Goal: Task Accomplishment & Management: Use online tool/utility

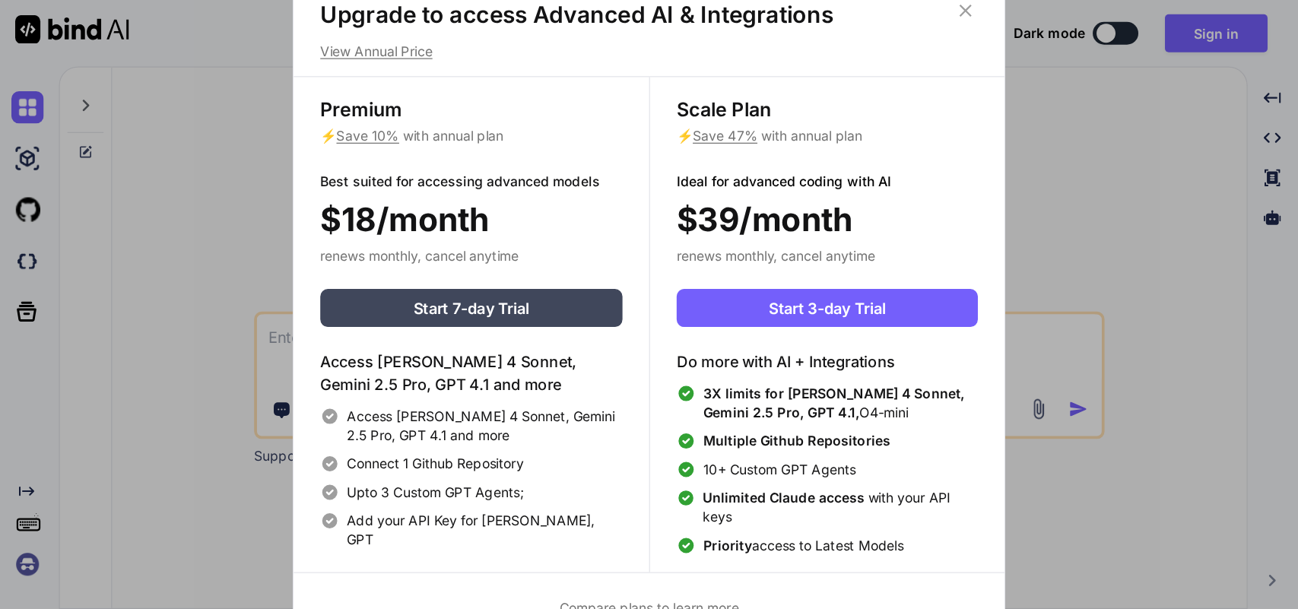
scroll to position [7, 0]
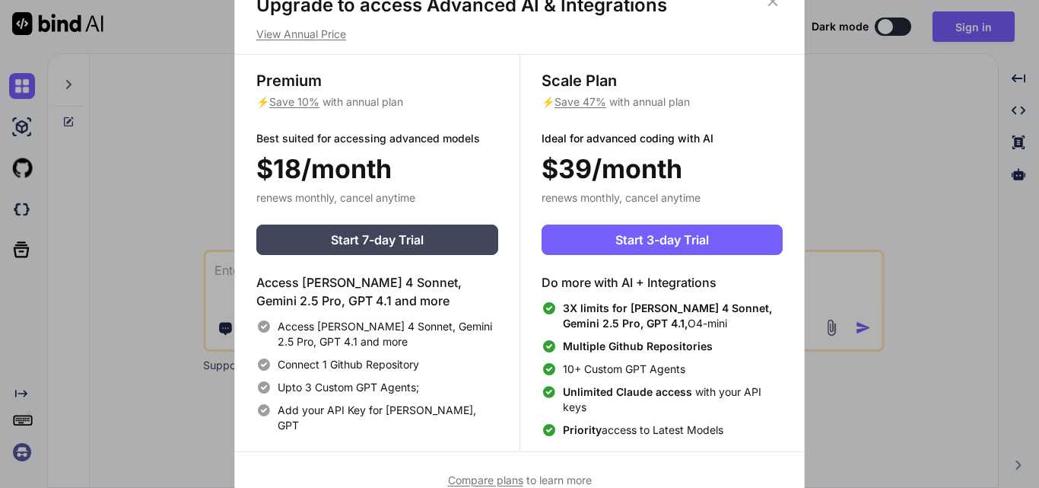
click at [502, 479] on span "Compare plans" at bounding box center [485, 479] width 75 height 13
click at [122, 183] on div "Upgrade to access Advanced AI & Integrations View Annual Price Premium ⚡ Save 1…" at bounding box center [519, 244] width 1039 height 488
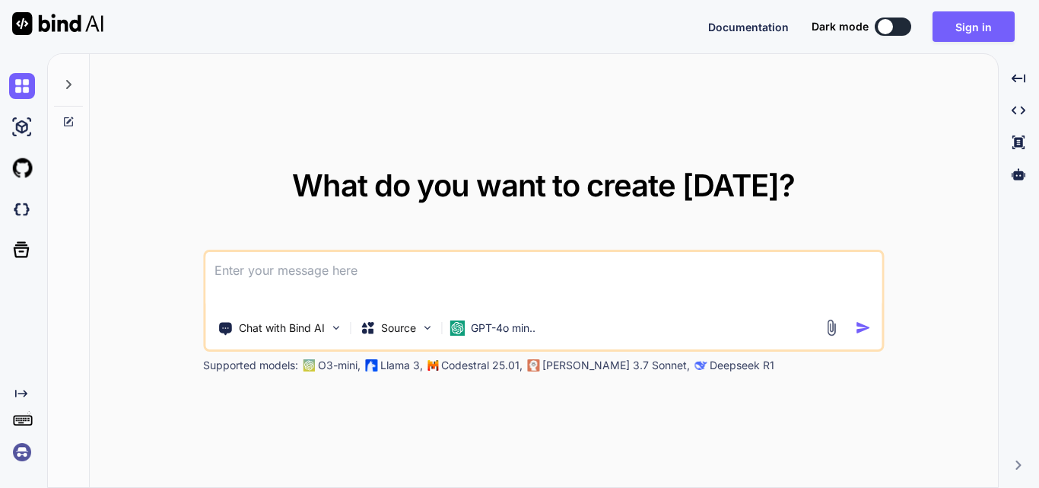
click at [893, 24] on div at bounding box center [885, 26] width 15 height 15
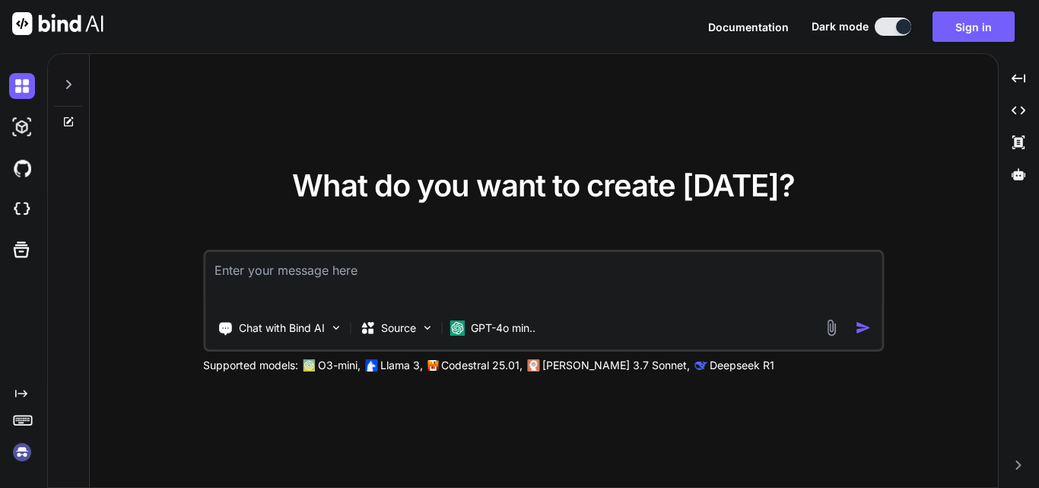
click at [515, 265] on textarea at bounding box center [543, 280] width 676 height 56
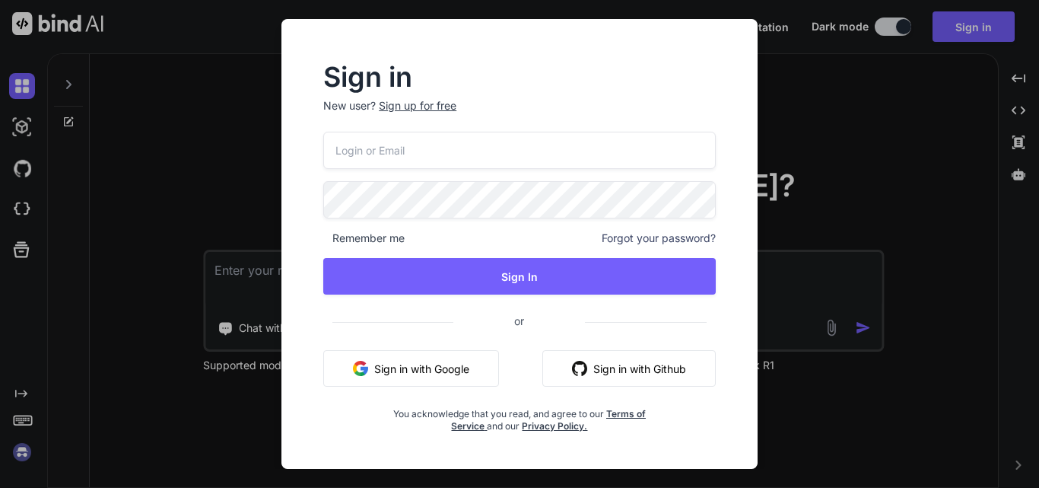
click at [802, 101] on div "Sign in New user? Sign up for free Remember me Forgot your password? Sign In or…" at bounding box center [519, 244] width 1039 height 488
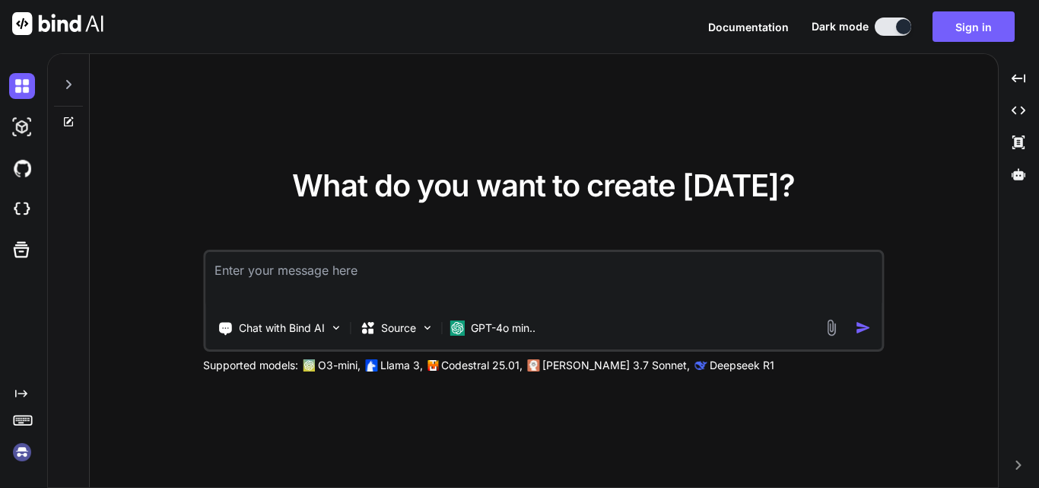
click at [478, 283] on textarea at bounding box center [543, 280] width 676 height 56
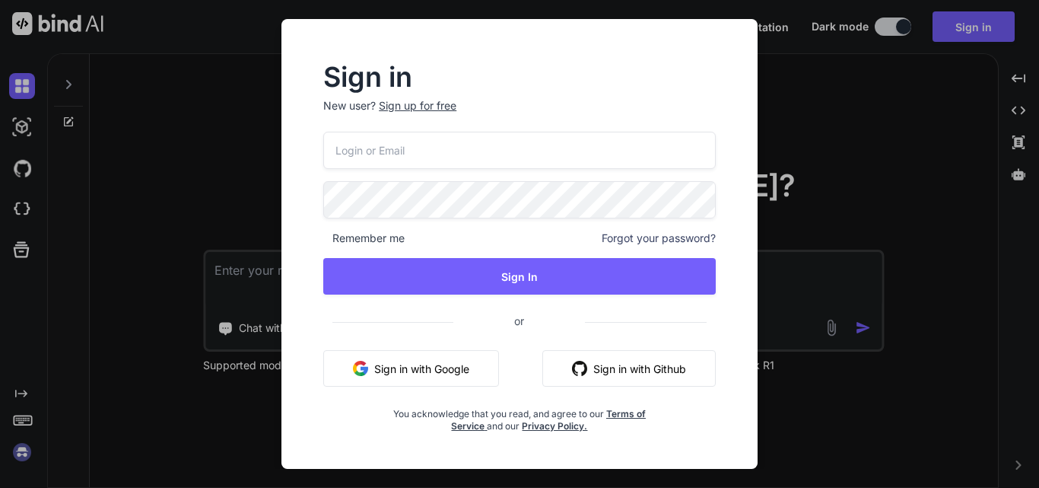
click at [222, 176] on div "Sign in New user? Sign up for free Remember me Forgot your password? Sign In or…" at bounding box center [519, 244] width 1039 height 488
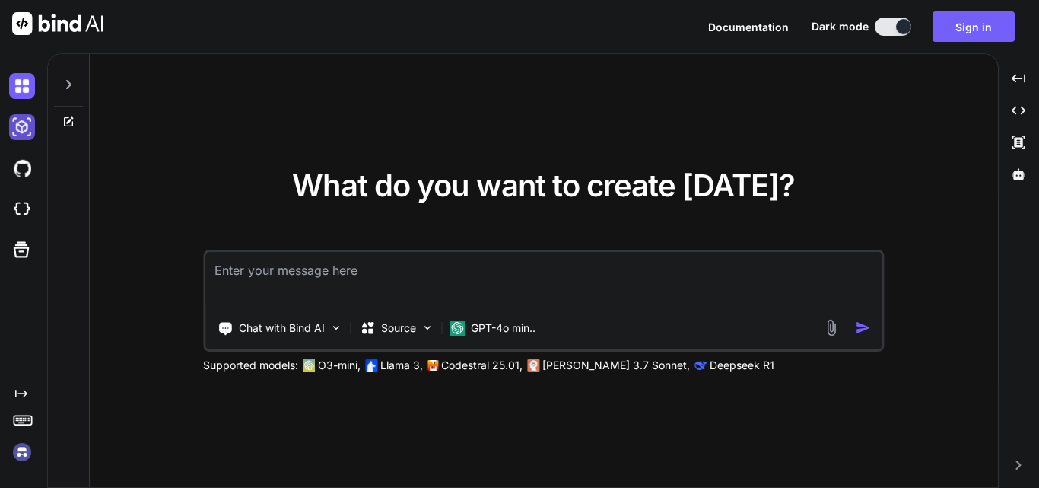
click at [22, 130] on img at bounding box center [22, 127] width 26 height 26
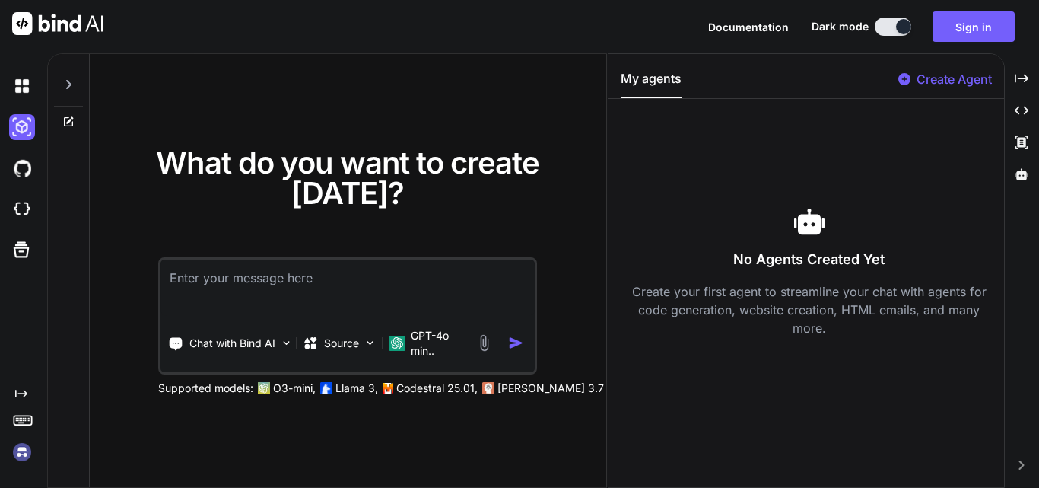
click at [24, 189] on div at bounding box center [25, 209] width 32 height 41
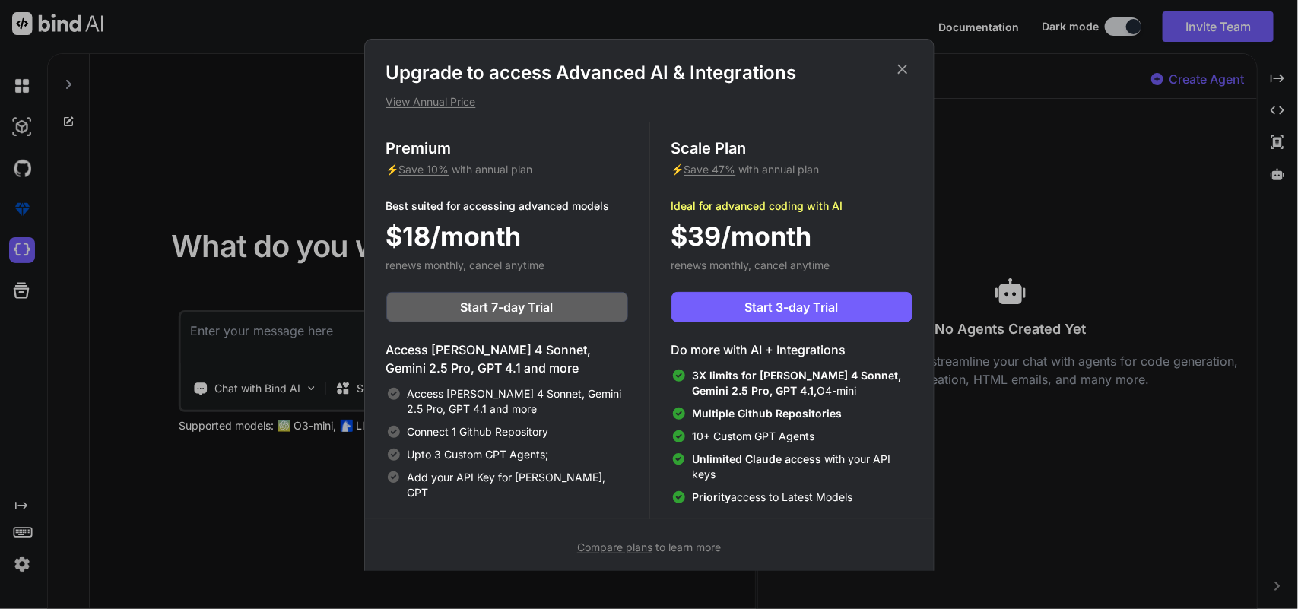
click at [249, 142] on div "Upgrade to access Advanced AI & Integrations View Annual Price Premium ⚡ Save 1…" at bounding box center [649, 304] width 1298 height 609
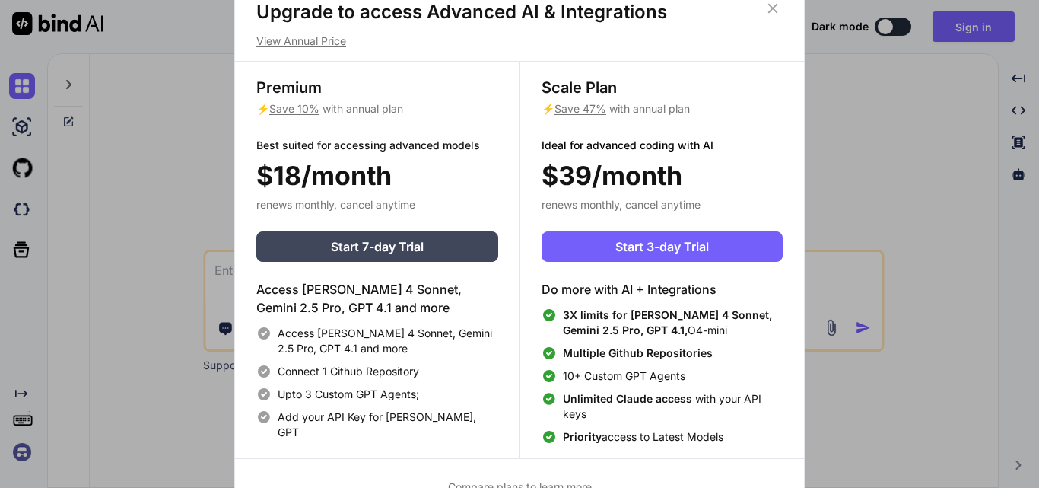
click at [299, 43] on p "View Annual Price" at bounding box center [519, 40] width 526 height 15
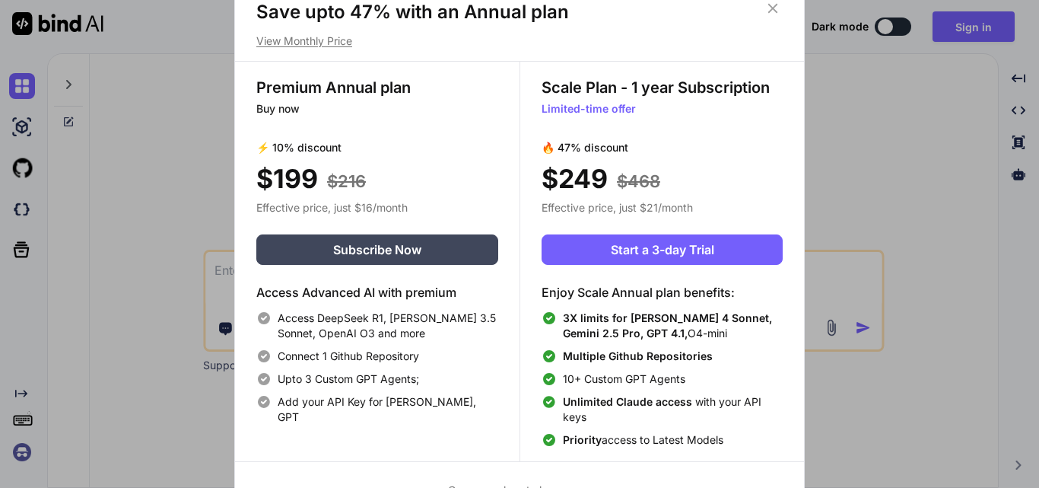
click at [769, 9] on icon at bounding box center [772, 8] width 17 height 17
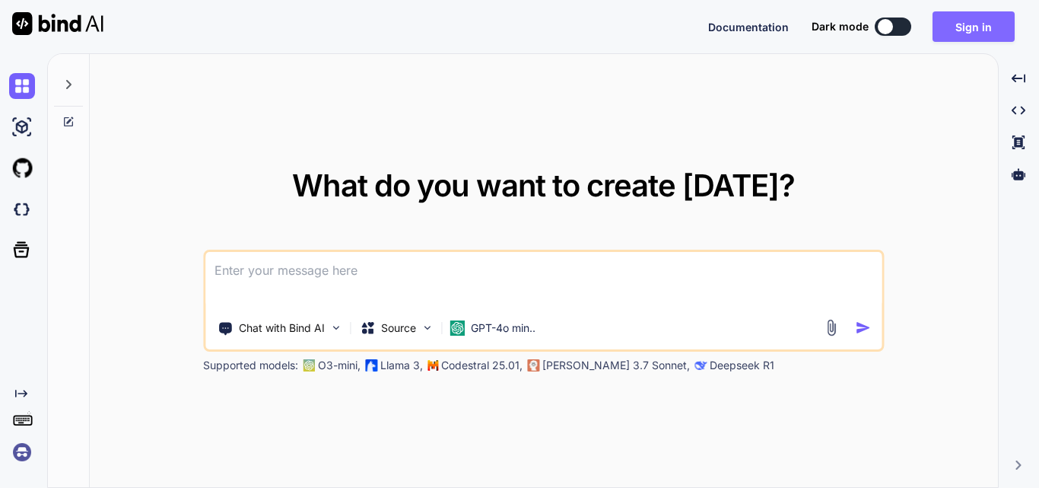
click at [983, 18] on button "Sign in" at bounding box center [973, 26] width 82 height 30
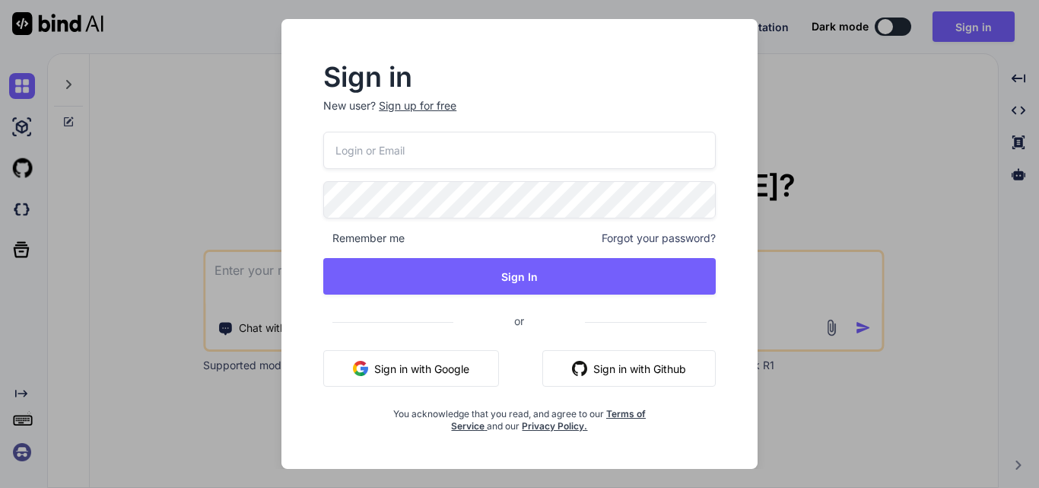
click at [482, 369] on button "Sign in with Google" at bounding box center [411, 368] width 176 height 37
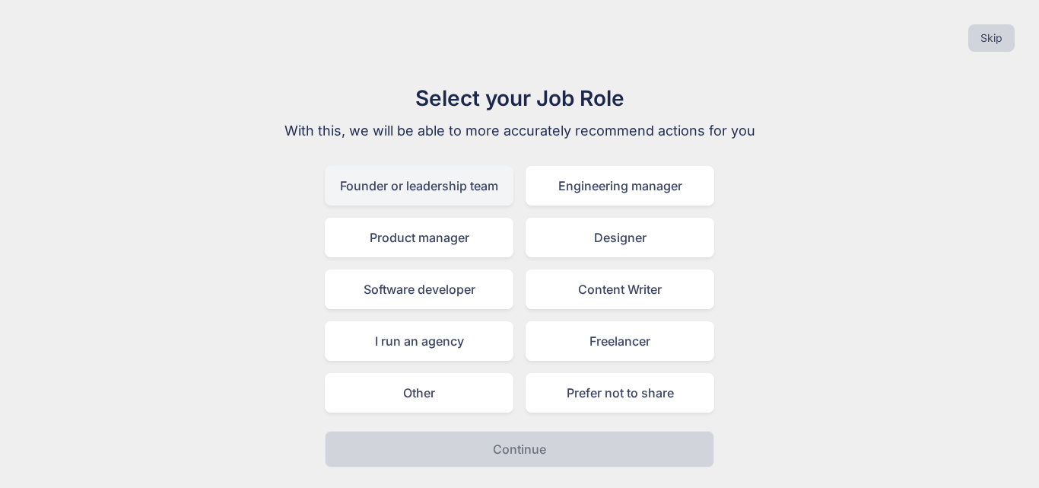
click at [478, 179] on div "Founder or leadership team" at bounding box center [419, 186] width 189 height 40
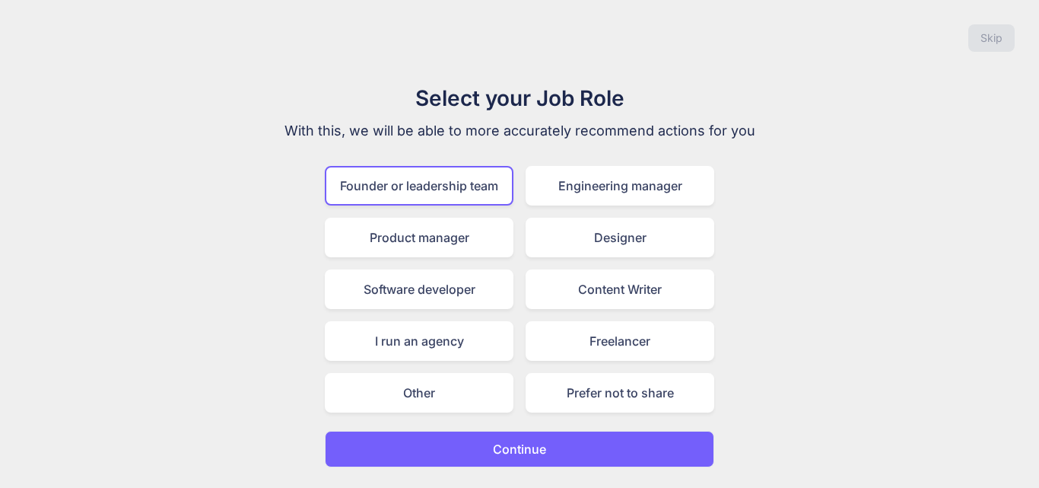
click at [506, 440] on p "Continue" at bounding box center [519, 449] width 53 height 18
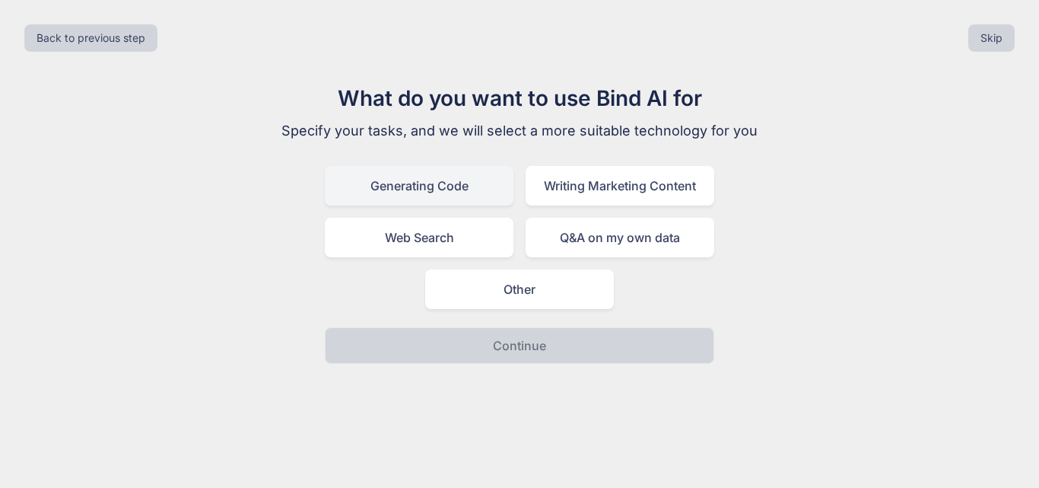
click at [465, 197] on div "Generating Code" at bounding box center [419, 186] width 189 height 40
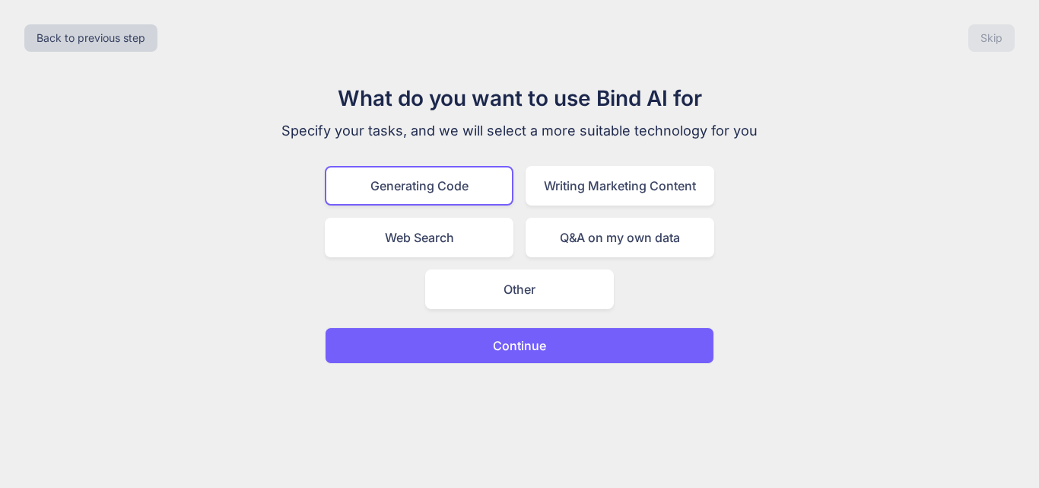
click at [516, 347] on p "Continue" at bounding box center [519, 345] width 53 height 18
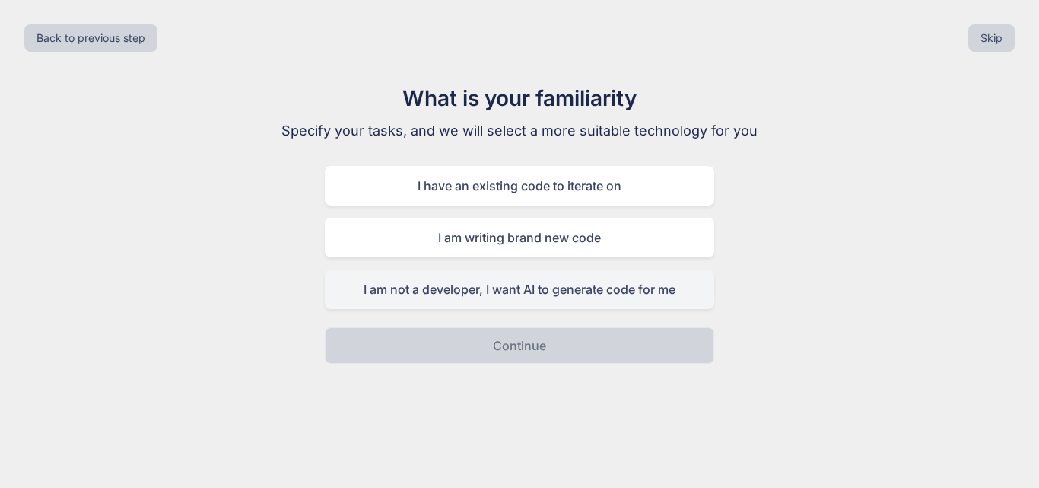
click at [529, 294] on div "I am not a developer, I want AI to generate code for me" at bounding box center [519, 289] width 389 height 40
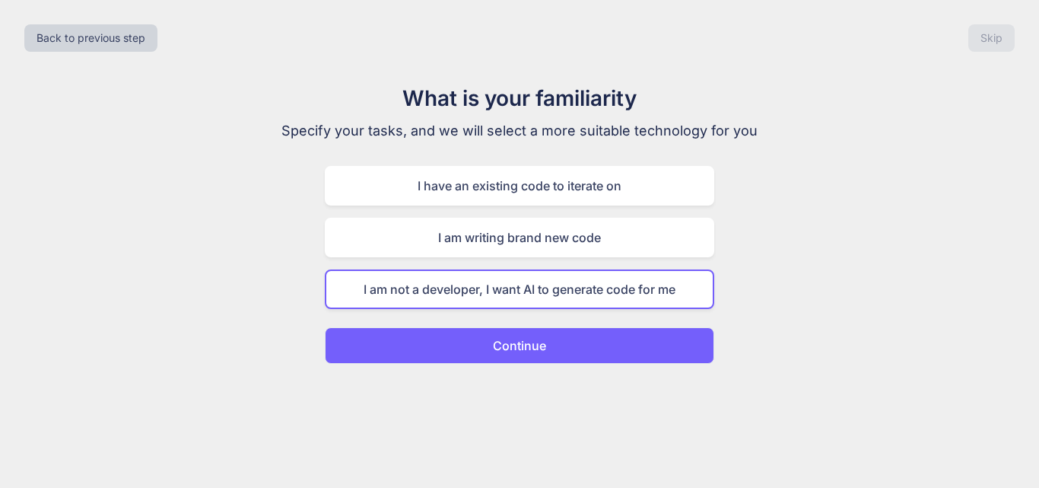
click at [547, 349] on button "Continue" at bounding box center [519, 345] width 389 height 37
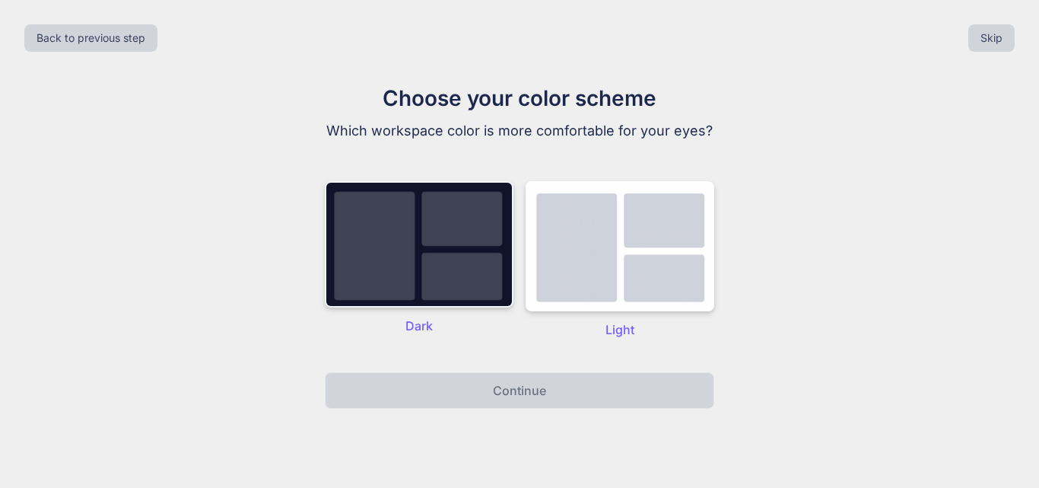
click at [458, 282] on img at bounding box center [419, 244] width 189 height 126
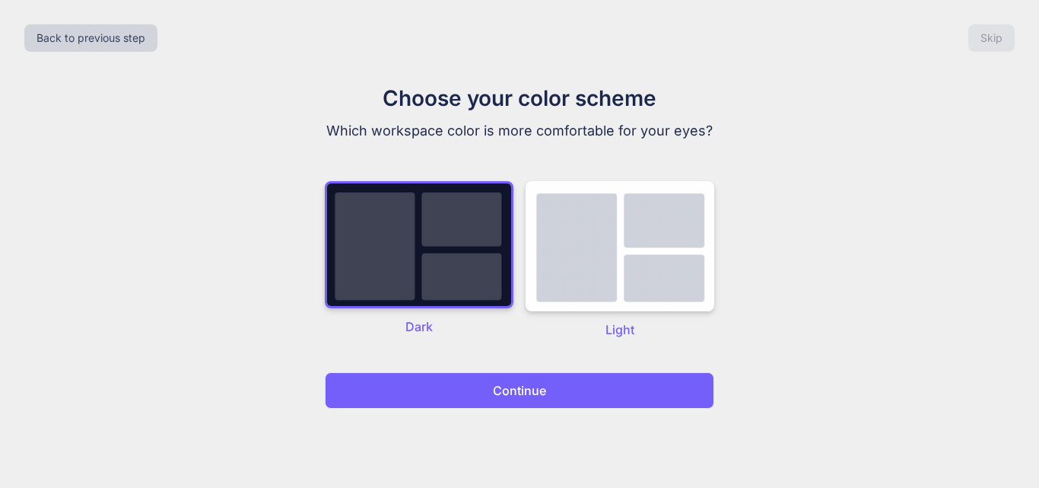
click at [504, 393] on p "Continue" at bounding box center [519, 390] width 53 height 18
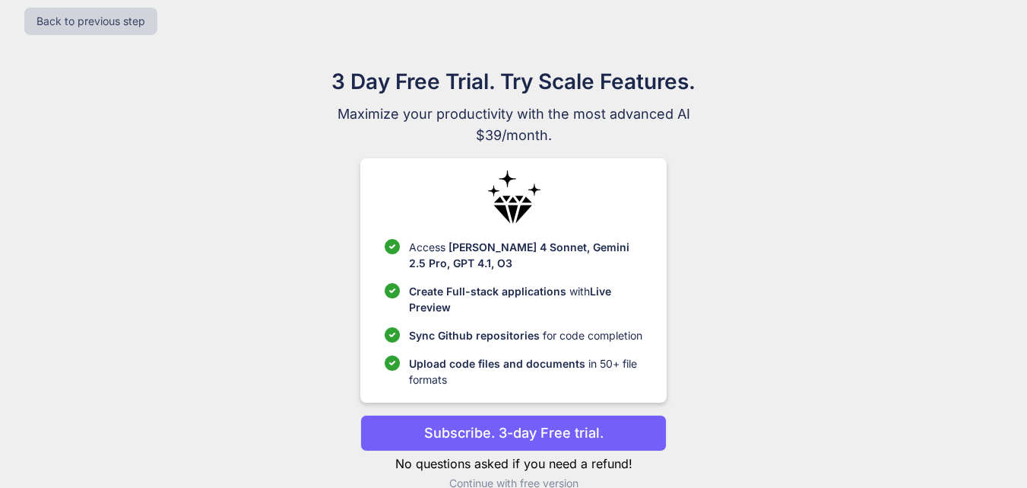
scroll to position [44, 0]
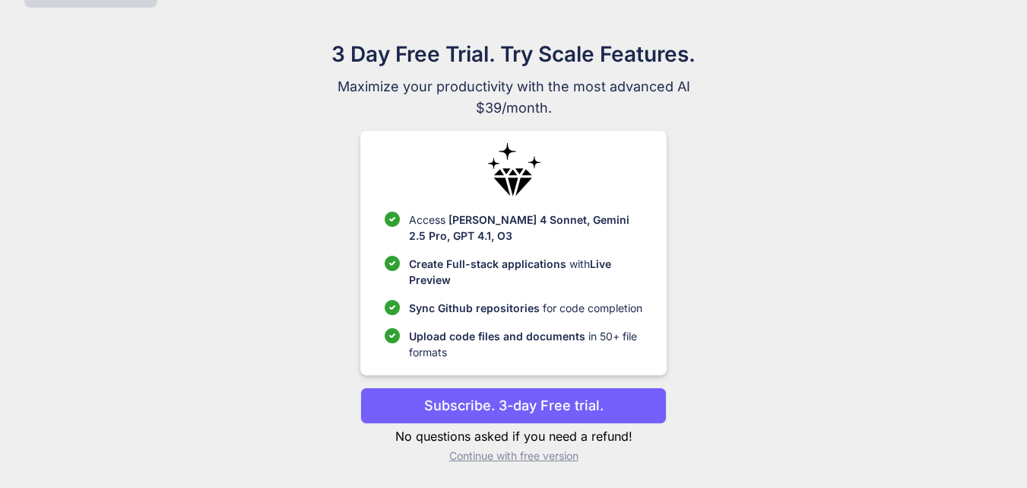
click at [524, 460] on p "Continue with free version" at bounding box center [513, 455] width 306 height 15
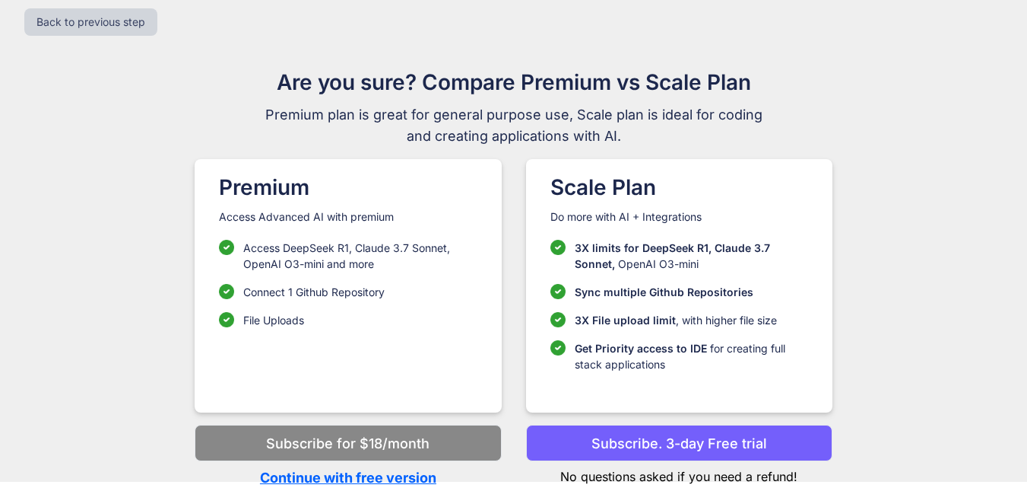
scroll to position [16, 0]
click at [409, 478] on p "Continue with free version" at bounding box center [348, 477] width 306 height 21
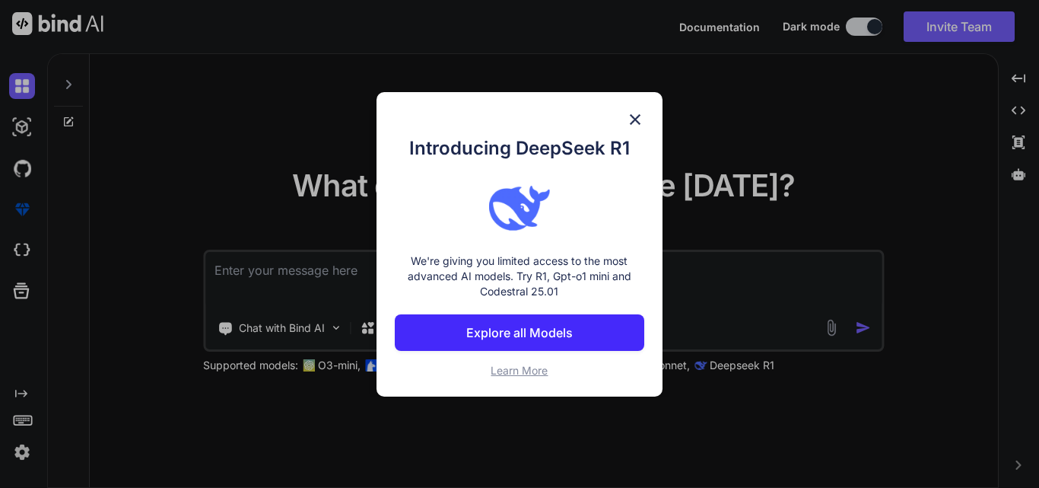
click at [506, 332] on p "Explore all Models" at bounding box center [519, 332] width 106 height 18
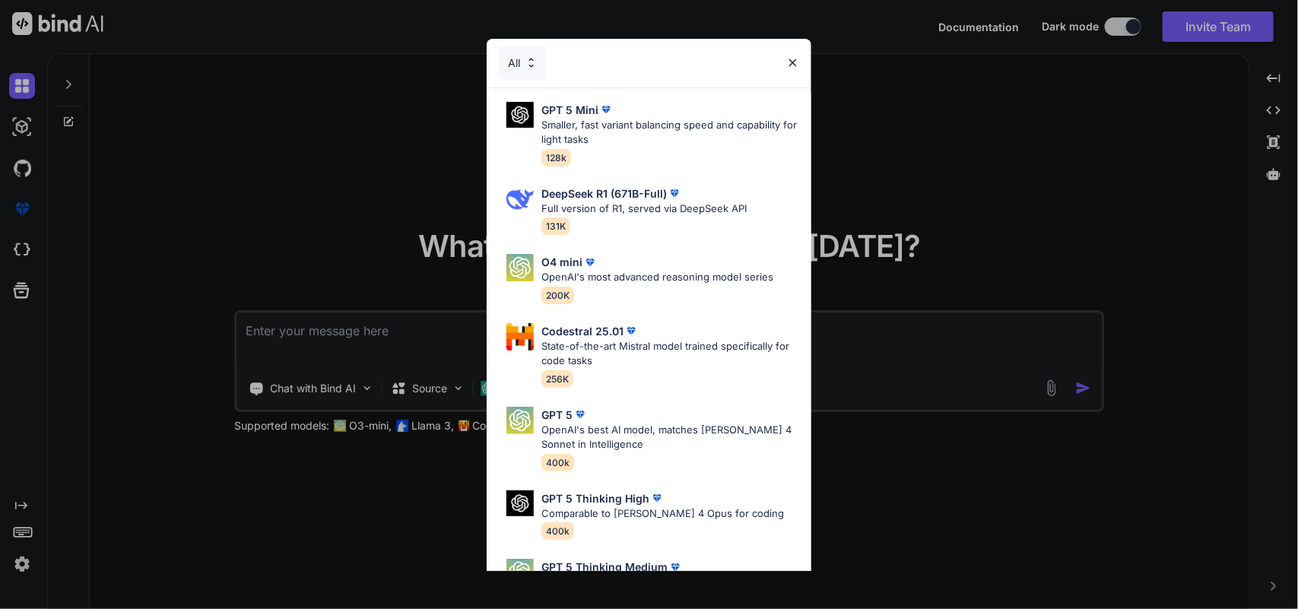
click at [510, 66] on div "All" at bounding box center [523, 62] width 48 height 33
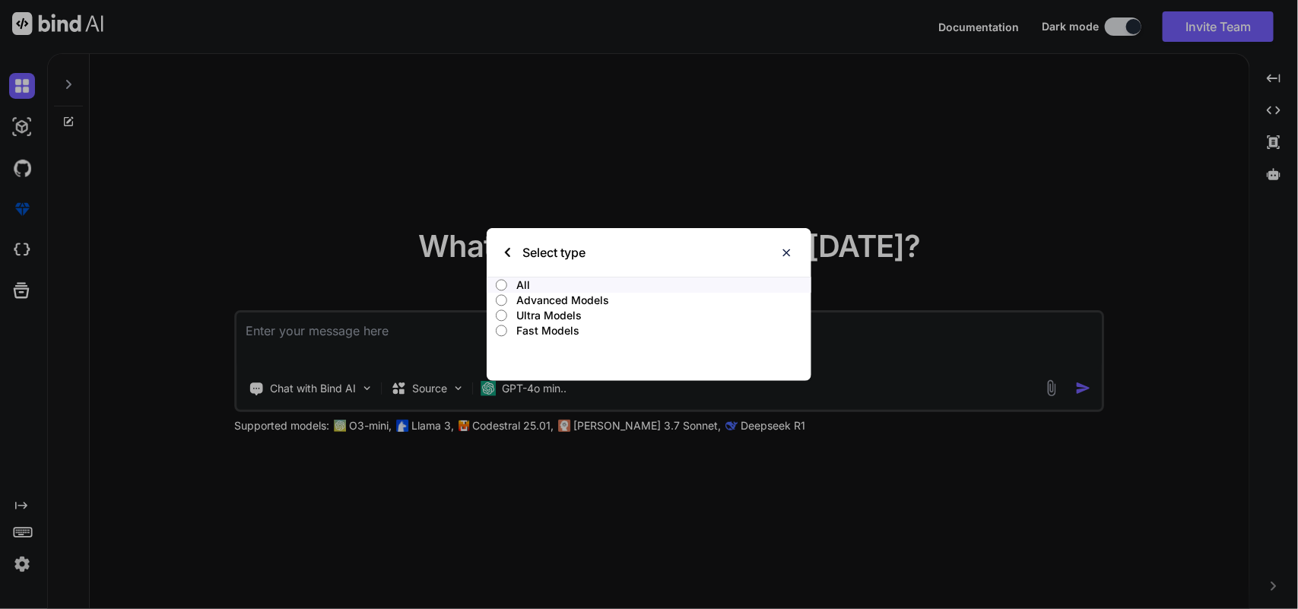
click at [541, 332] on p "Fast Models" at bounding box center [663, 330] width 295 height 15
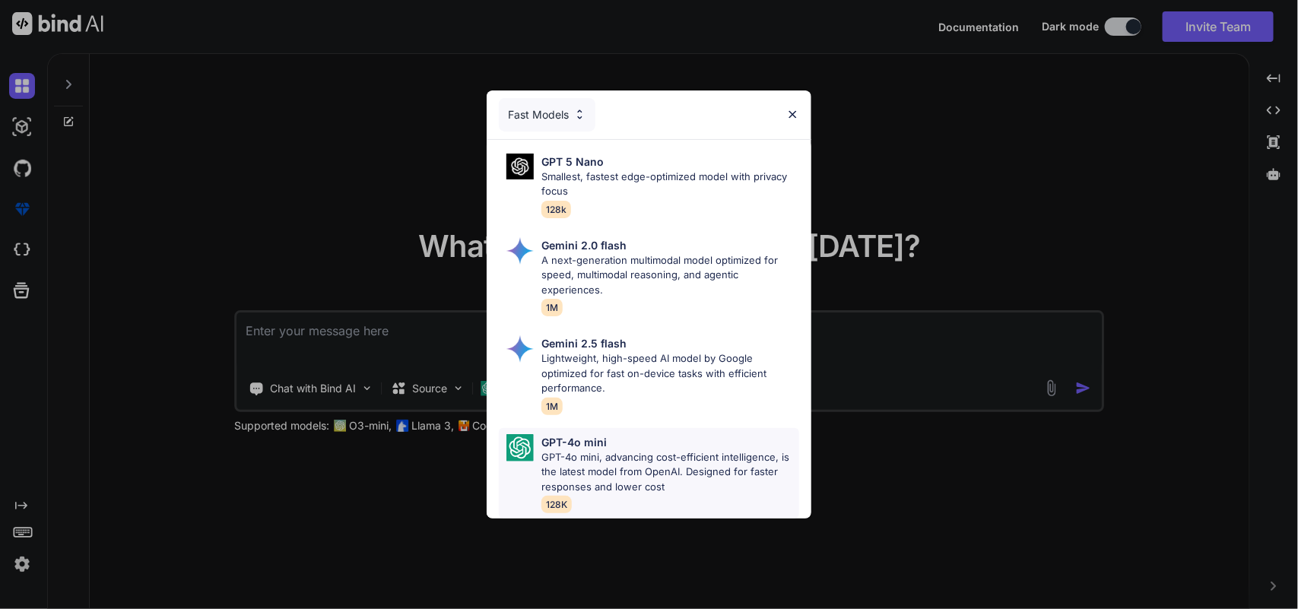
click at [667, 462] on p "GPT-4o mini, advancing cost-efficient intelligence, is the latest model from Op…" at bounding box center [671, 472] width 258 height 45
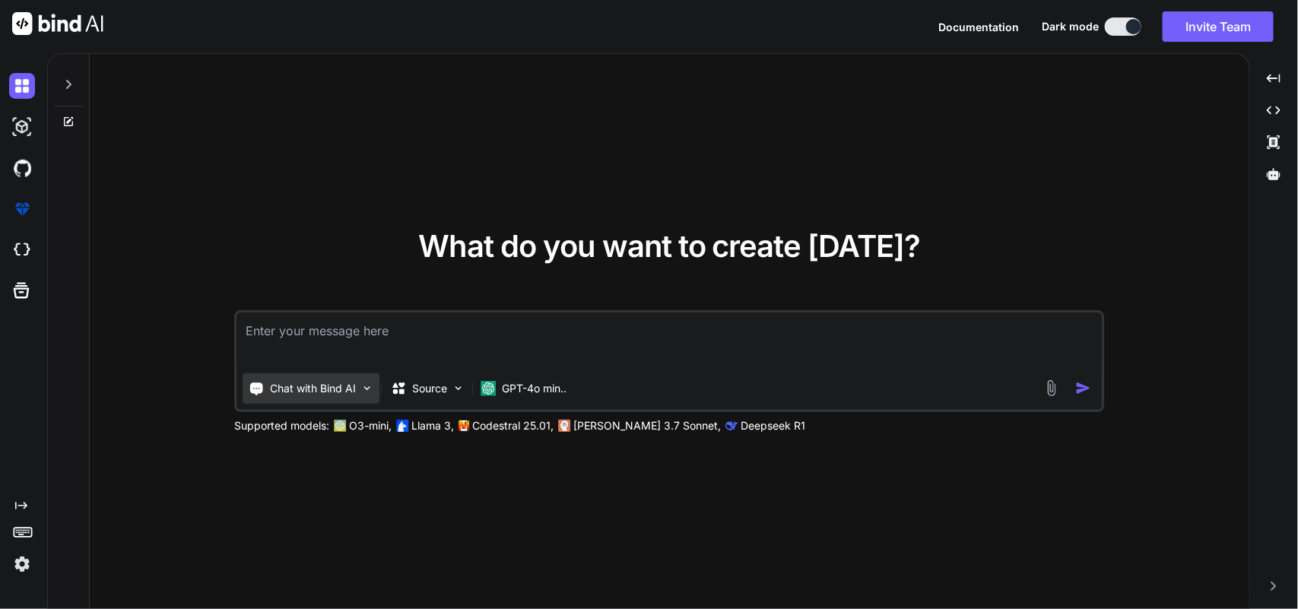
click at [351, 390] on p "Chat with Bind AI" at bounding box center [314, 388] width 86 height 15
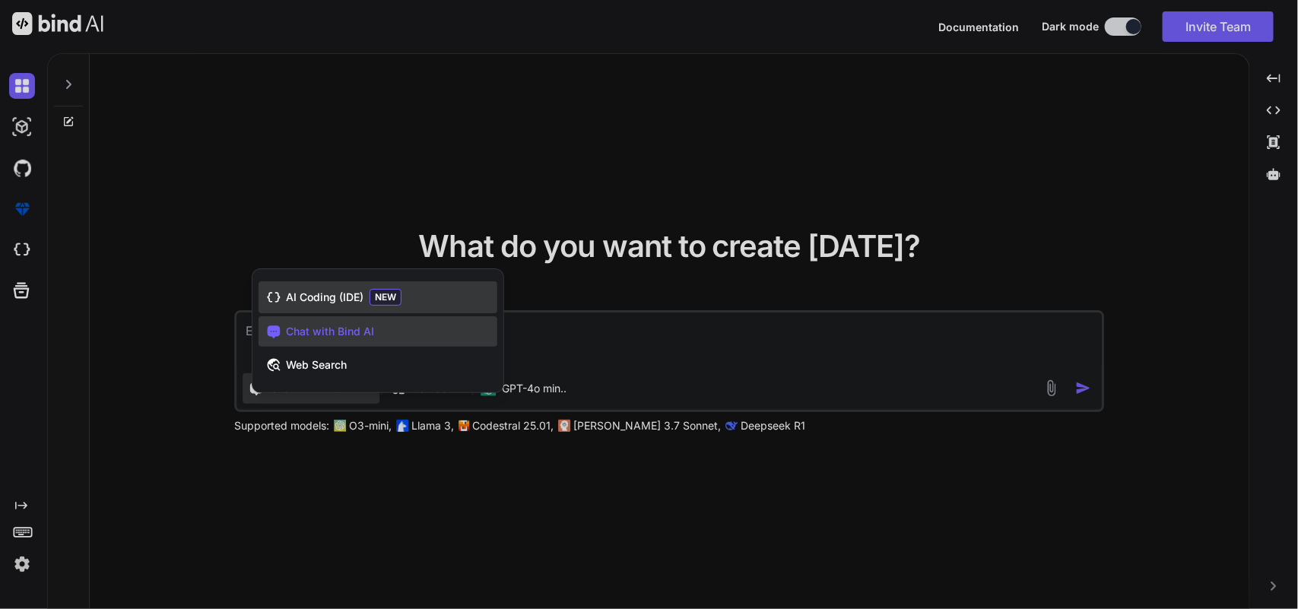
click at [339, 291] on span "AI Coding (IDE)" at bounding box center [325, 297] width 78 height 15
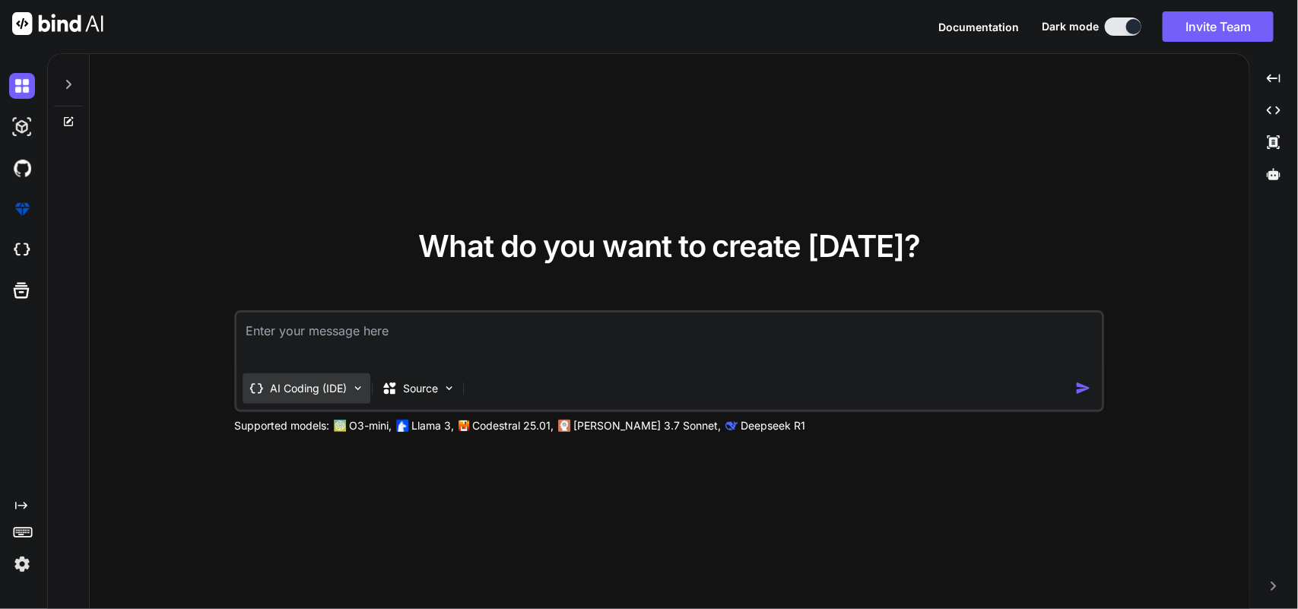
click at [333, 390] on p "AI Coding (IDE)" at bounding box center [309, 388] width 77 height 15
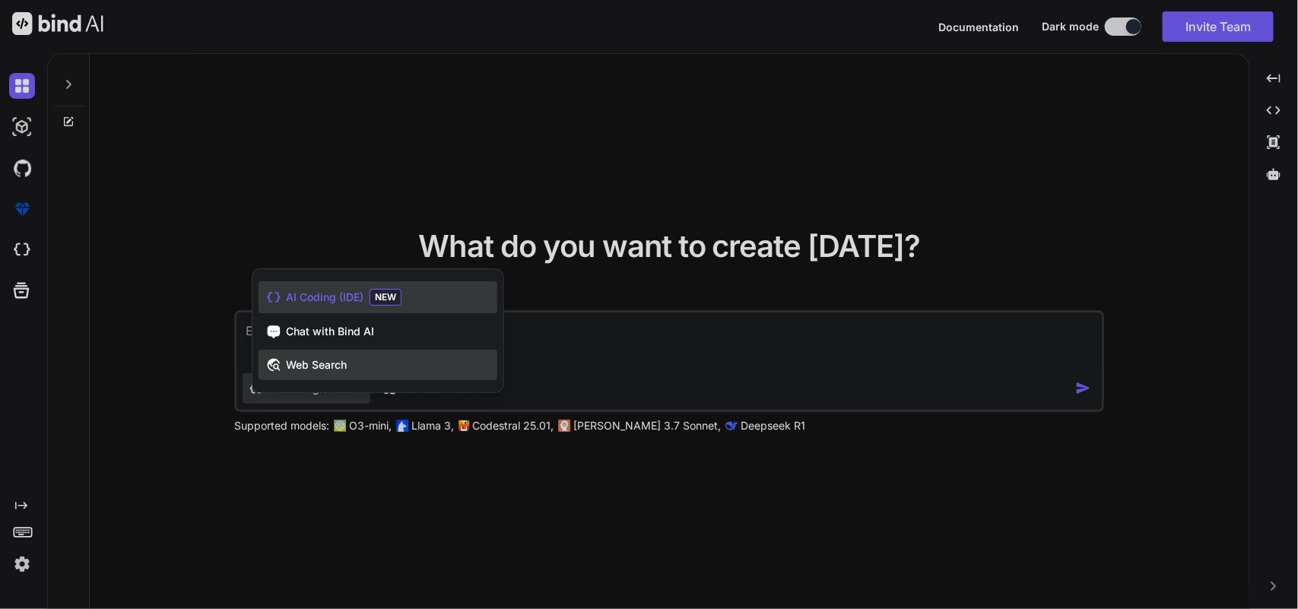
click at [335, 373] on div "Web Search" at bounding box center [378, 365] width 239 height 30
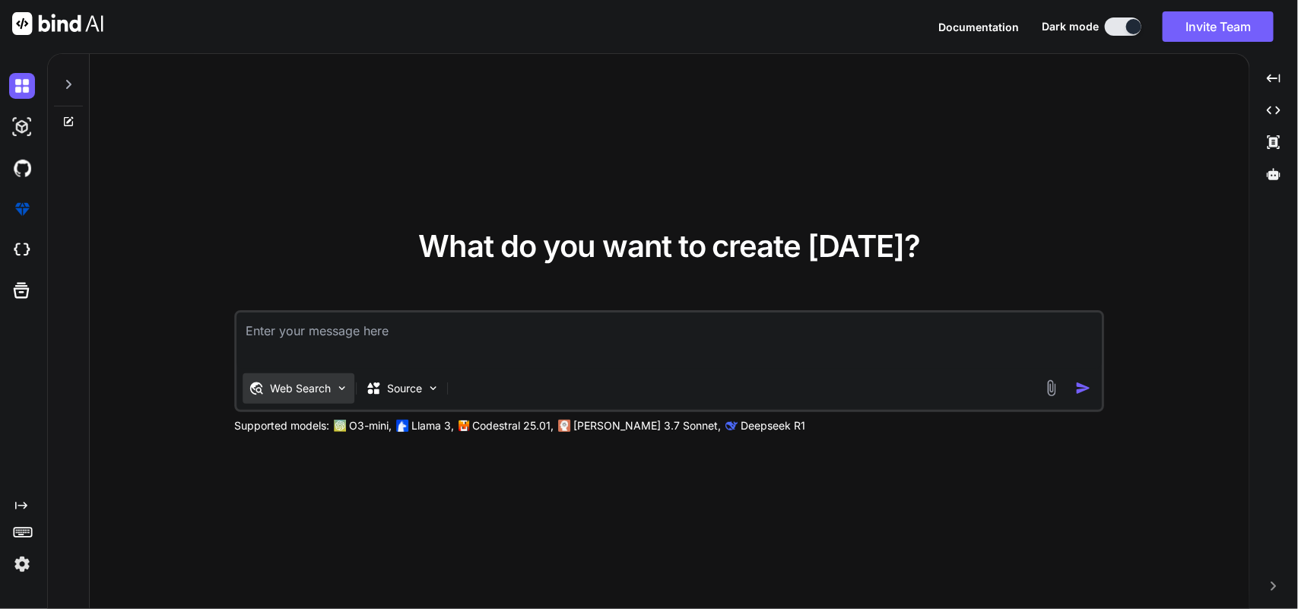
click at [335, 394] on div "Web Search" at bounding box center [299, 388] width 112 height 30
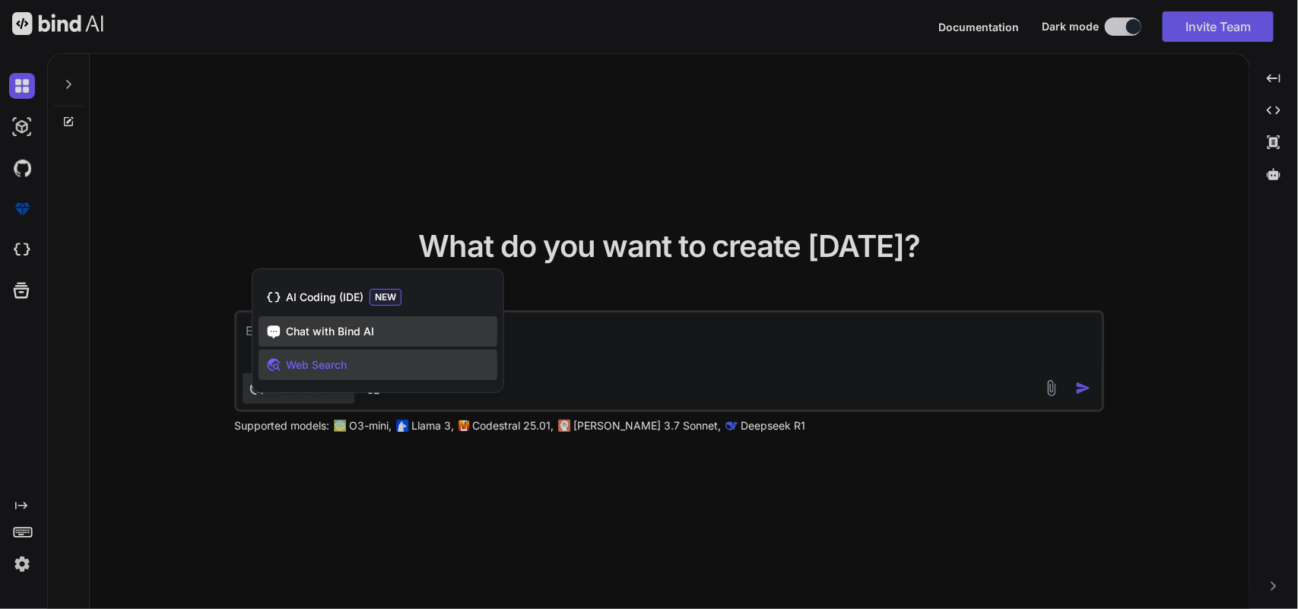
click at [329, 324] on span "Chat with Bind AI" at bounding box center [330, 331] width 88 height 15
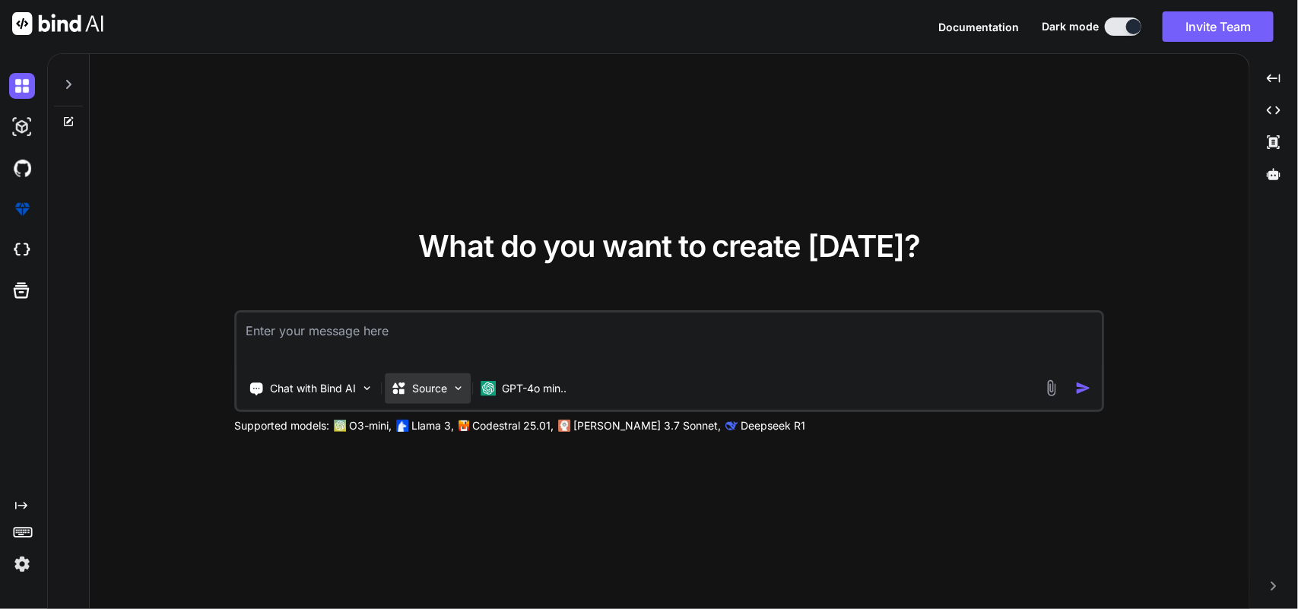
click at [442, 390] on p "Source" at bounding box center [430, 388] width 35 height 15
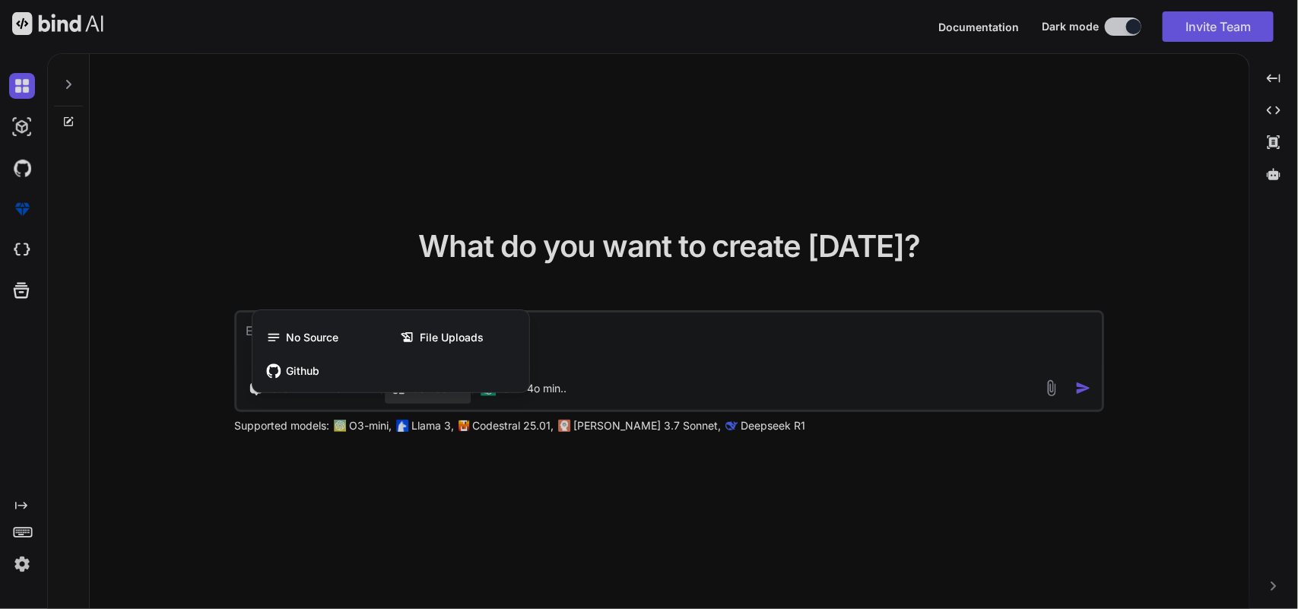
click at [563, 390] on div at bounding box center [649, 304] width 1298 height 609
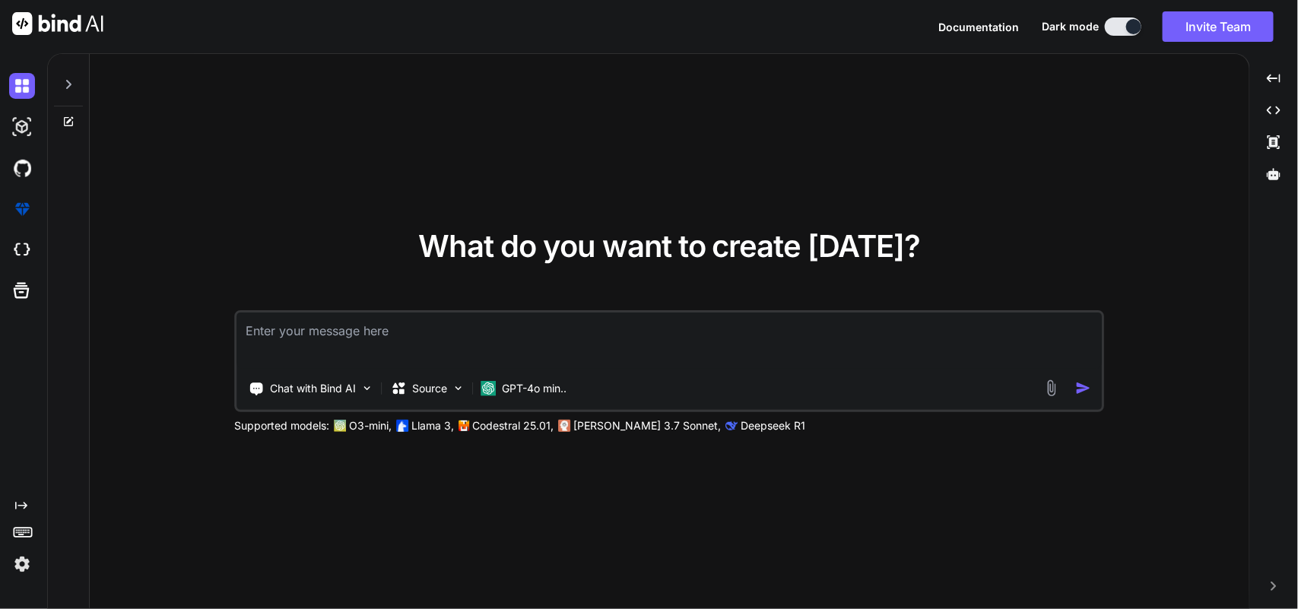
click at [563, 390] on p "GPT-4o min.." at bounding box center [535, 388] width 65 height 15
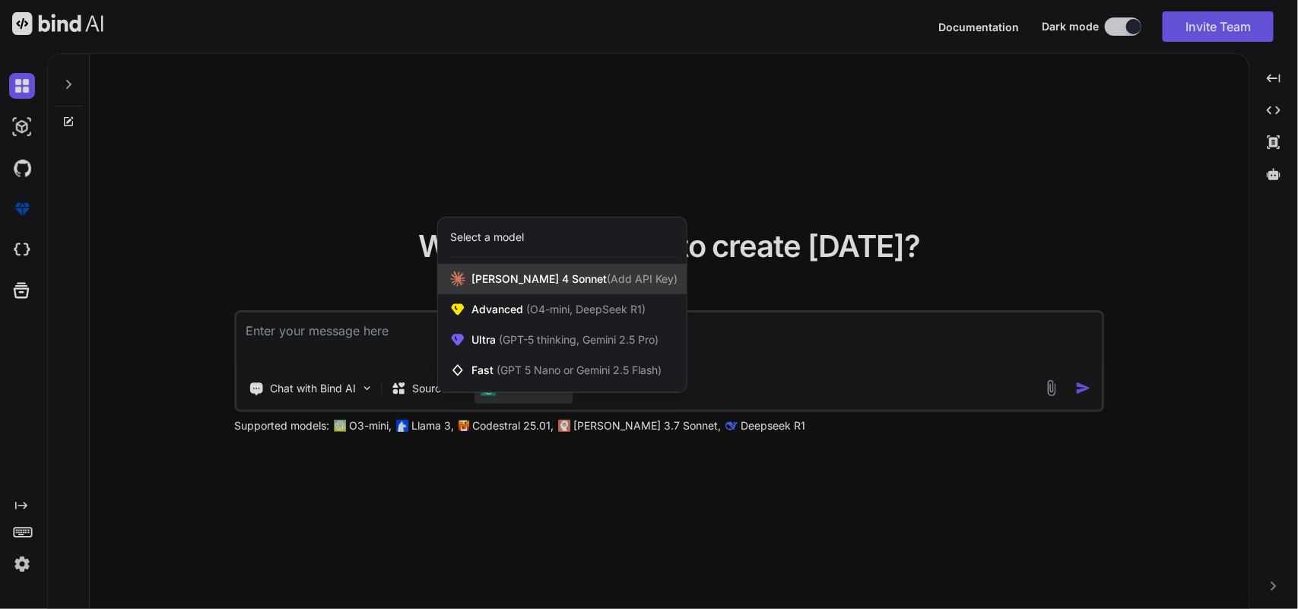
click at [607, 285] on span "(Add API Key)" at bounding box center [642, 278] width 71 height 13
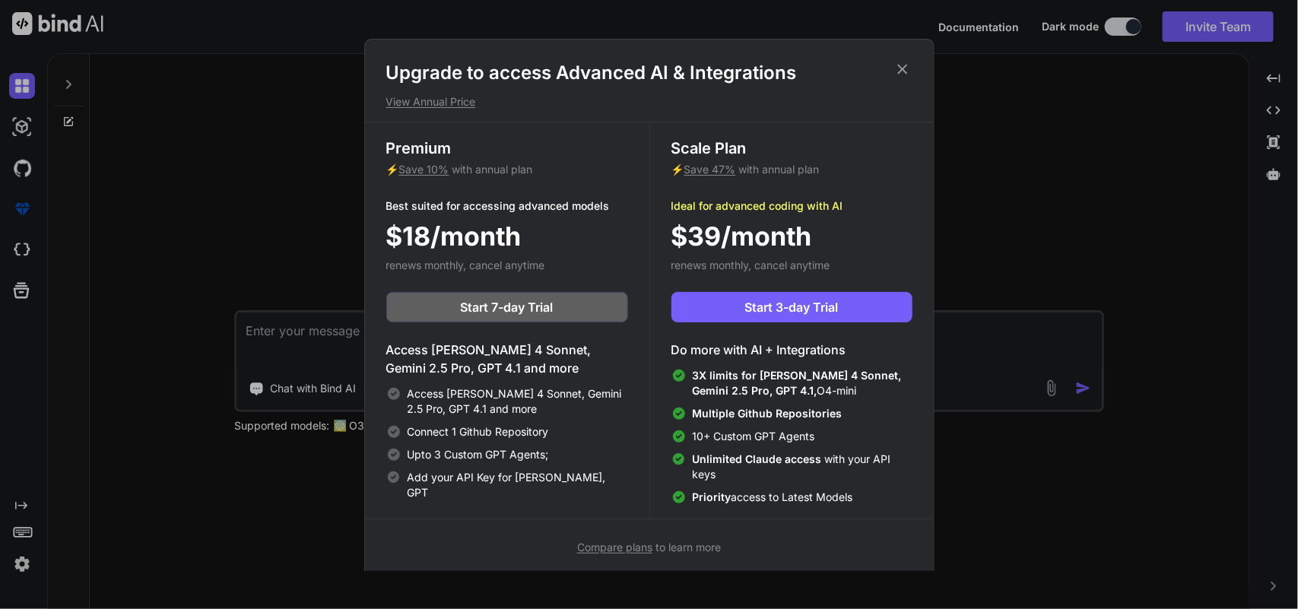
click at [894, 65] on icon at bounding box center [902, 69] width 17 height 17
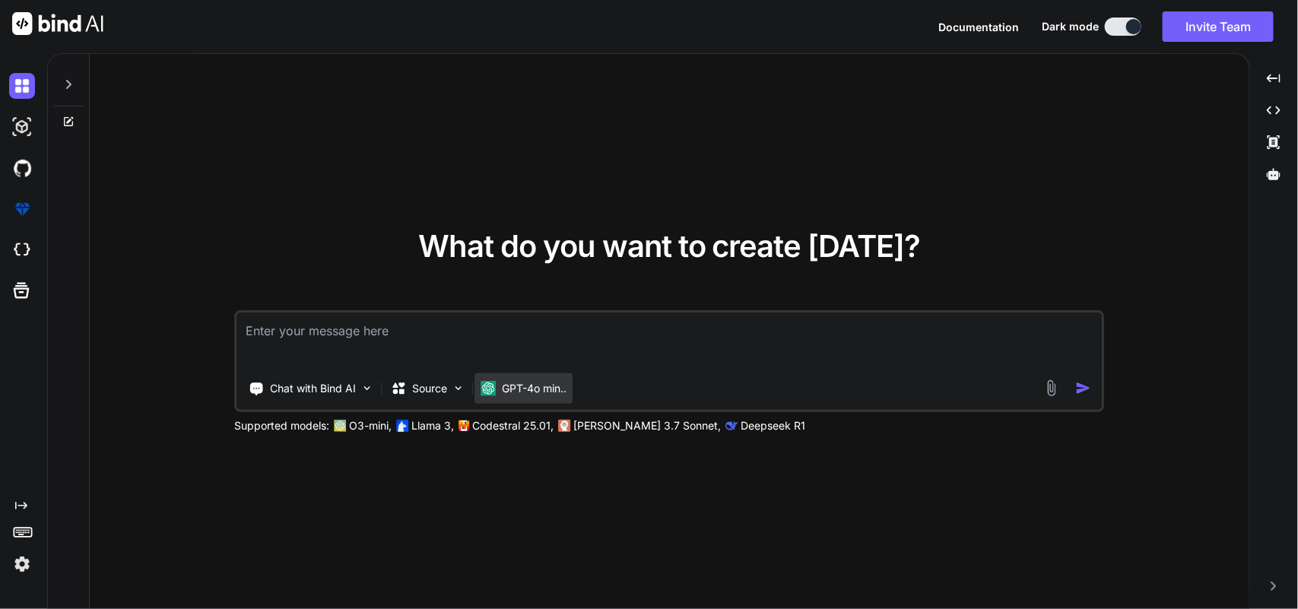
click at [536, 381] on p "GPT-4o min.." at bounding box center [535, 388] width 65 height 15
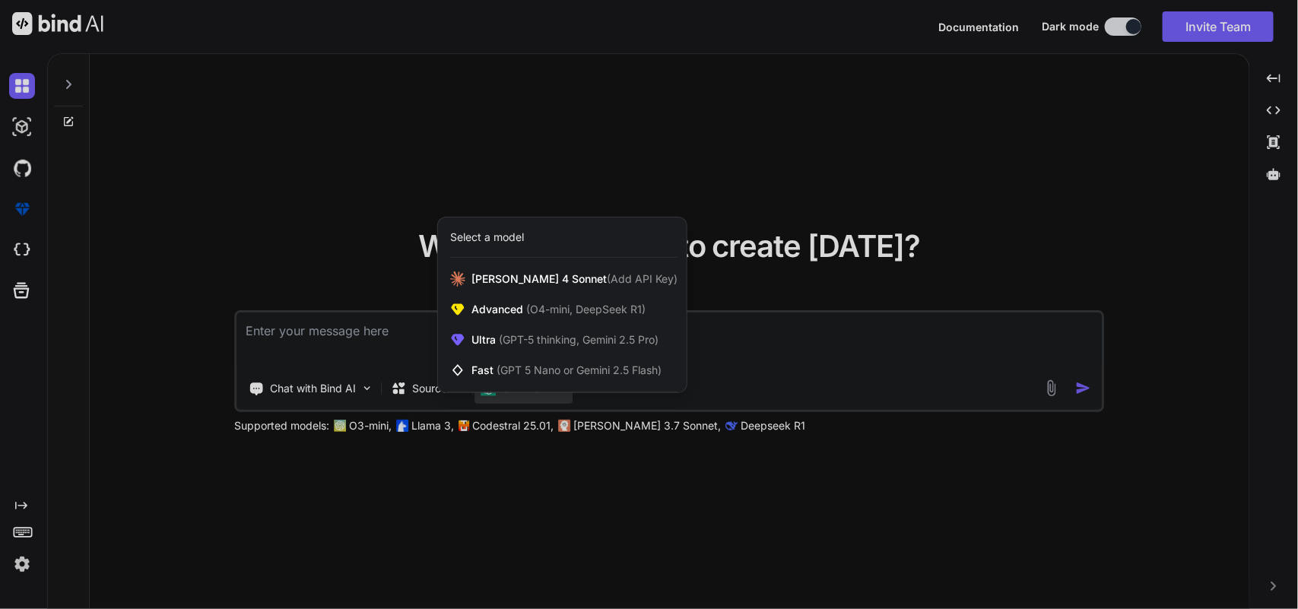
click at [511, 237] on div "Select a model" at bounding box center [487, 237] width 74 height 15
click at [610, 370] on span "(GPT 5 Nano or Gemini 2.5 Flash)" at bounding box center [579, 370] width 165 height 13
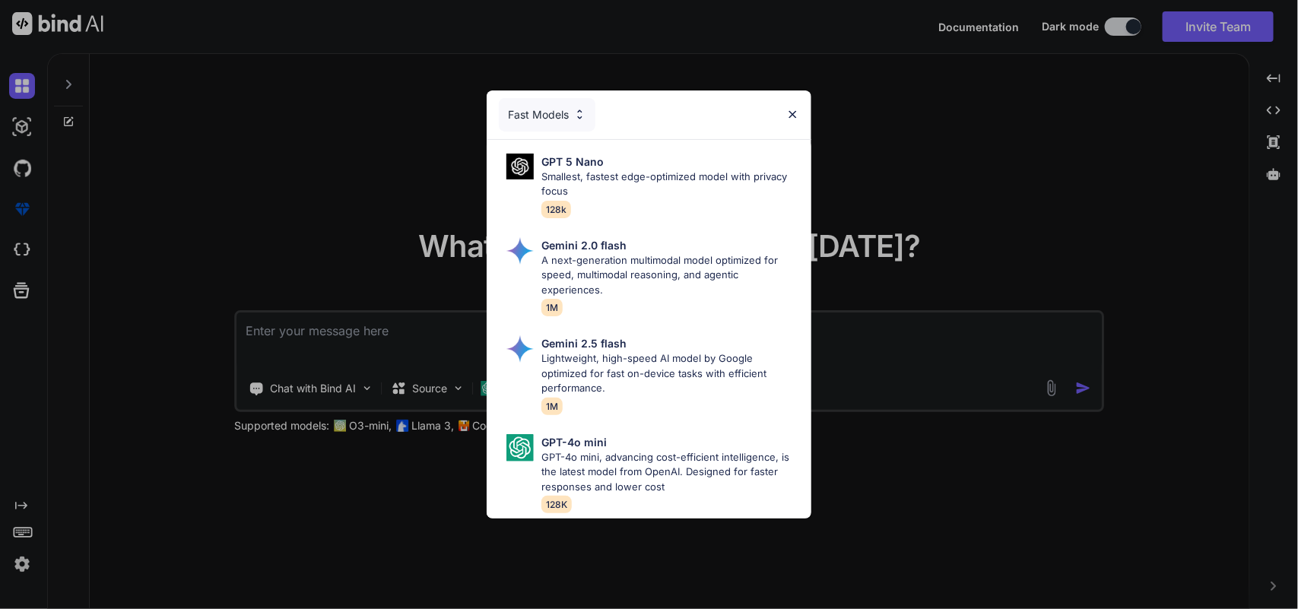
click at [554, 113] on div "Fast Models" at bounding box center [547, 114] width 97 height 33
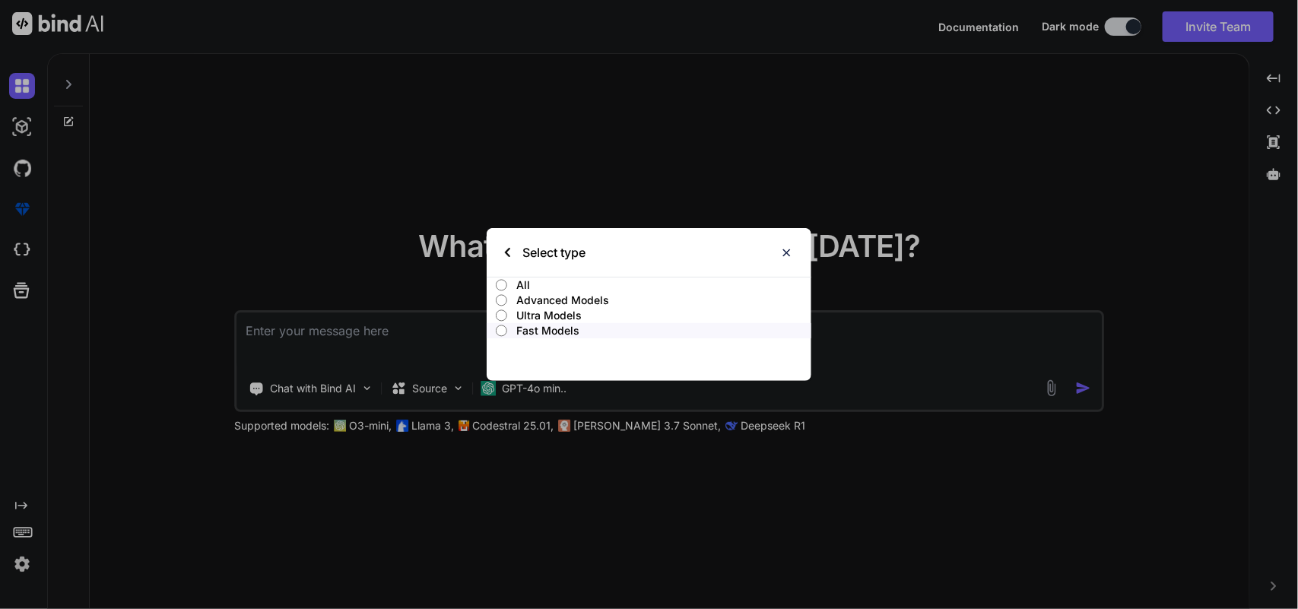
click at [570, 287] on p "All" at bounding box center [663, 285] width 295 height 15
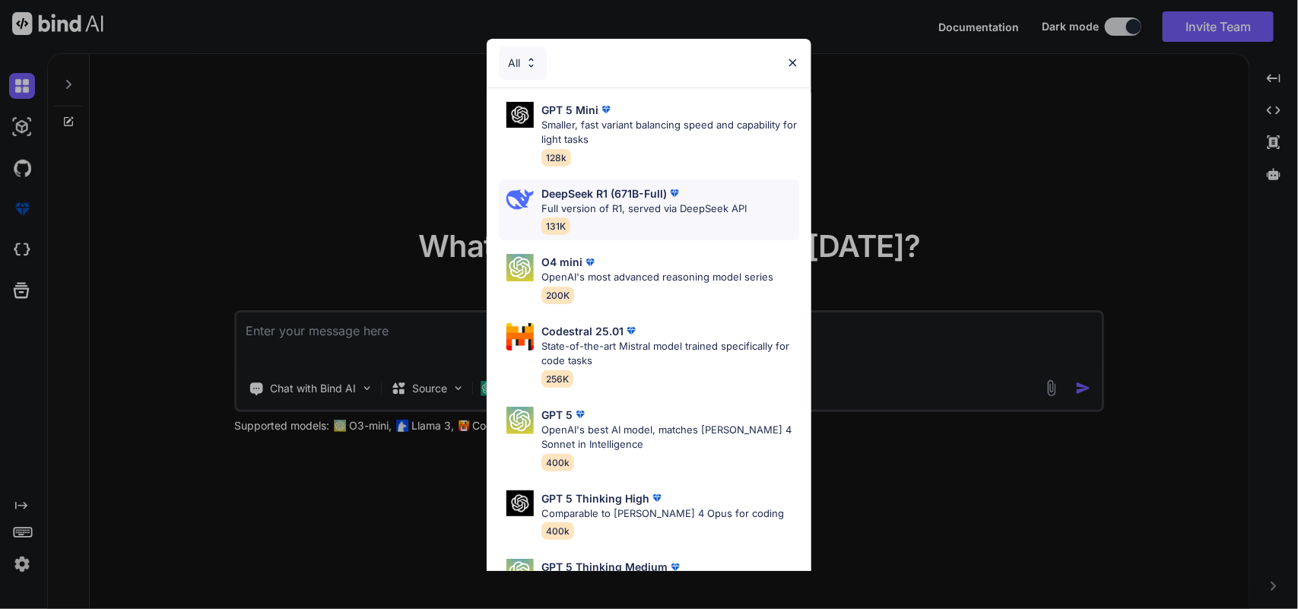
click at [640, 224] on div "DeepSeek R1 (671B-Full) Full version of R1, served via DeepSeek API 131K" at bounding box center [644, 210] width 205 height 49
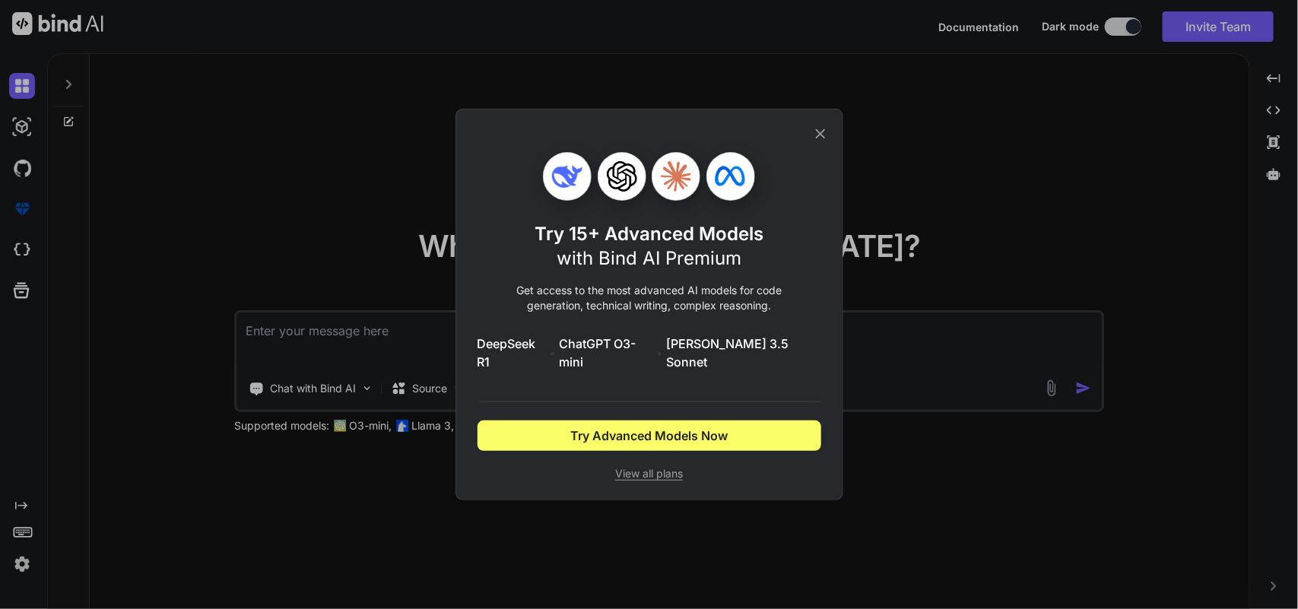
click at [818, 138] on icon at bounding box center [820, 133] width 17 height 17
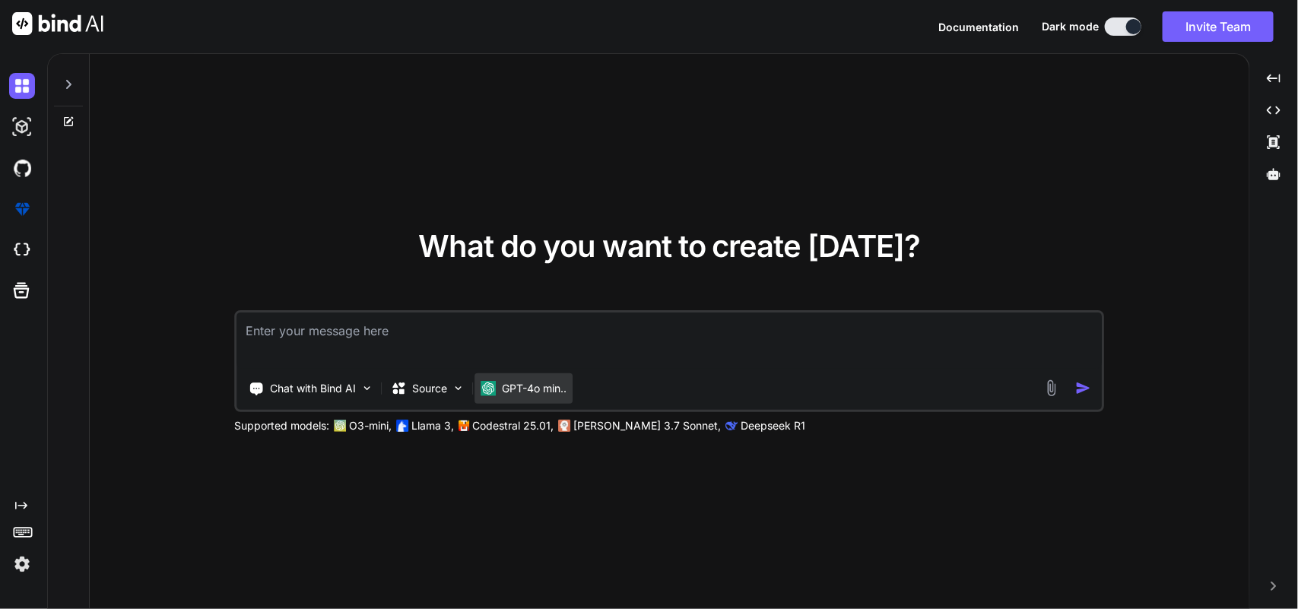
click at [517, 389] on p "GPT-4o min.." at bounding box center [535, 388] width 65 height 15
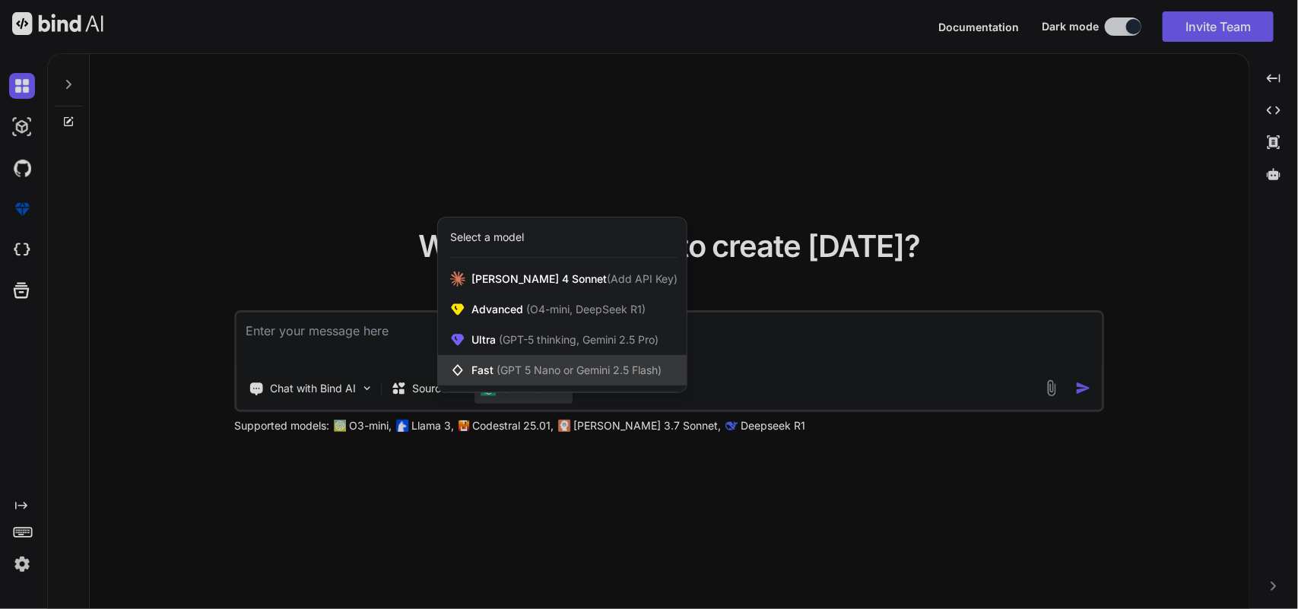
click at [541, 378] on div "Fast (GPT 5 Nano or Gemini 2.5 Flash)" at bounding box center [562, 370] width 249 height 30
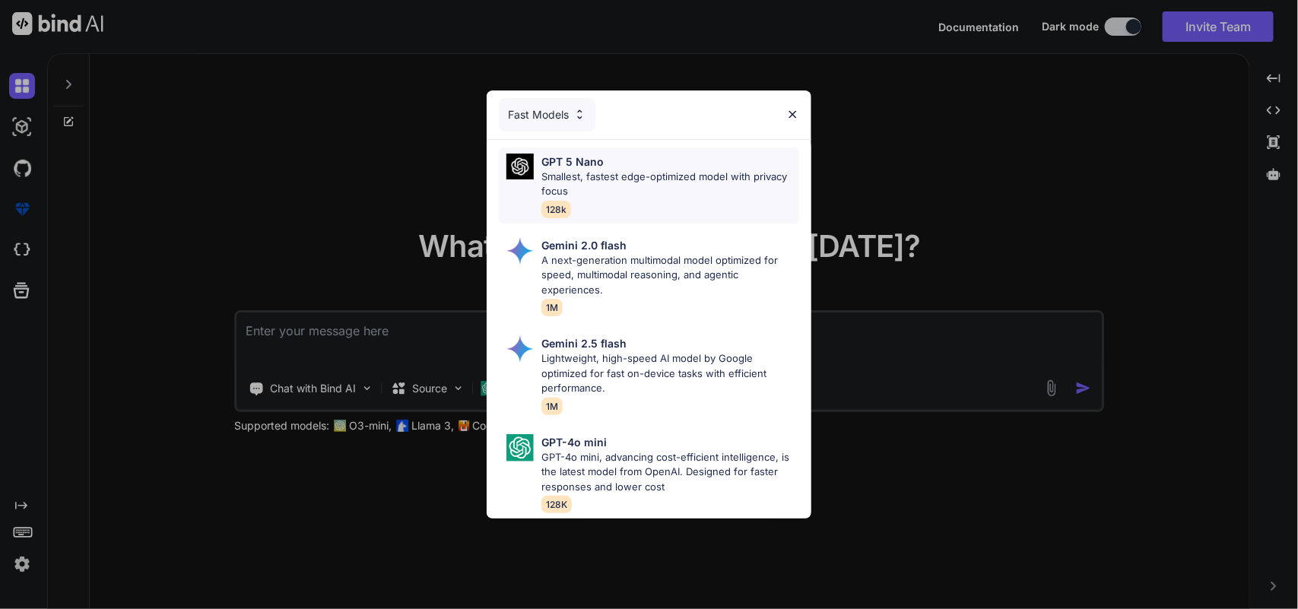
click at [624, 190] on p "Smallest, fastest edge-optimized model with privacy focus" at bounding box center [671, 185] width 258 height 30
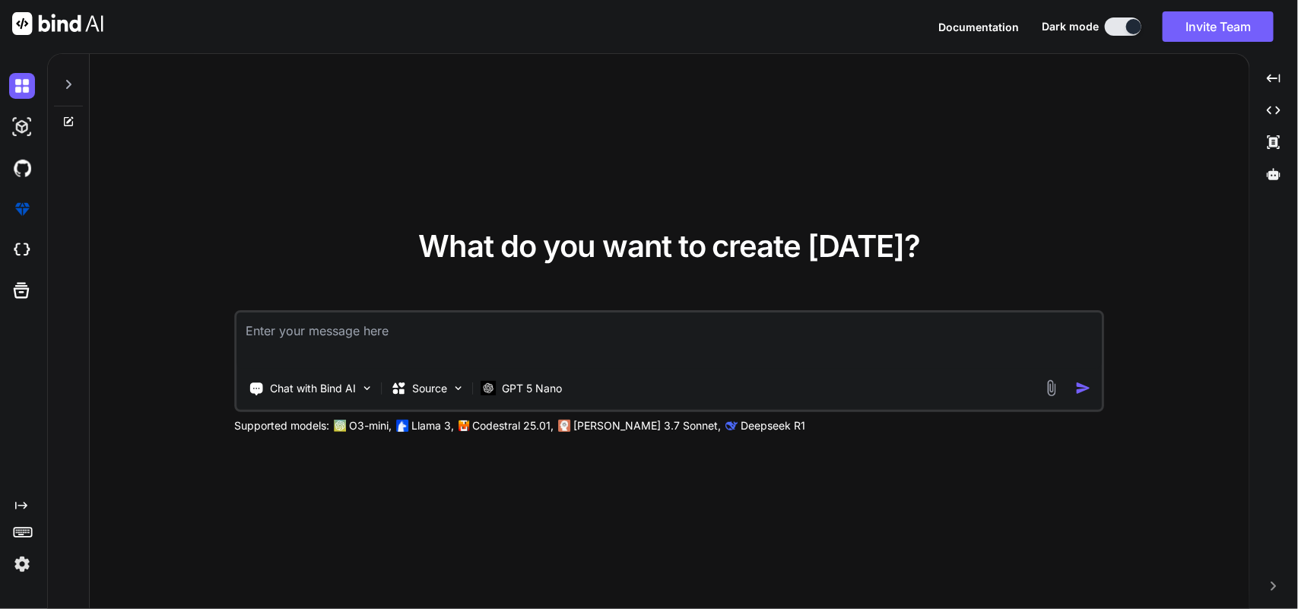
click at [508, 346] on textarea at bounding box center [669, 341] width 865 height 56
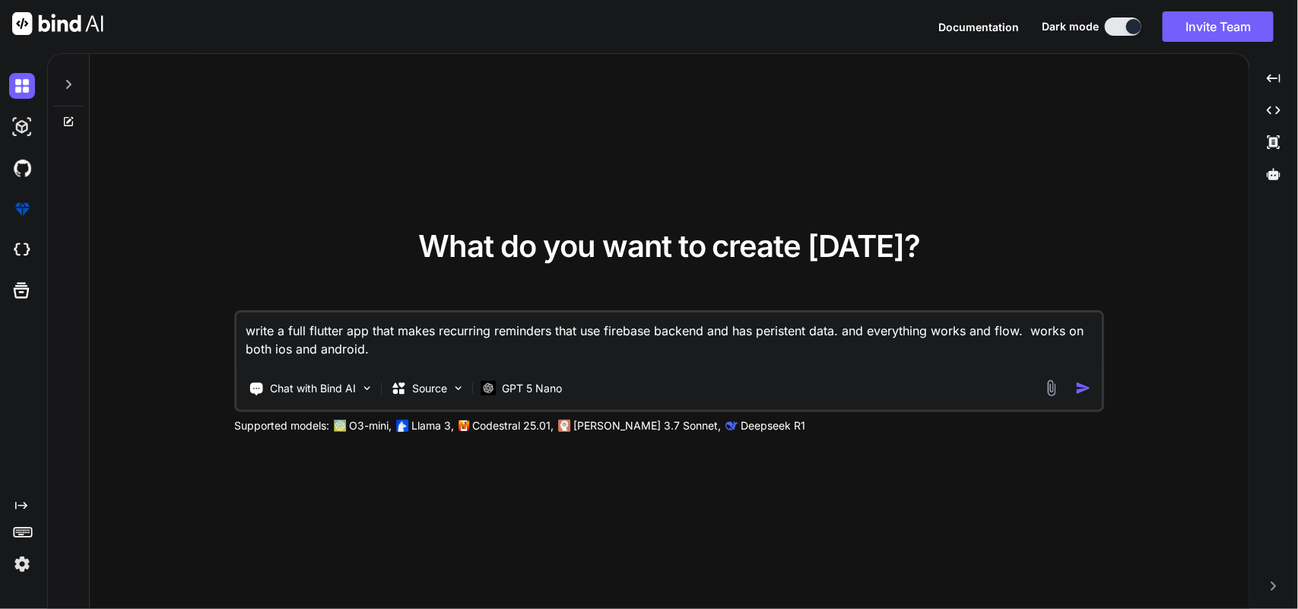
click at [309, 332] on textarea "write a full flutter app that makes recurring reminders that use firebase backe…" at bounding box center [669, 341] width 865 height 56
click at [715, 350] on textarea "write a full beautiful flutter app that makes recurring reminders that use fire…" at bounding box center [669, 341] width 865 height 56
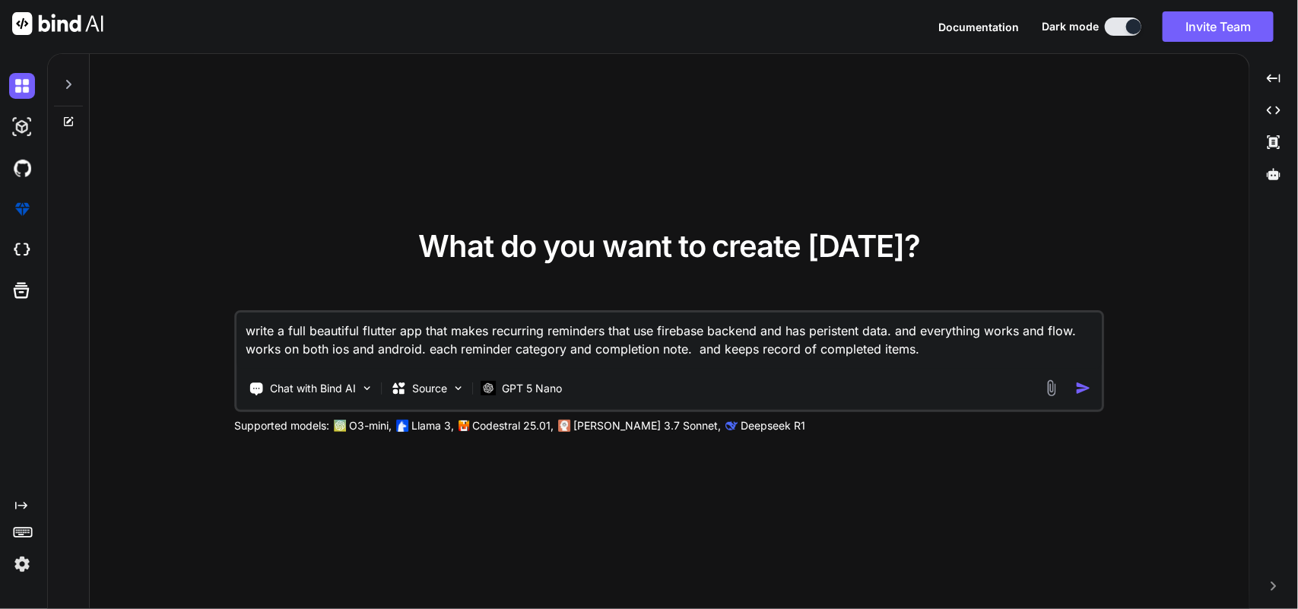
type textarea "write a full beautiful flutter app that makes recurring reminders that use fire…"
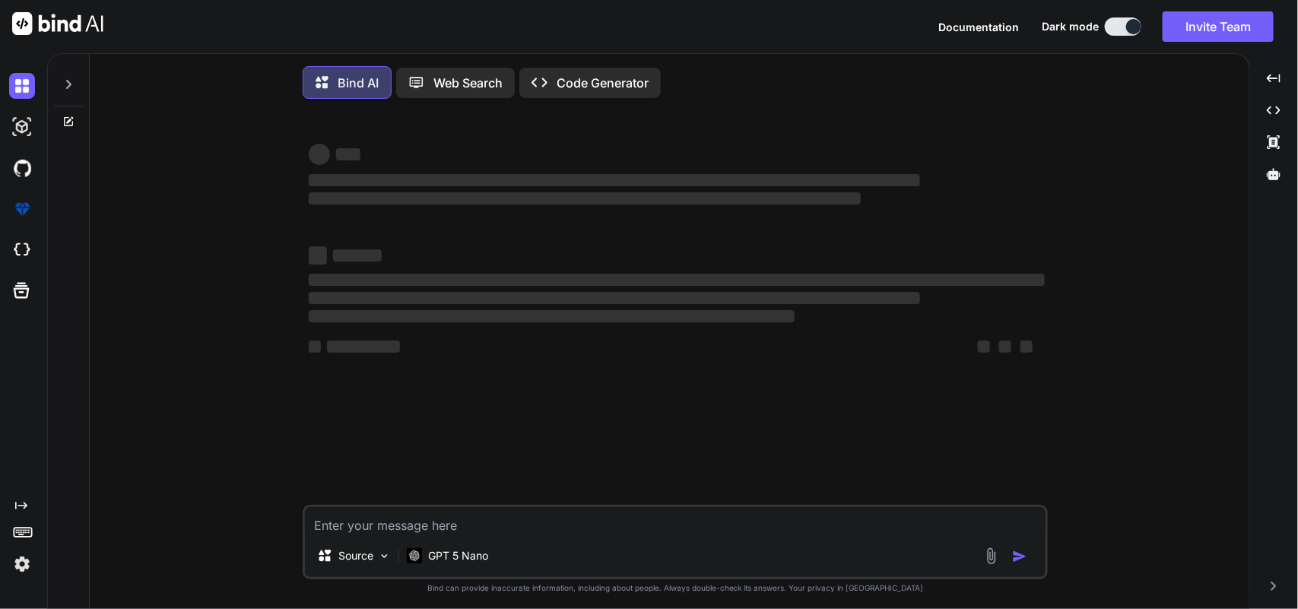
click at [1038, 19] on button at bounding box center [1123, 26] width 37 height 18
click at [1038, 24] on button at bounding box center [1123, 26] width 37 height 18
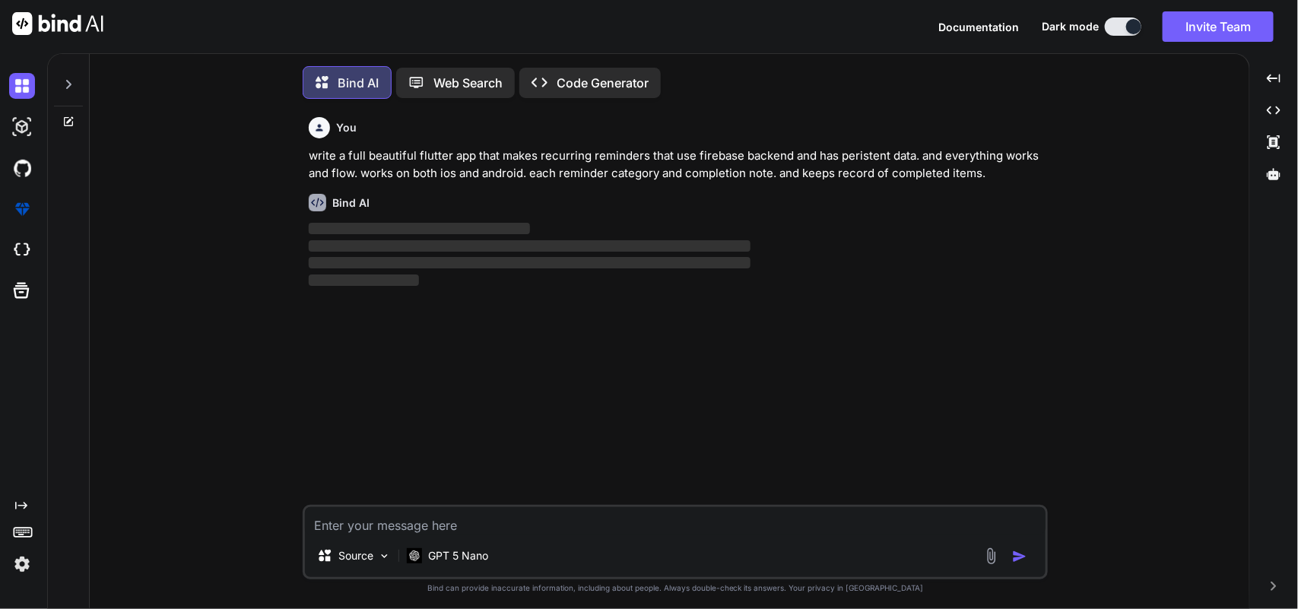
scroll to position [8, 0]
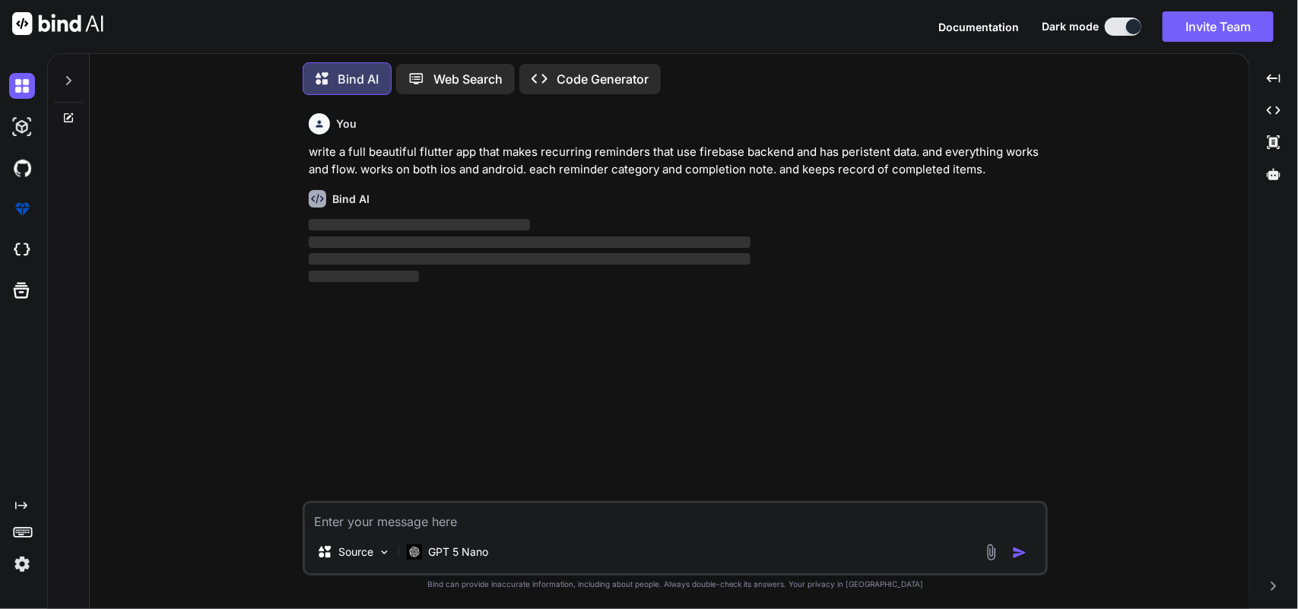
click at [1038, 30] on button at bounding box center [1123, 26] width 37 height 18
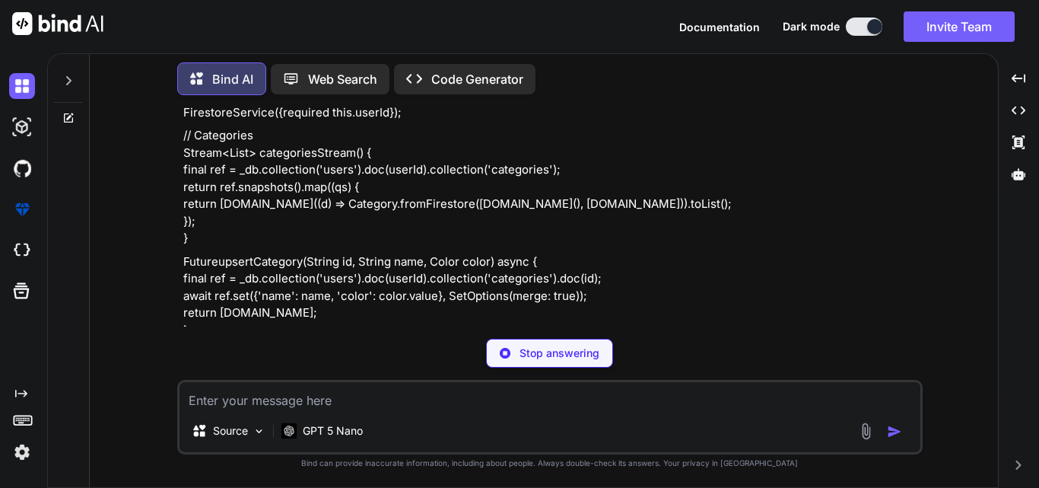
scroll to position [4279, 0]
click at [865, 22] on button at bounding box center [864, 26] width 37 height 18
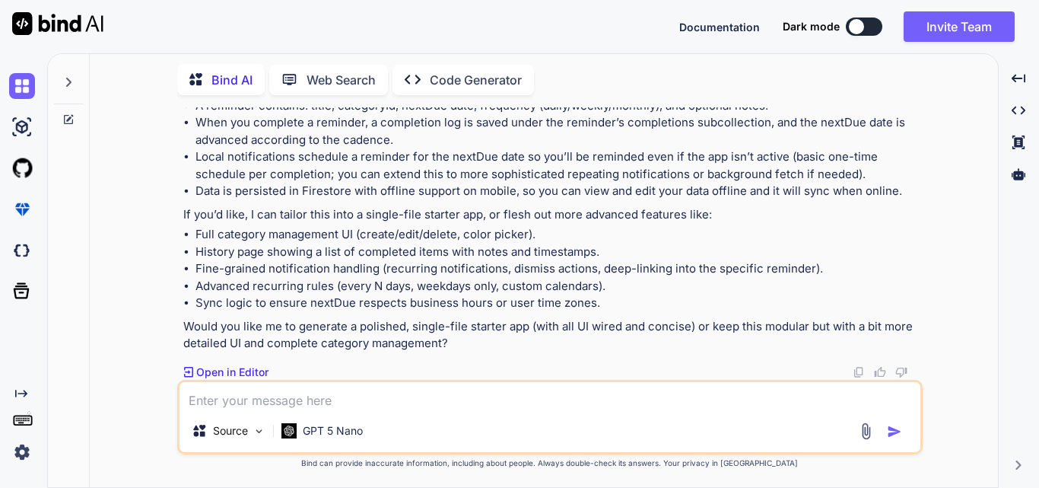
scroll to position [12648, 0]
click at [24, 122] on img at bounding box center [22, 127] width 26 height 26
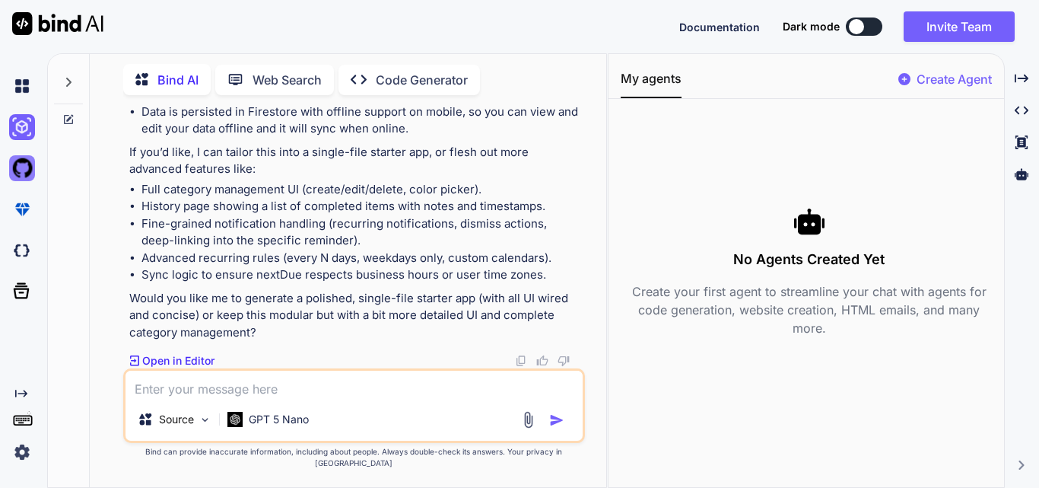
click at [20, 172] on img at bounding box center [22, 168] width 26 height 26
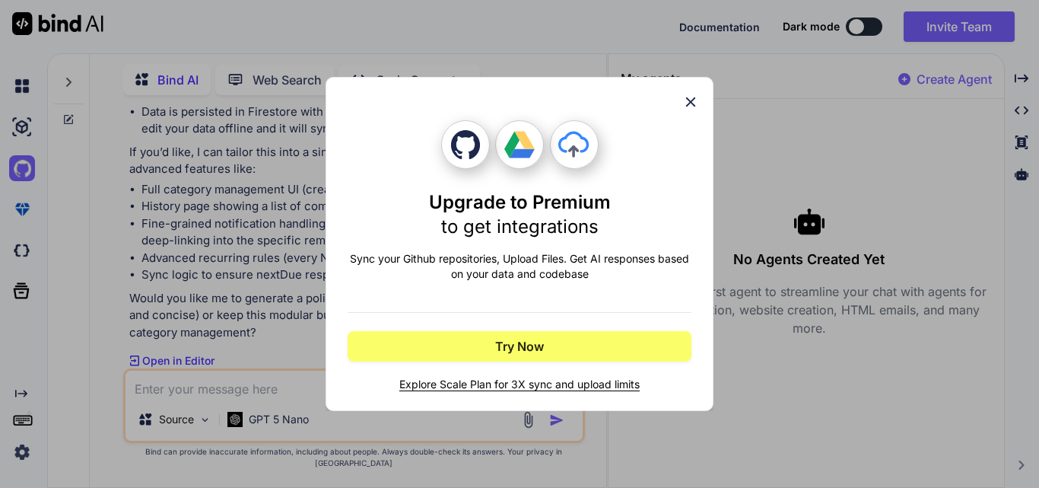
click at [691, 106] on icon at bounding box center [690, 102] width 17 height 17
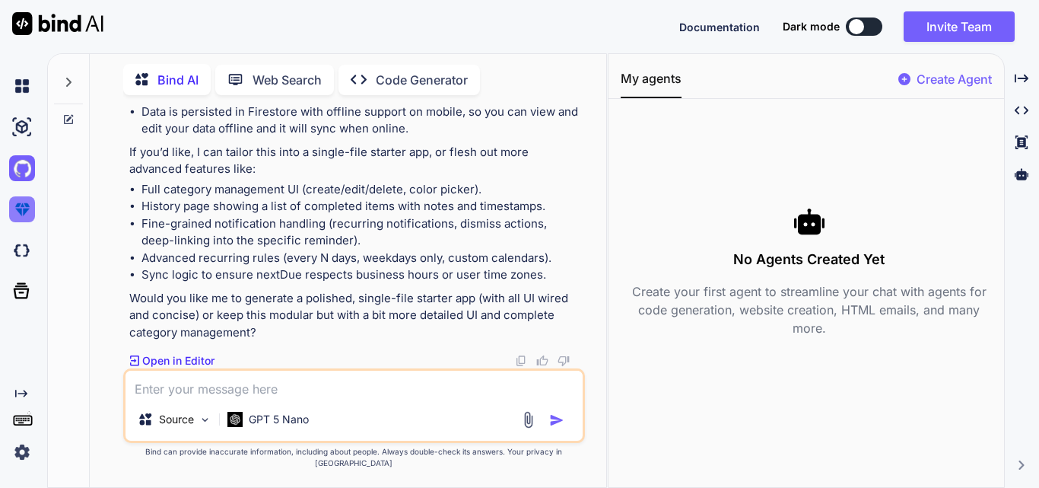
click at [17, 205] on img at bounding box center [22, 209] width 26 height 26
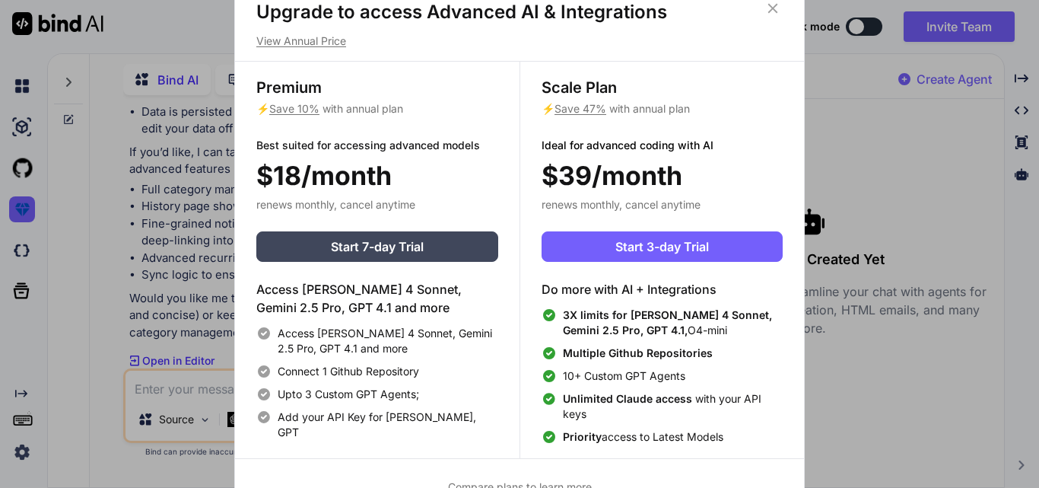
click at [54, 210] on div "Upgrade to access Advanced AI & Integrations View Annual Price Premium ⚡ Save 1…" at bounding box center [519, 244] width 1039 height 488
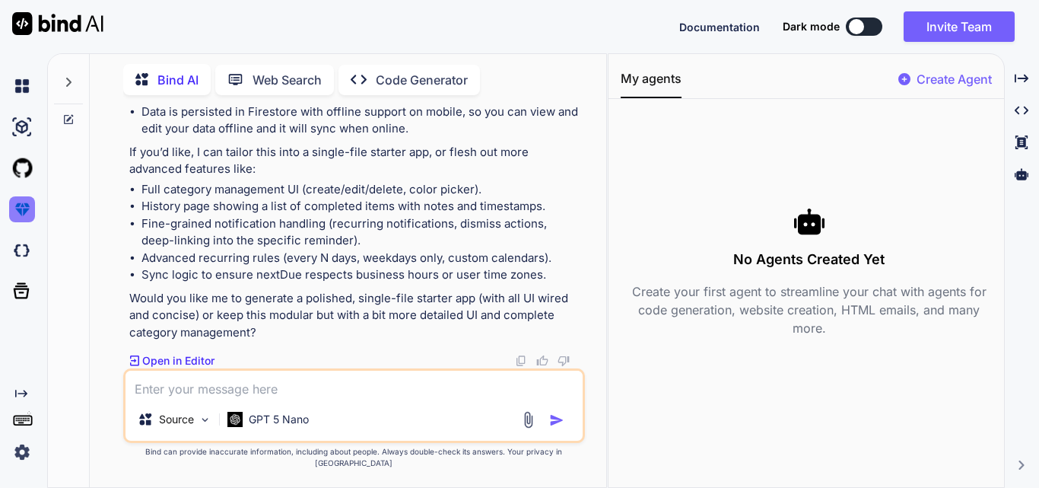
click at [30, 209] on img at bounding box center [22, 209] width 26 height 26
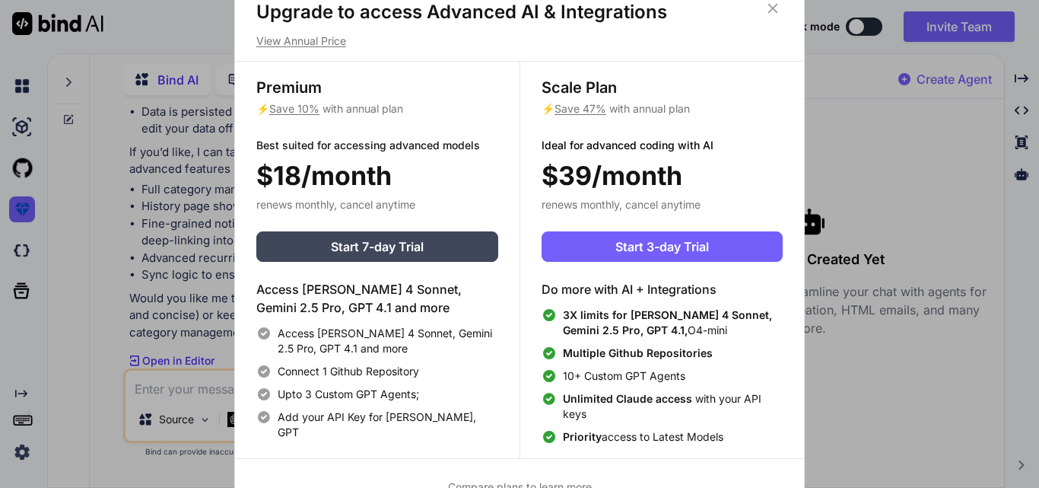
click at [56, 214] on div "Upgrade to access Advanced AI & Integrations View Annual Price Premium ⚡ Save 1…" at bounding box center [519, 244] width 1039 height 488
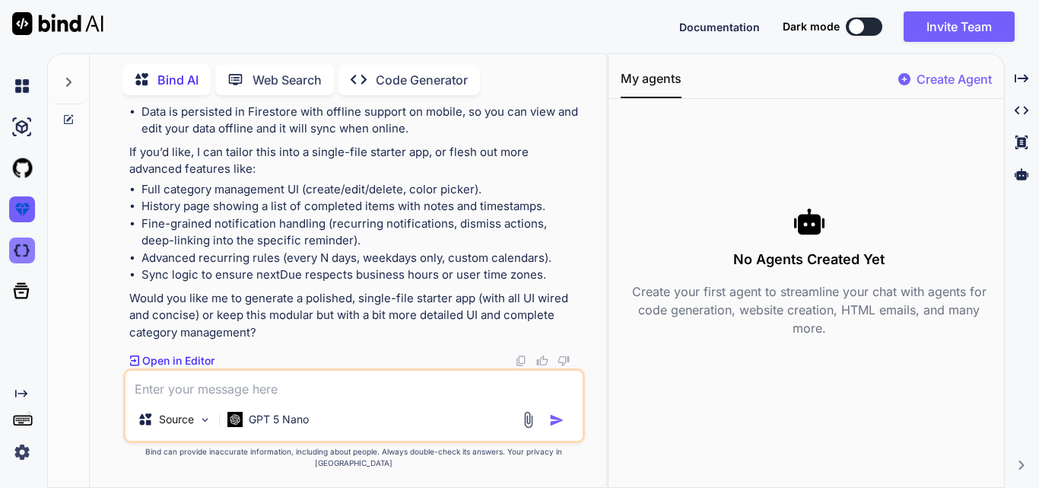
click at [18, 255] on img at bounding box center [22, 250] width 26 height 26
click at [22, 296] on icon at bounding box center [21, 290] width 21 height 21
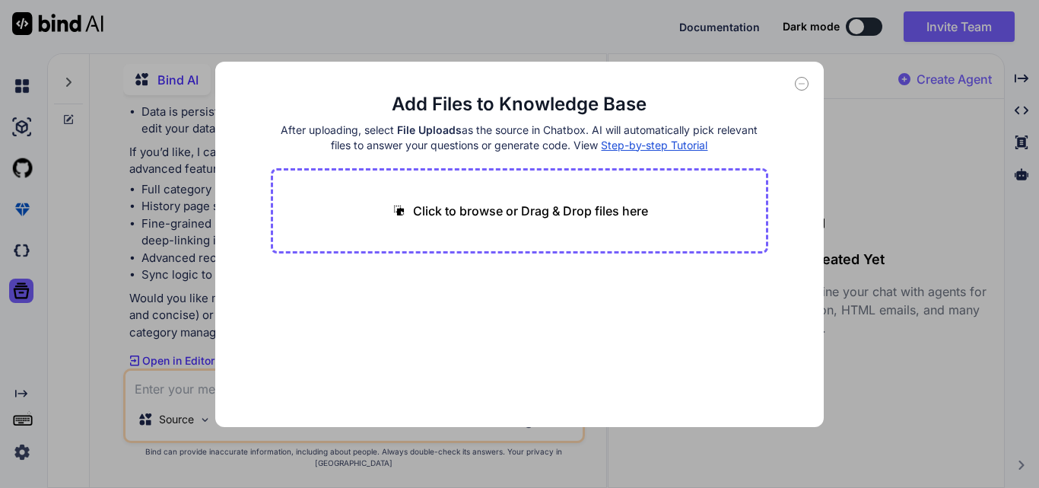
click at [805, 82] on icon at bounding box center [802, 84] width 14 height 14
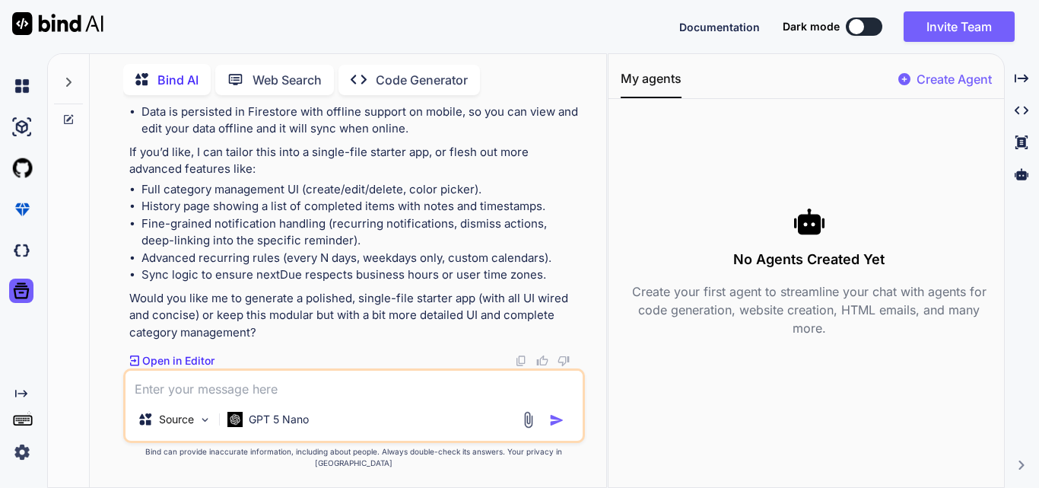
click at [27, 392] on icon "Created with Pixso." at bounding box center [21, 393] width 12 height 12
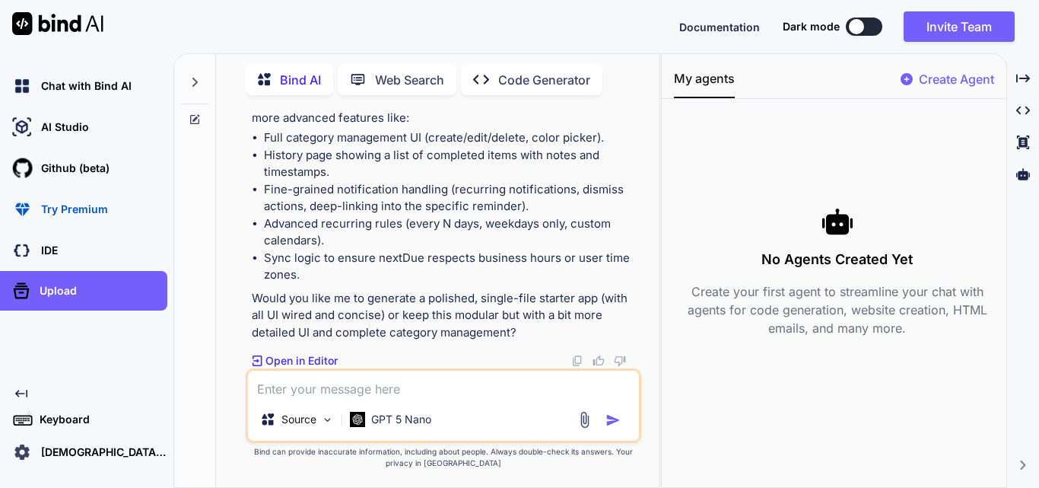
click at [16, 393] on icon at bounding box center [21, 393] width 12 height 8
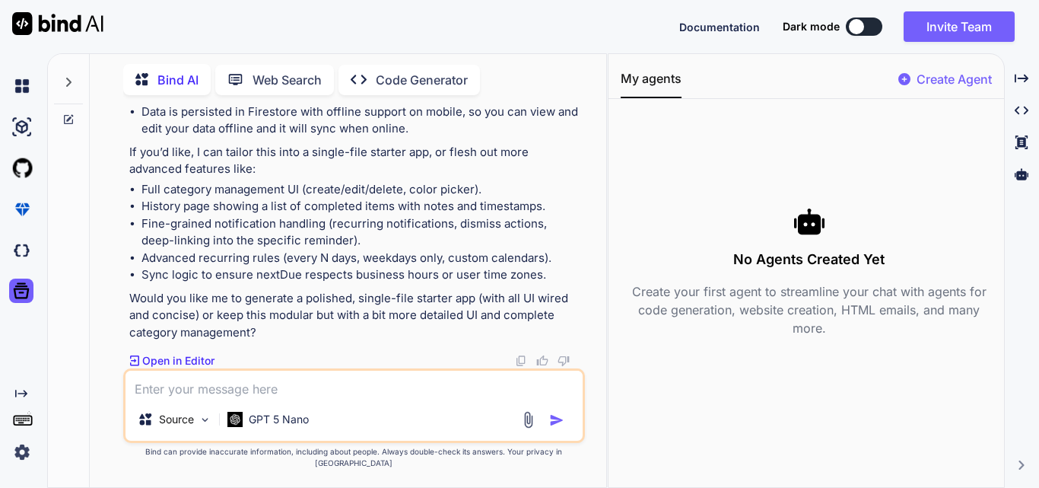
scroll to position [13068, 0]
click at [24, 416] on rect at bounding box center [22, 420] width 17 height 9
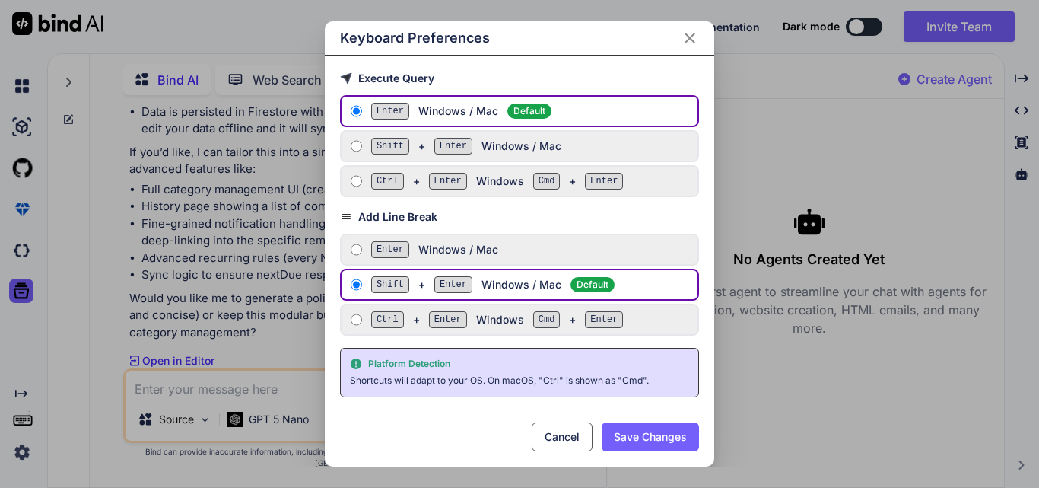
click at [90, 376] on div "Keyboard Preferences Execute Query Enter Windows / Mac Default Shift + Enter Wi…" at bounding box center [519, 244] width 1039 height 488
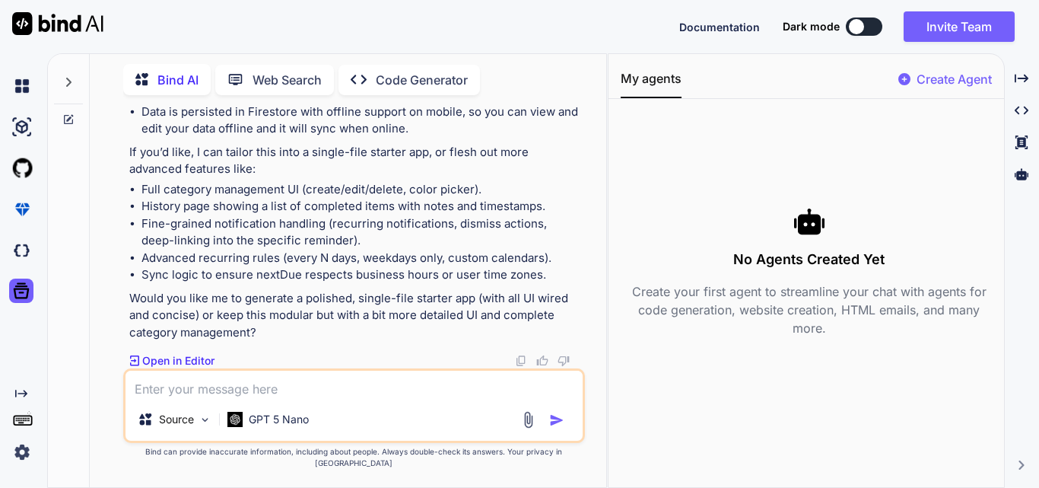
click at [17, 456] on img at bounding box center [22, 452] width 26 height 26
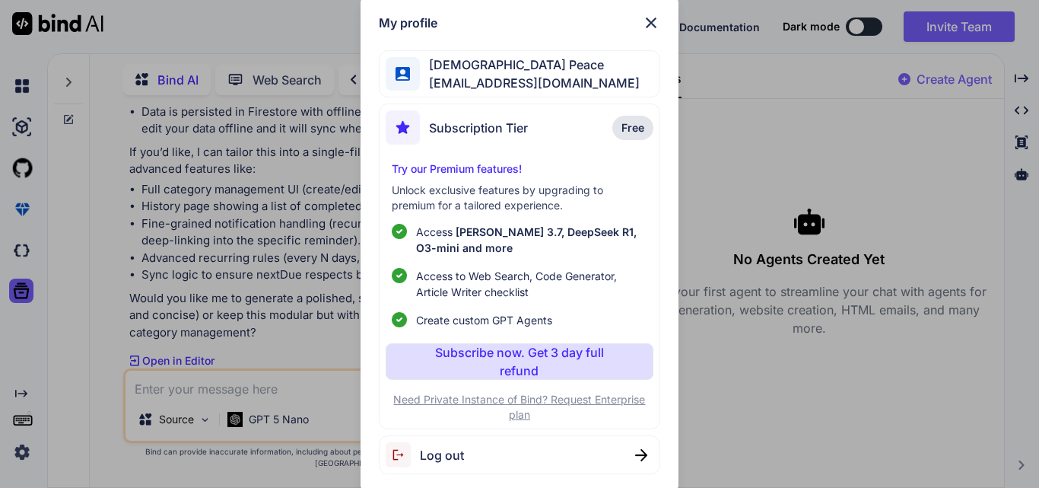
click at [80, 294] on div "My profile Quran Peace it@nrq.no Subscription Tier Free Try our Premium feature…" at bounding box center [519, 244] width 1039 height 488
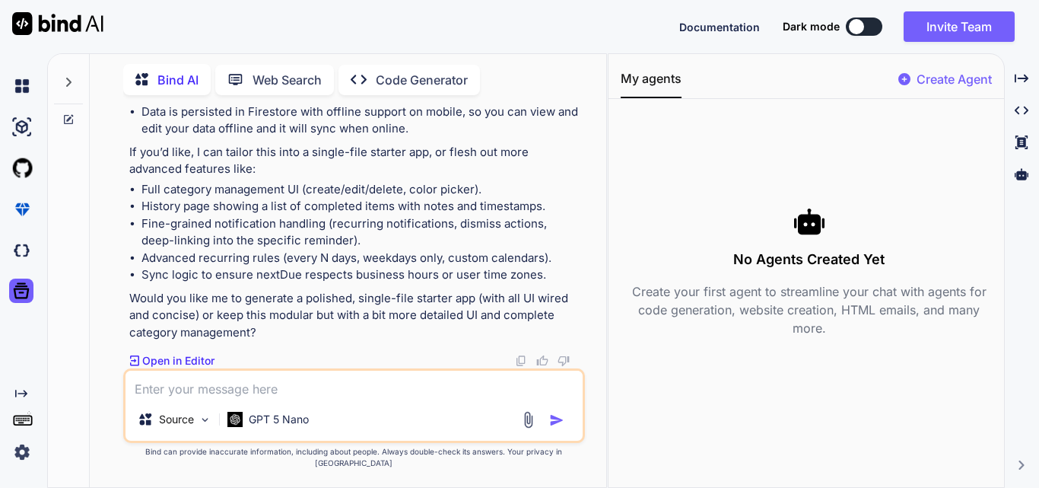
click at [65, 81] on icon at bounding box center [68, 82] width 12 height 12
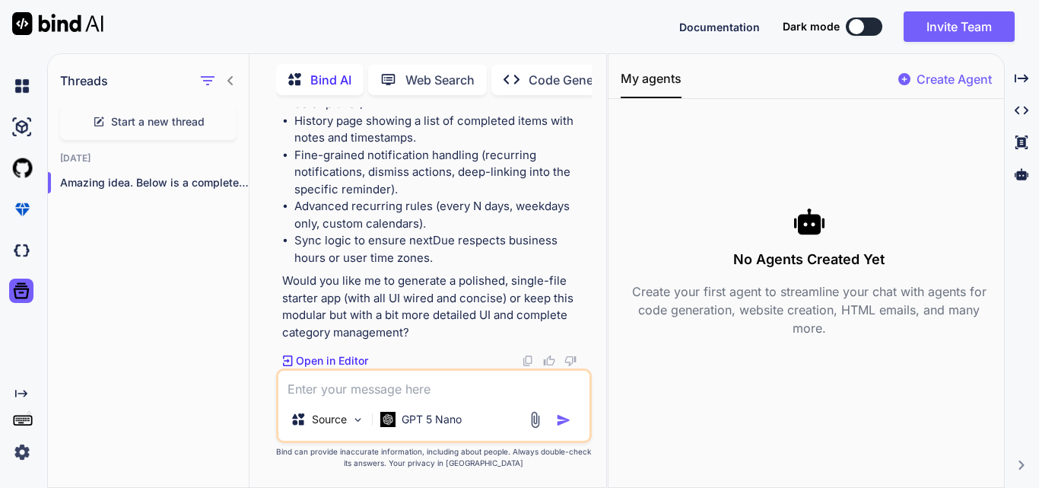
click at [228, 78] on icon at bounding box center [230, 81] width 12 height 12
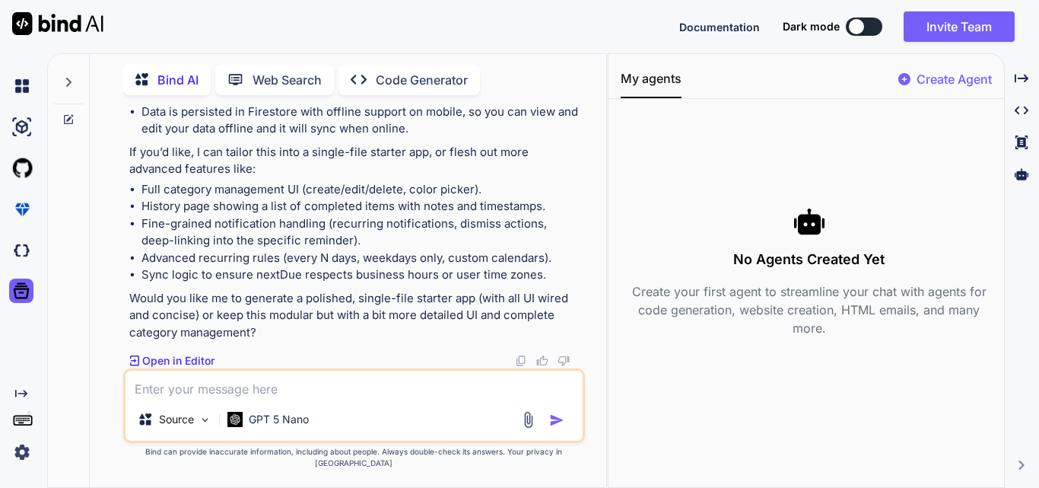
scroll to position [13068, 0]
click at [284, 78] on p "Web Search" at bounding box center [287, 80] width 69 height 18
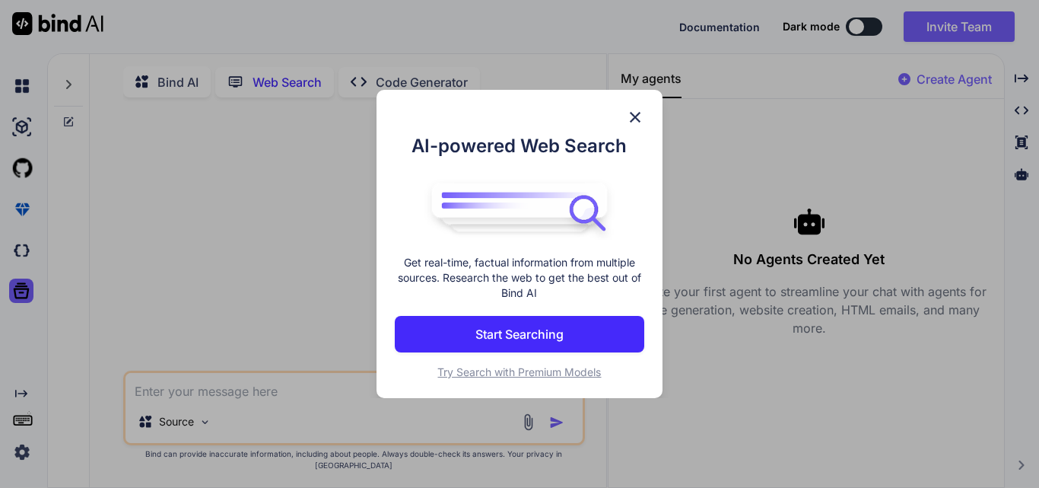
scroll to position [6, 0]
click at [629, 116] on img at bounding box center [635, 117] width 18 height 18
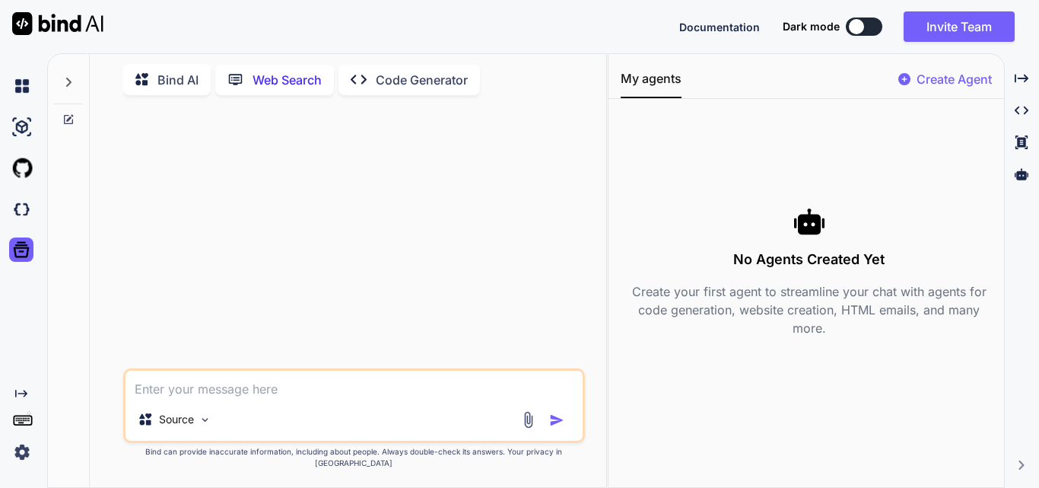
click at [392, 78] on p "Code Generator" at bounding box center [422, 80] width 92 height 18
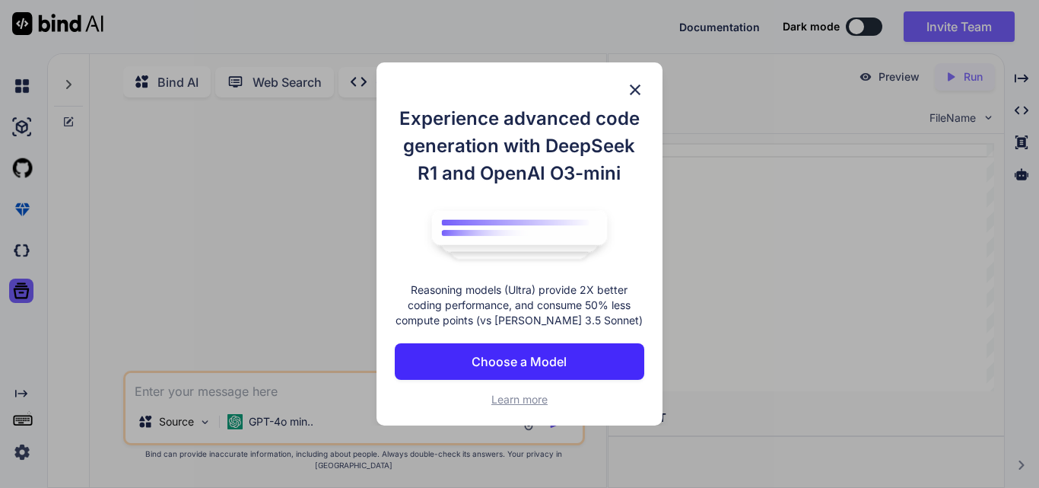
click at [555, 346] on button "Choose a Model" at bounding box center [519, 361] width 249 height 37
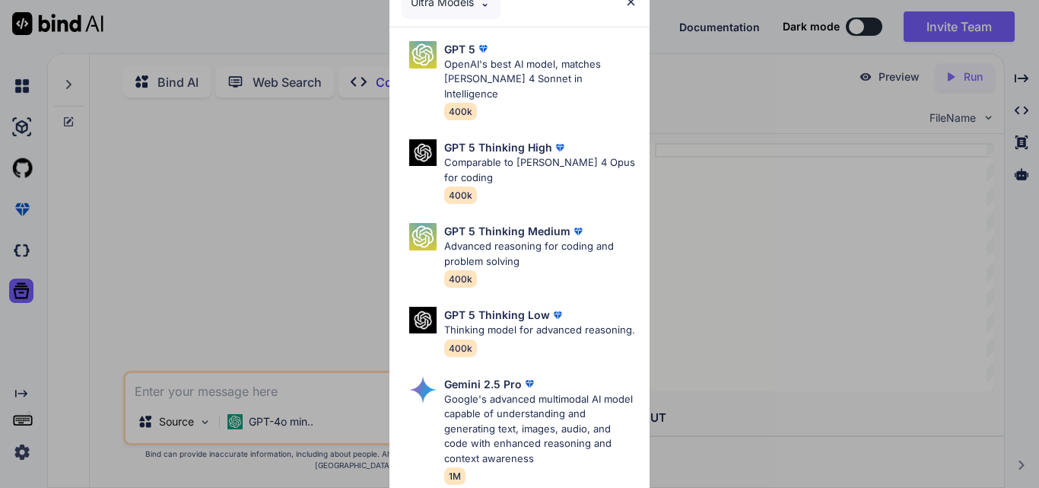
click at [631, 2] on img at bounding box center [630, 1] width 13 height 13
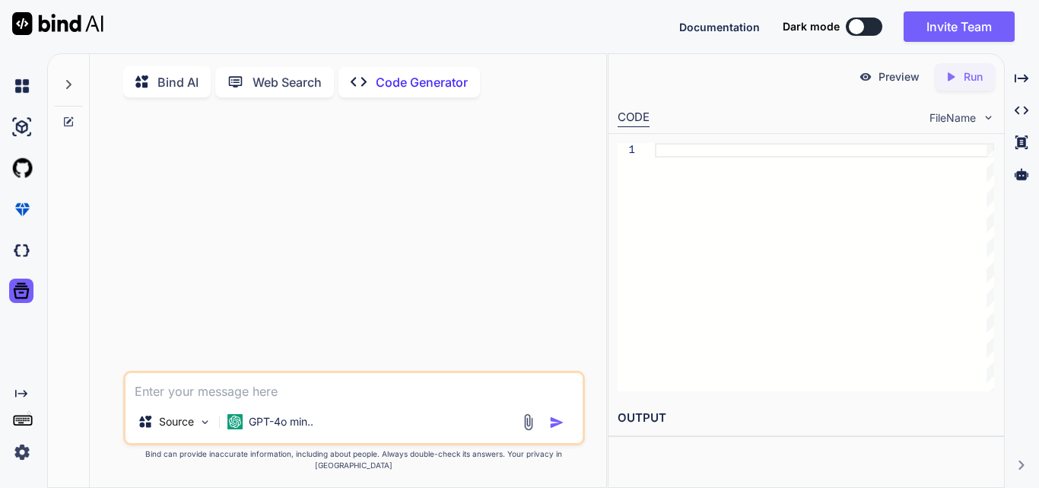
click at [19, 451] on img at bounding box center [22, 452] width 26 height 26
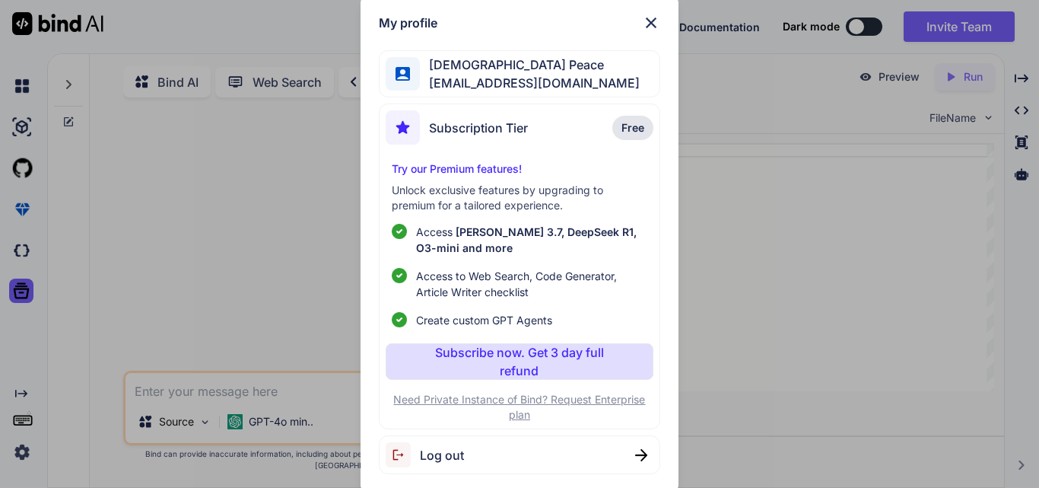
click at [487, 164] on p "Try our Premium features!" at bounding box center [519, 168] width 255 height 15
click at [644, 24] on img at bounding box center [651, 23] width 18 height 18
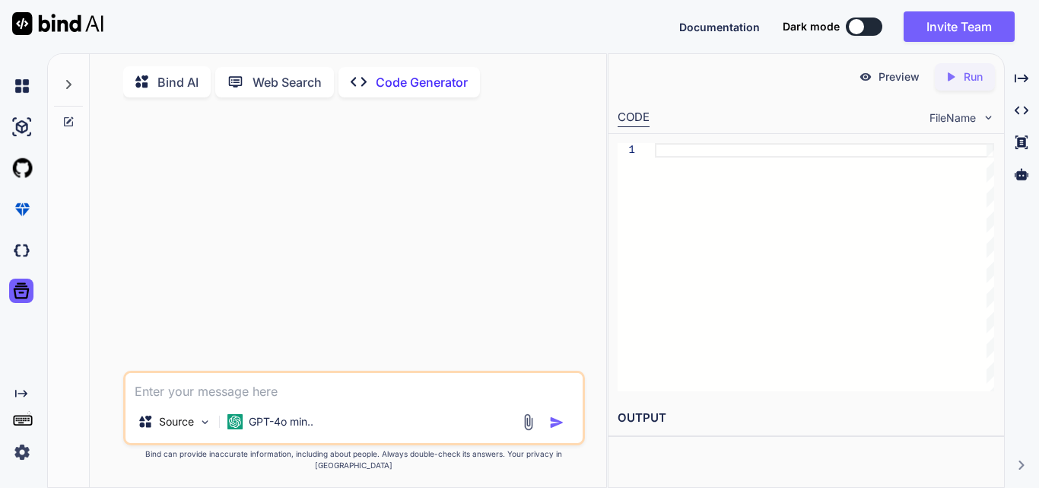
click at [27, 22] on img at bounding box center [57, 23] width 91 height 23
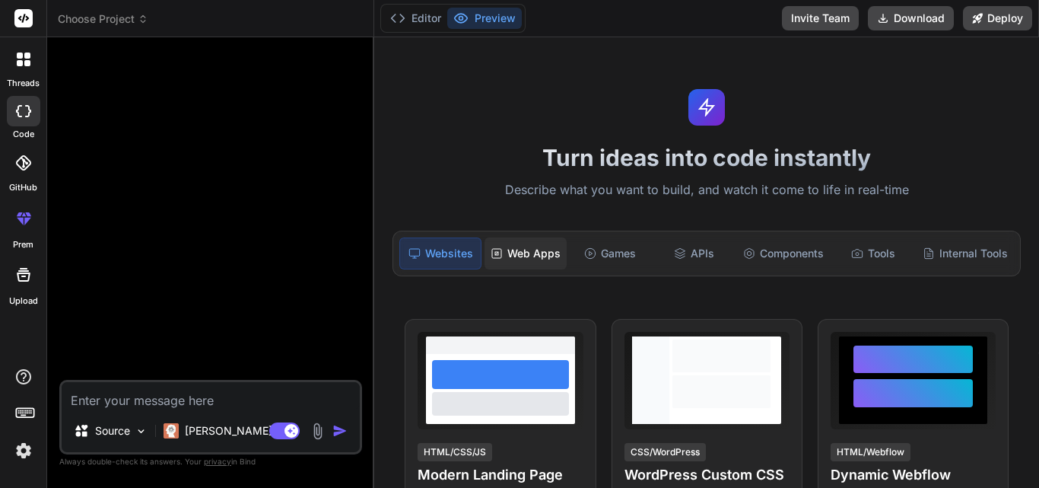
click at [551, 256] on div "Web Apps" at bounding box center [525, 253] width 82 height 32
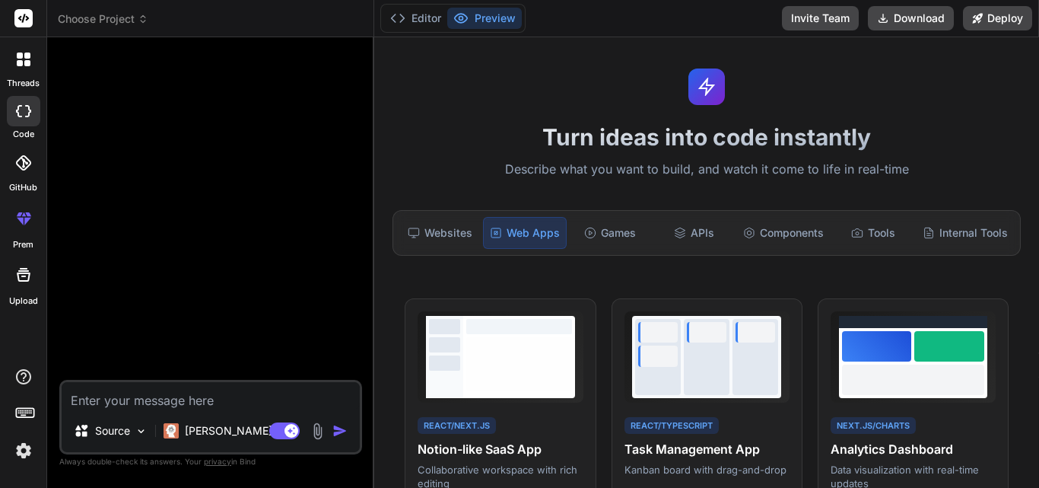
scroll to position [17, 0]
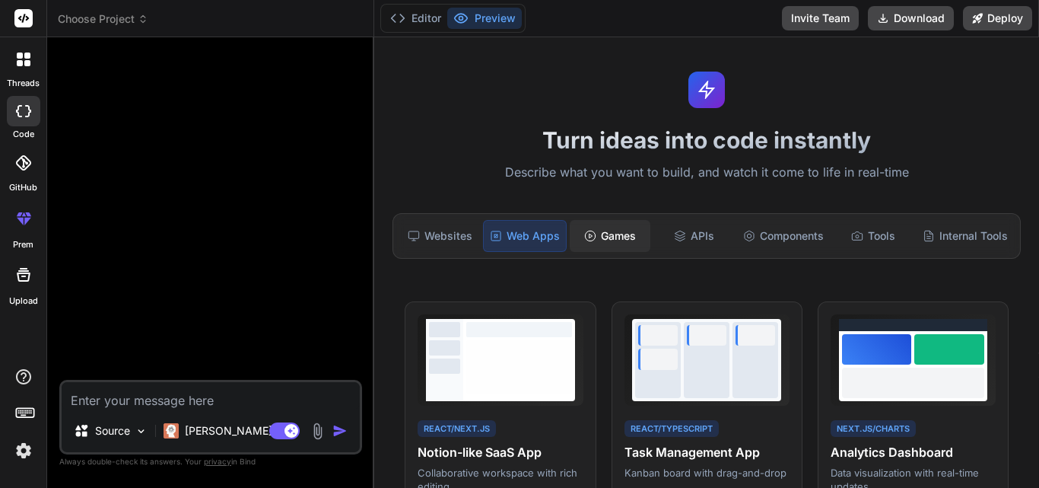
click at [608, 233] on div "Games" at bounding box center [610, 236] width 81 height 32
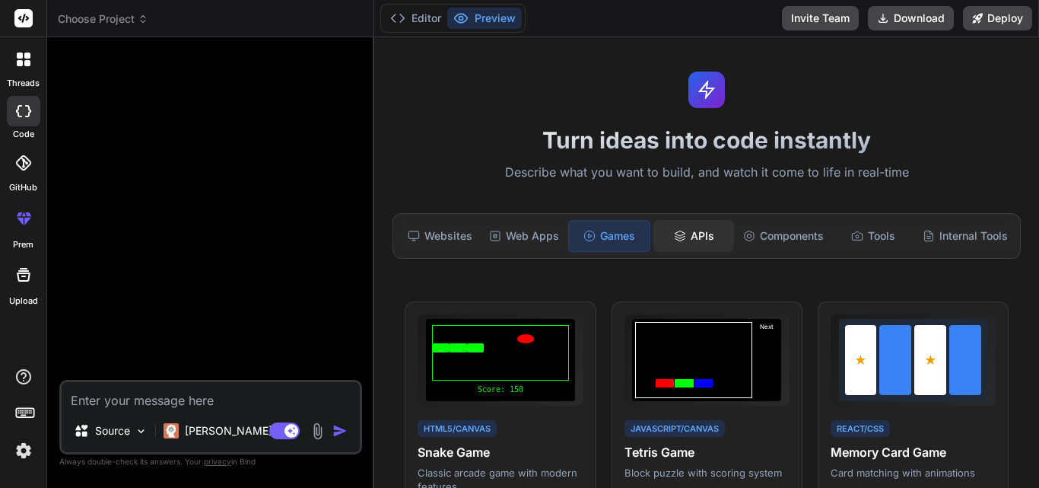
click at [704, 241] on div "APIs" at bounding box center [693, 236] width 81 height 32
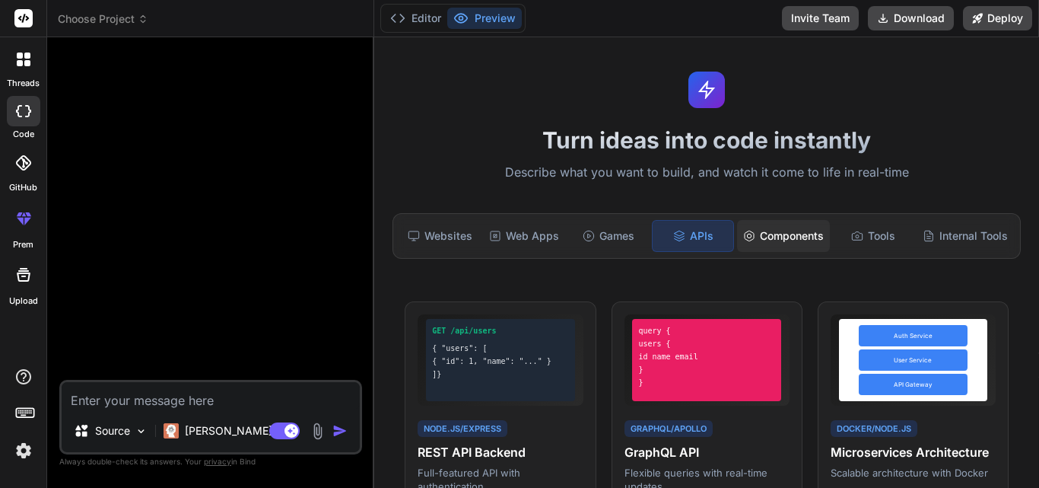
click at [772, 238] on div "Components" at bounding box center [783, 236] width 93 height 32
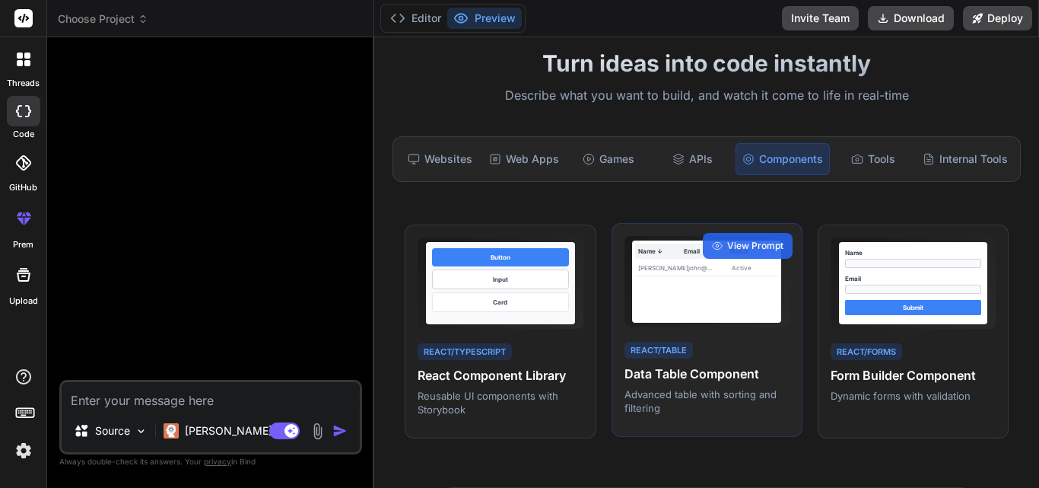
scroll to position [77, 0]
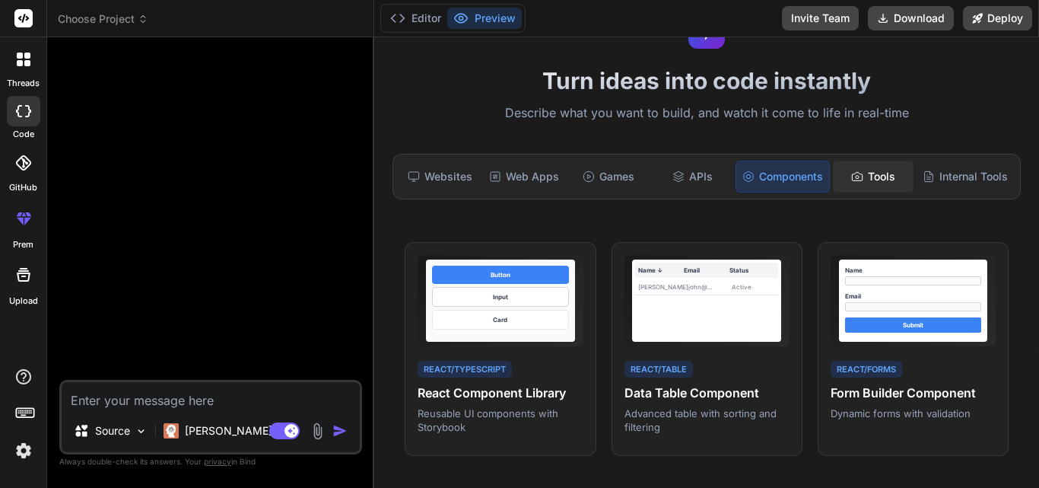
click at [866, 167] on div "Tools" at bounding box center [873, 176] width 81 height 32
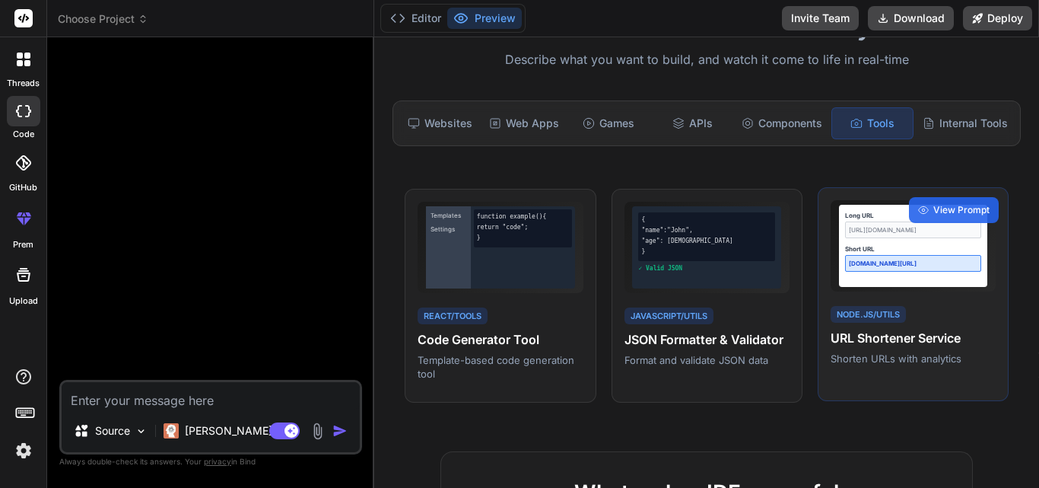
scroll to position [124, 0]
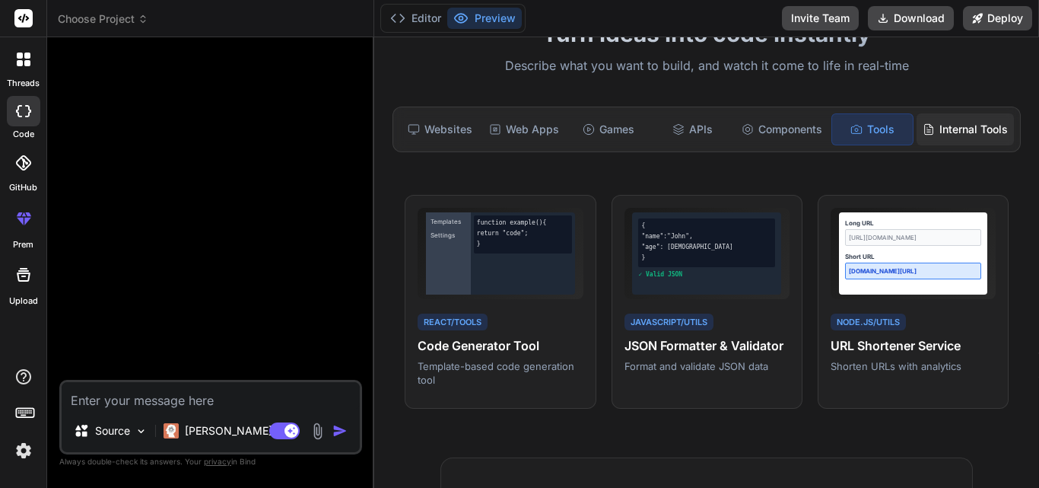
click at [932, 129] on div "Internal Tools" at bounding box center [964, 129] width 97 height 32
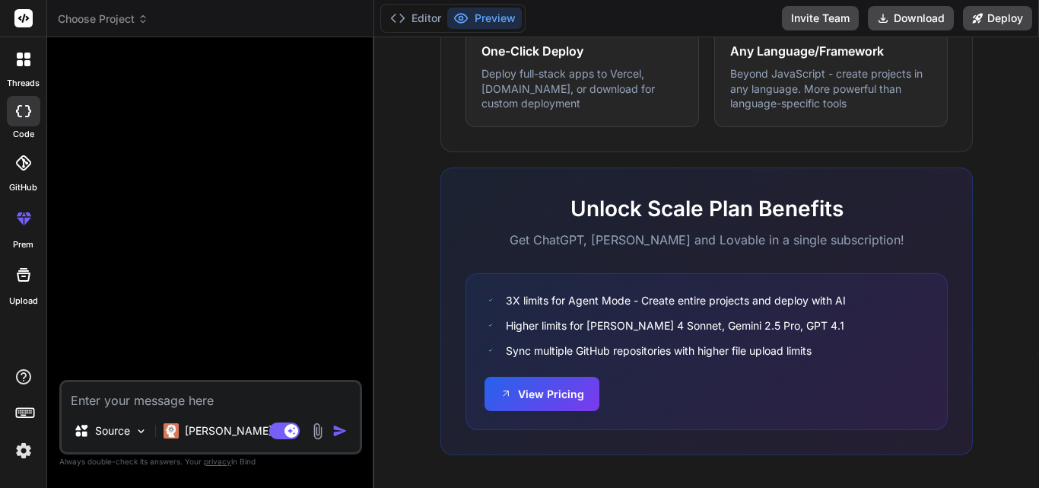
scroll to position [1001, 0]
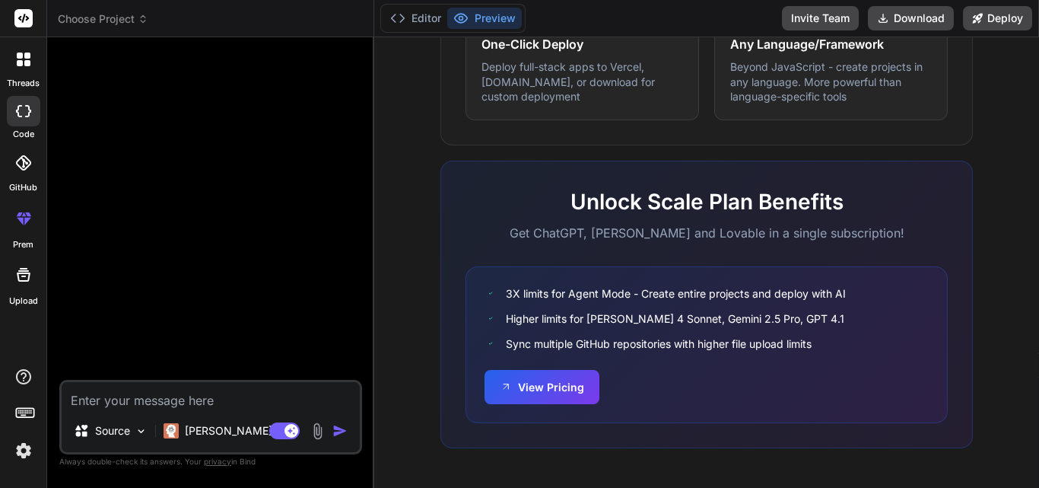
click at [30, 64] on div at bounding box center [24, 59] width 32 height 32
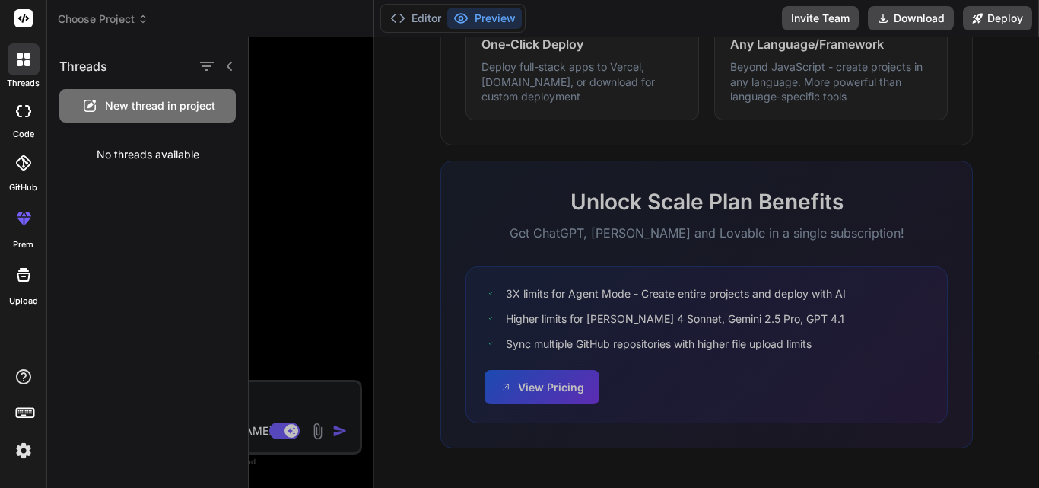
click at [26, 111] on icon at bounding box center [23, 111] width 15 height 12
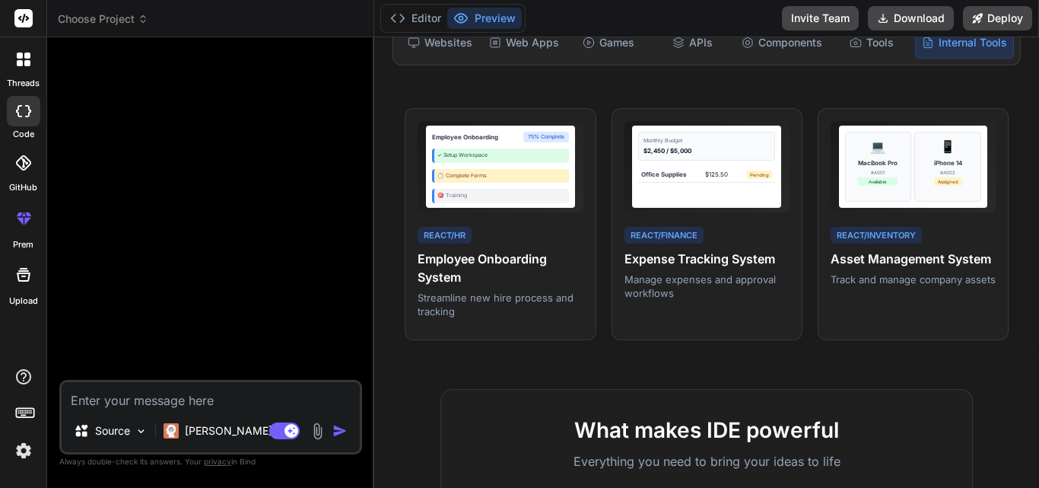
scroll to position [0, 0]
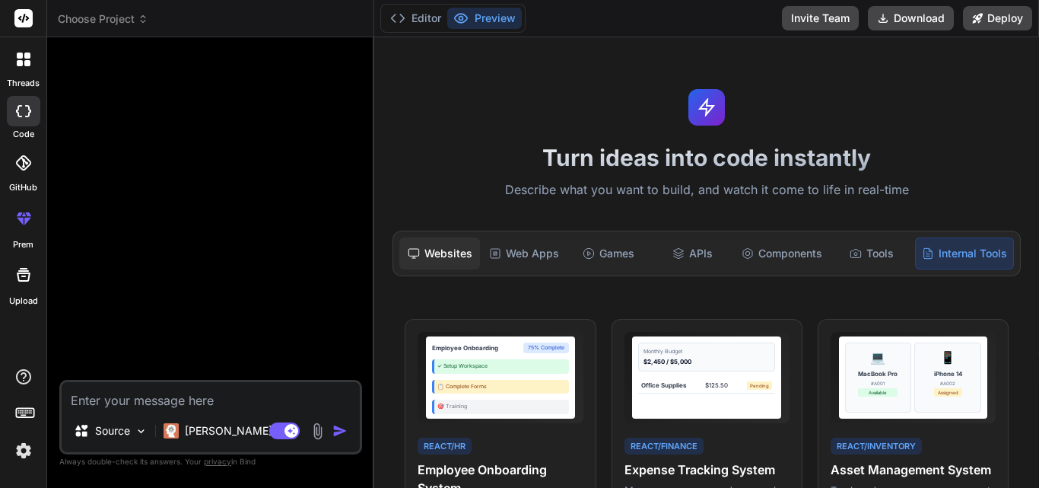
click at [451, 260] on div "Websites" at bounding box center [439, 253] width 81 height 32
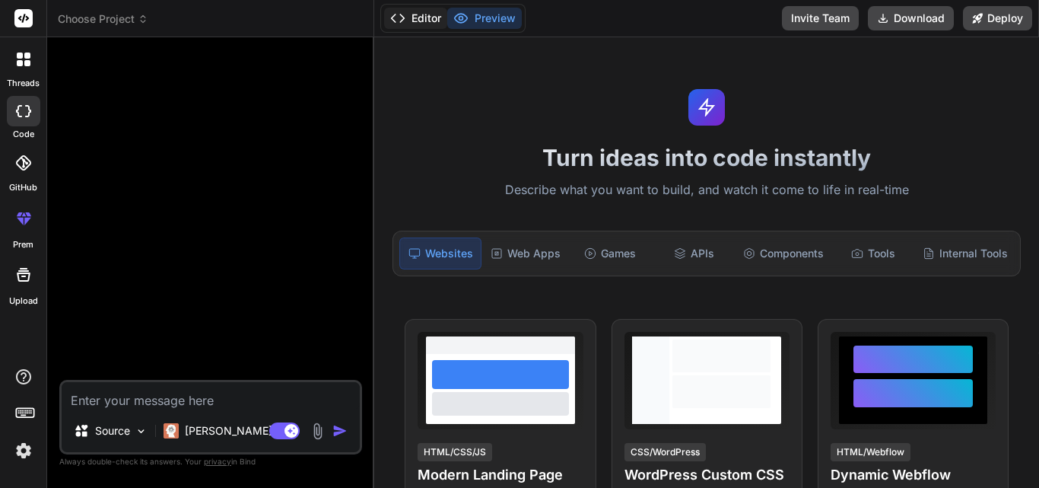
click at [439, 11] on button "Editor" at bounding box center [415, 18] width 63 height 21
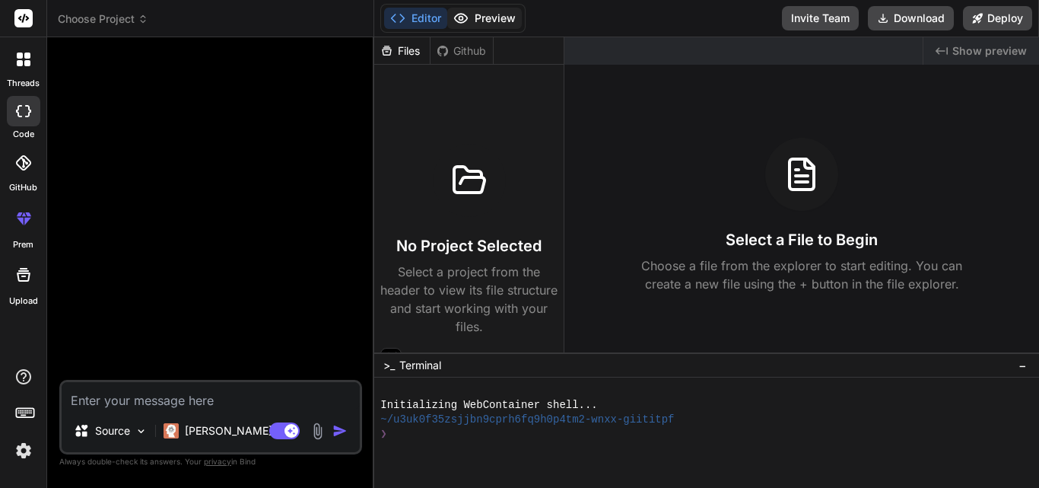
click at [481, 17] on button "Preview" at bounding box center [484, 18] width 75 height 21
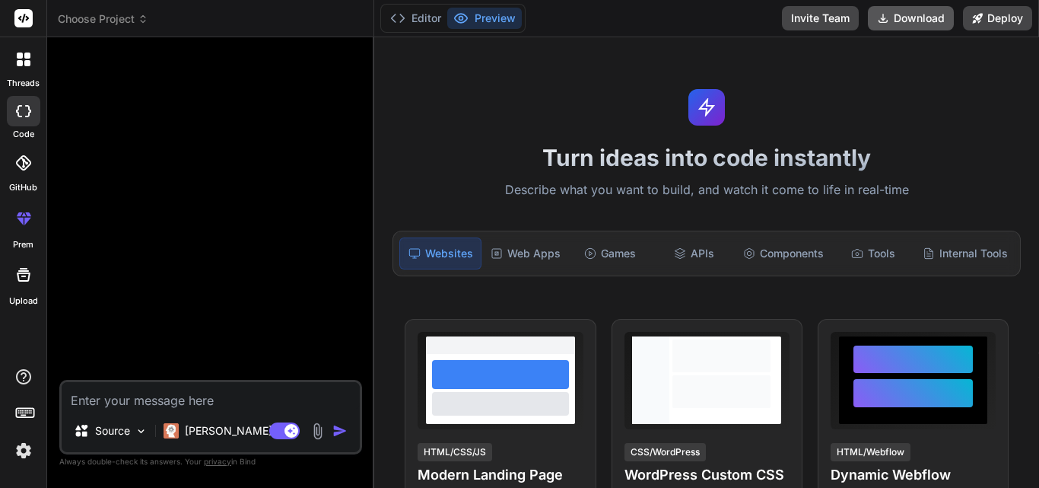
click at [939, 12] on button "Download" at bounding box center [911, 18] width 86 height 24
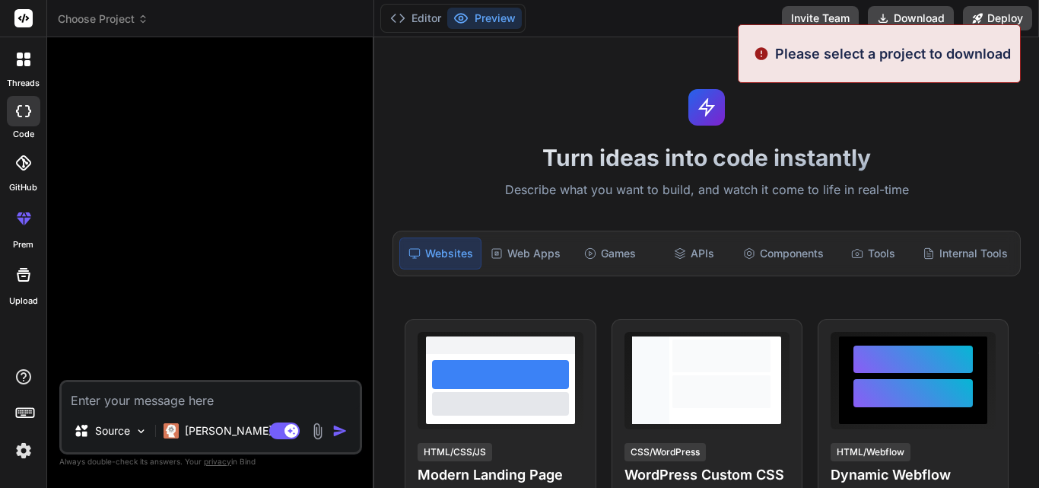
click at [958, 128] on div "Turn ideas into code instantly Describe what you want to build, and watch it co…" at bounding box center [706, 262] width 665 height 450
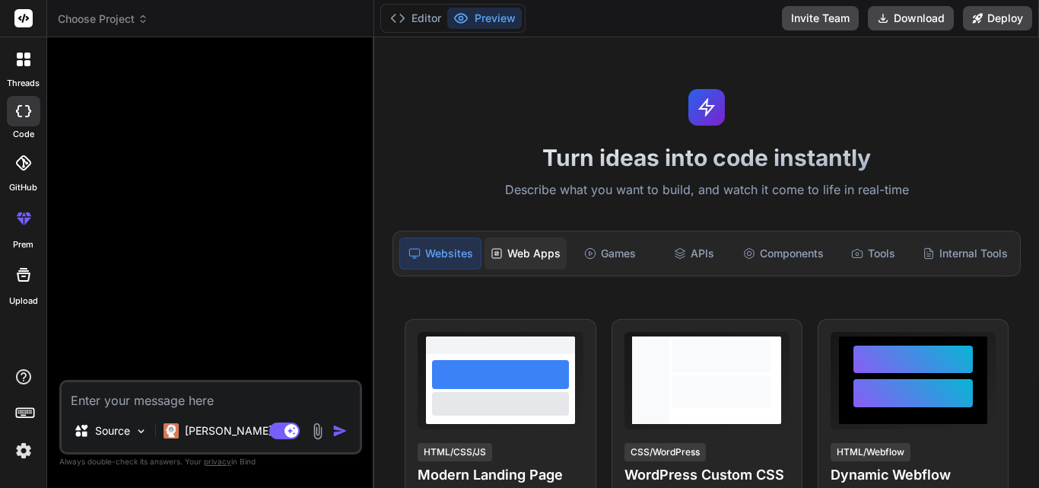
click at [534, 250] on div "Web Apps" at bounding box center [525, 253] width 82 height 32
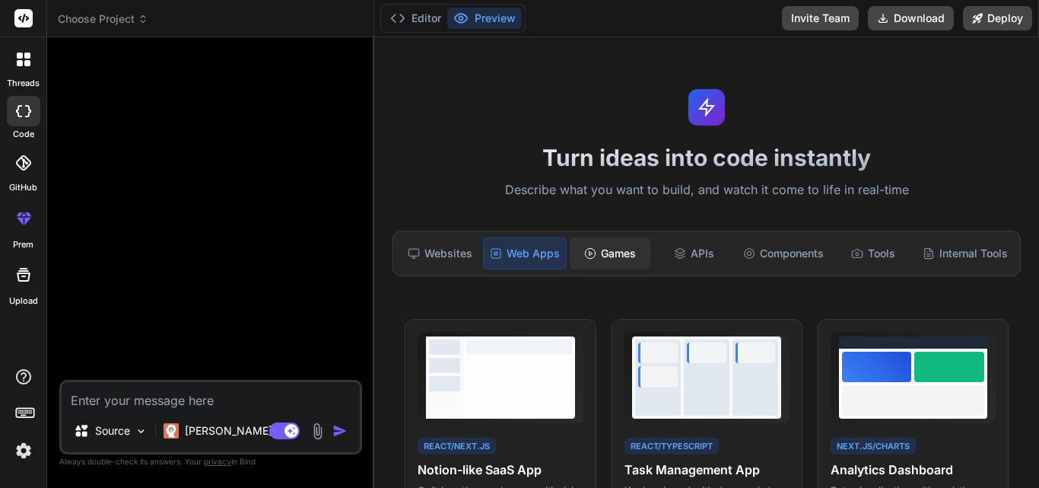
click at [604, 252] on div "Games" at bounding box center [610, 253] width 81 height 32
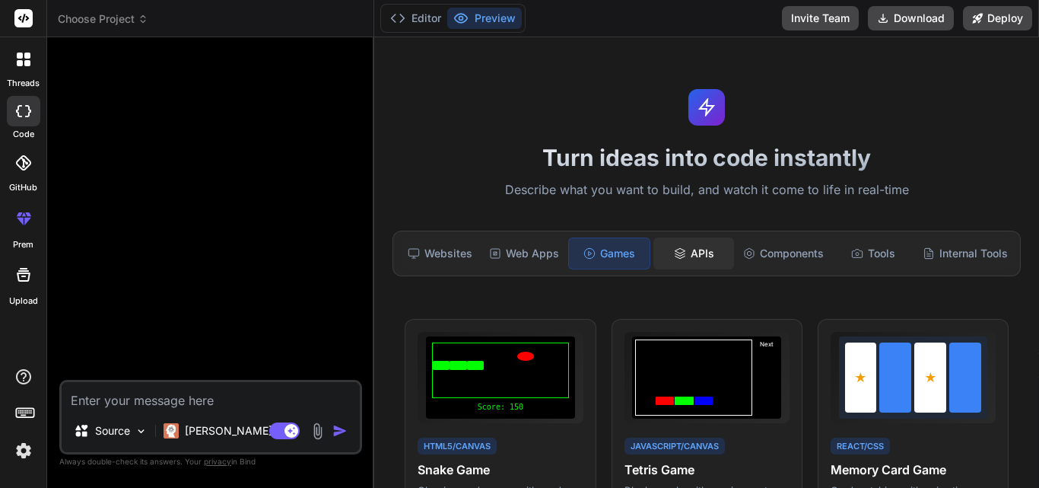
click at [674, 249] on icon at bounding box center [680, 253] width 12 height 12
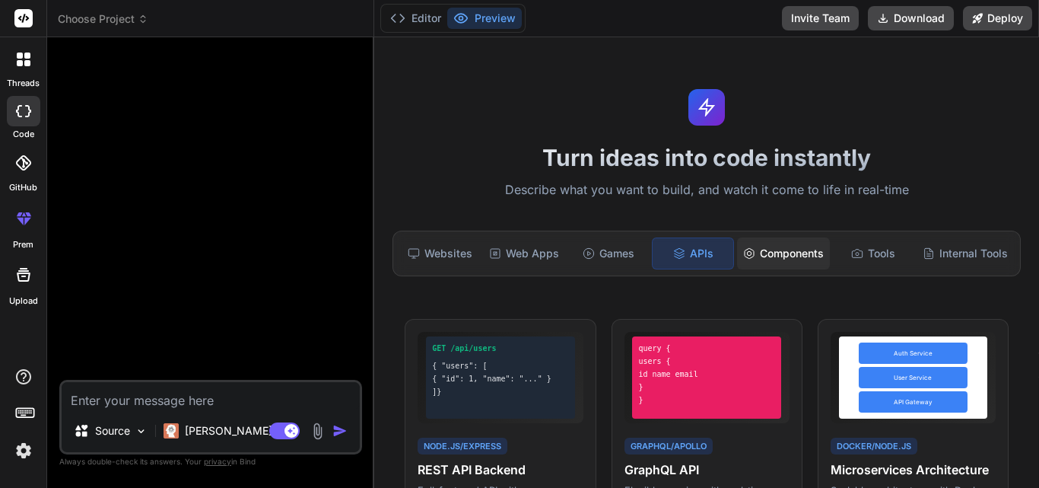
click at [752, 247] on div "Components" at bounding box center [783, 253] width 93 height 32
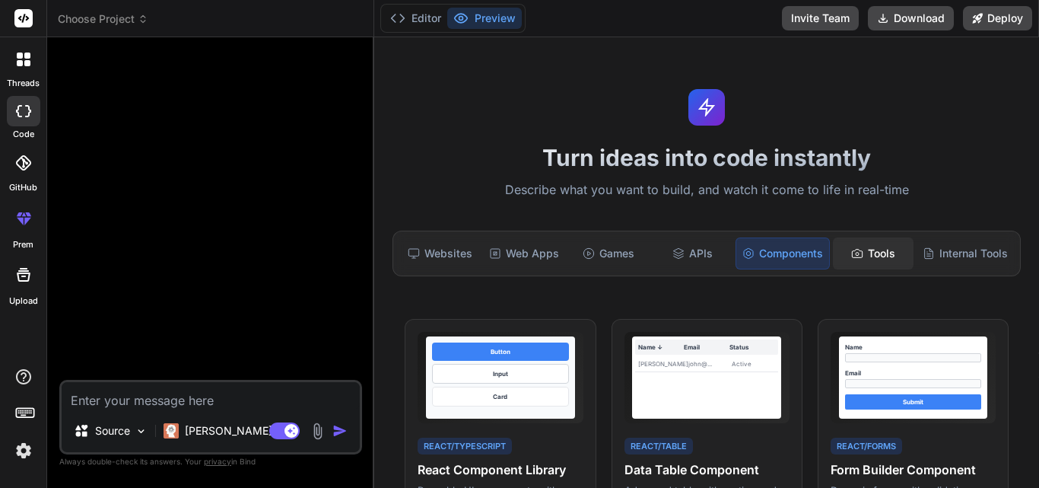
click at [863, 255] on div "Tools" at bounding box center [873, 253] width 81 height 32
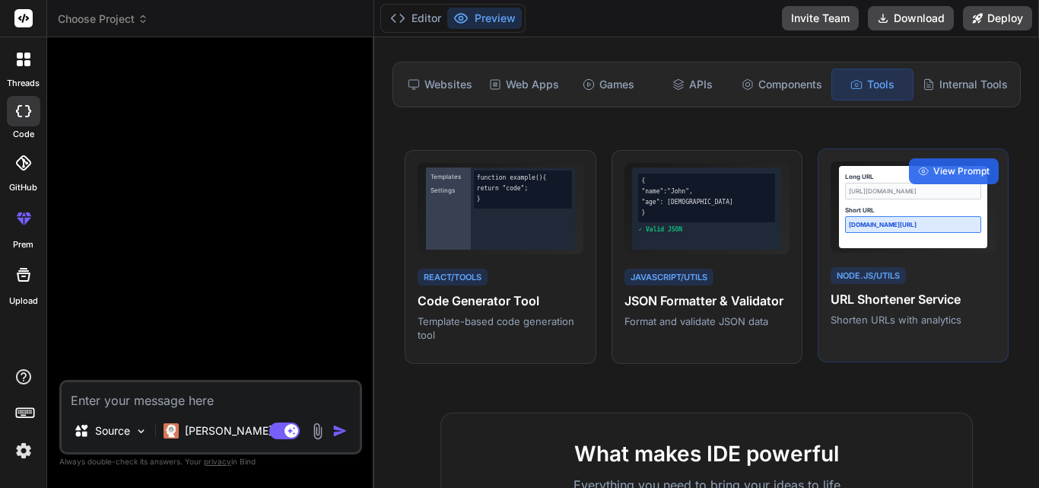
scroll to position [201, 0]
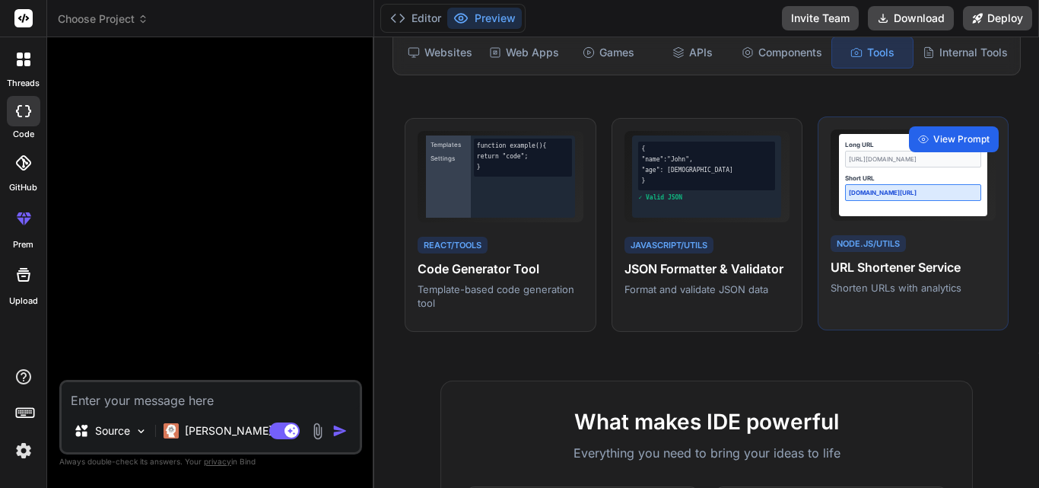
click at [935, 138] on span "View Prompt" at bounding box center [961, 139] width 56 height 14
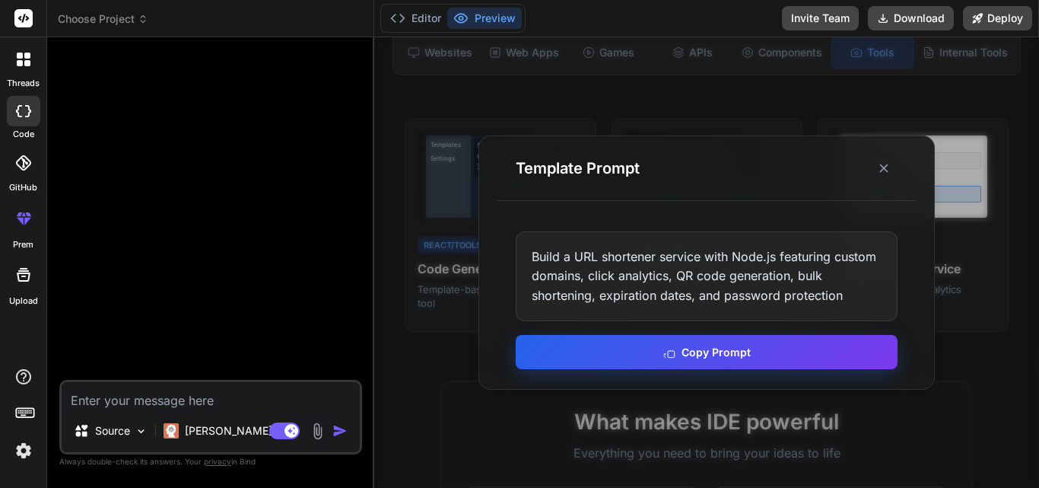
click at [720, 353] on button "Copy Prompt" at bounding box center [707, 352] width 382 height 34
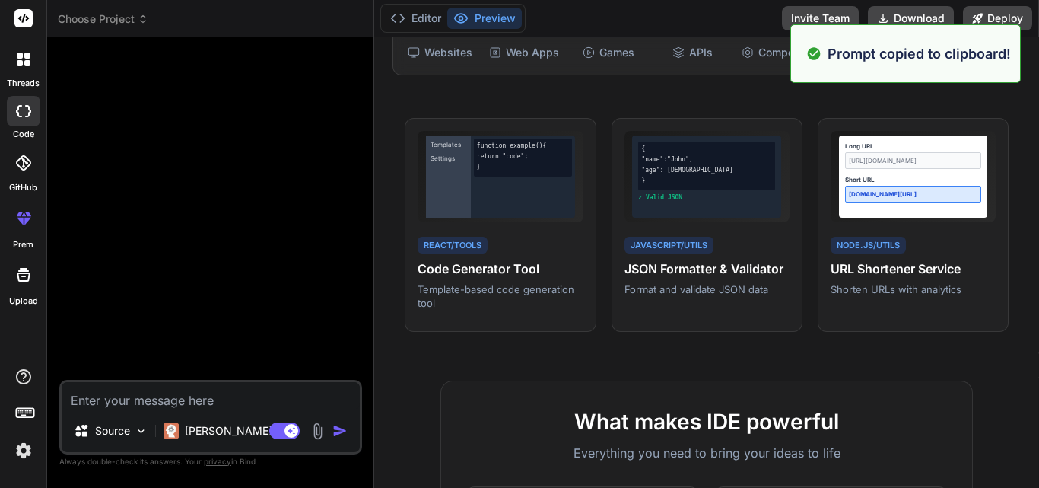
click at [154, 399] on textarea at bounding box center [211, 395] width 298 height 27
paste textarea "Build a URL shortener service with Node.js featuring custom domains, click anal…"
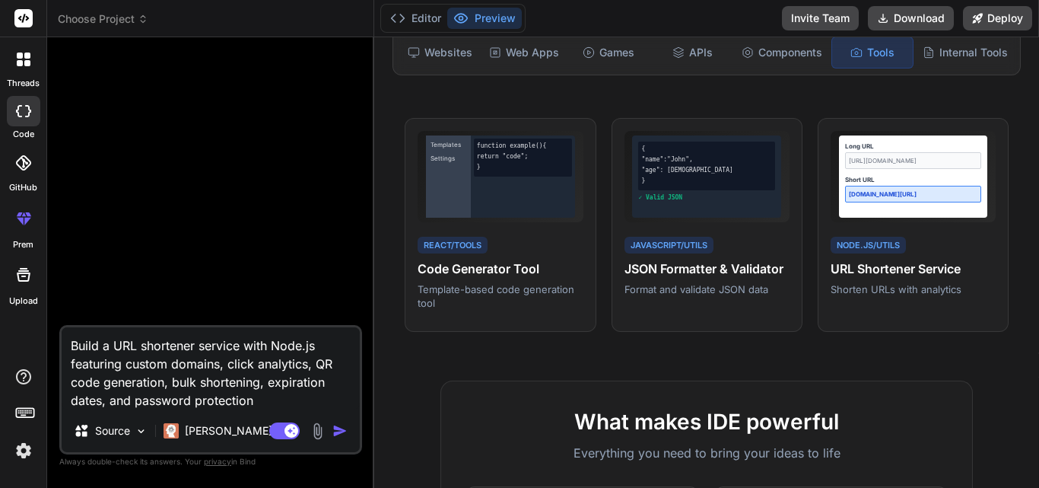
type textarea "x"
type textarea "Build a URL shortener service with Node.js featuring custom domains, click anal…"
drag, startPoint x: 262, startPoint y: 395, endPoint x: 129, endPoint y: 398, distance: 132.4
click at [129, 398] on textarea "Build a URL shortener service with Node.js featuring custom domains, click anal…" at bounding box center [211, 368] width 298 height 82
type textarea "x"
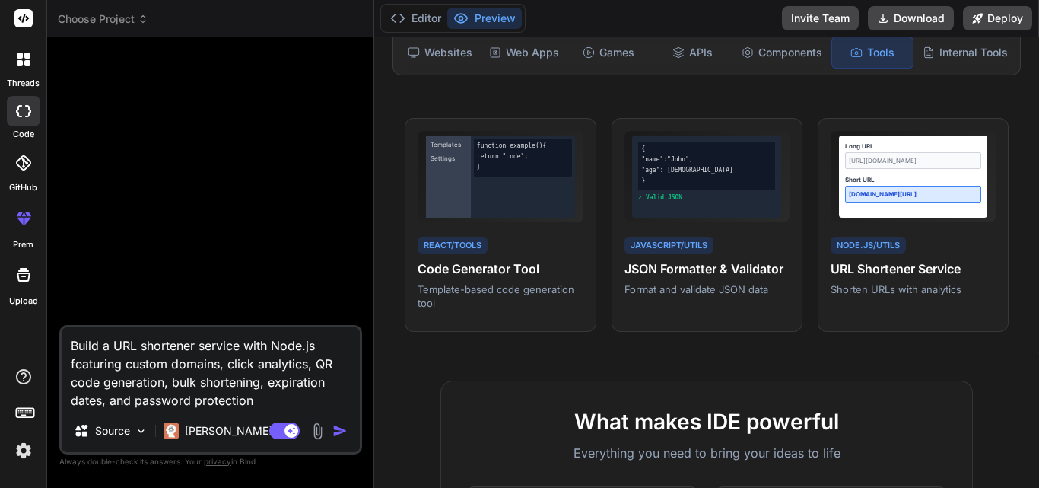
type textarea "Build a URL shortener service with Node.js featuring custom domains, click anal…"
type textarea "x"
type textarea "Build a URL shortener service with Node.js featuring custom domains, click anal…"
type textarea "x"
type textarea "Build a URL shortener service with Node.js featuring custom domains, click anal…"
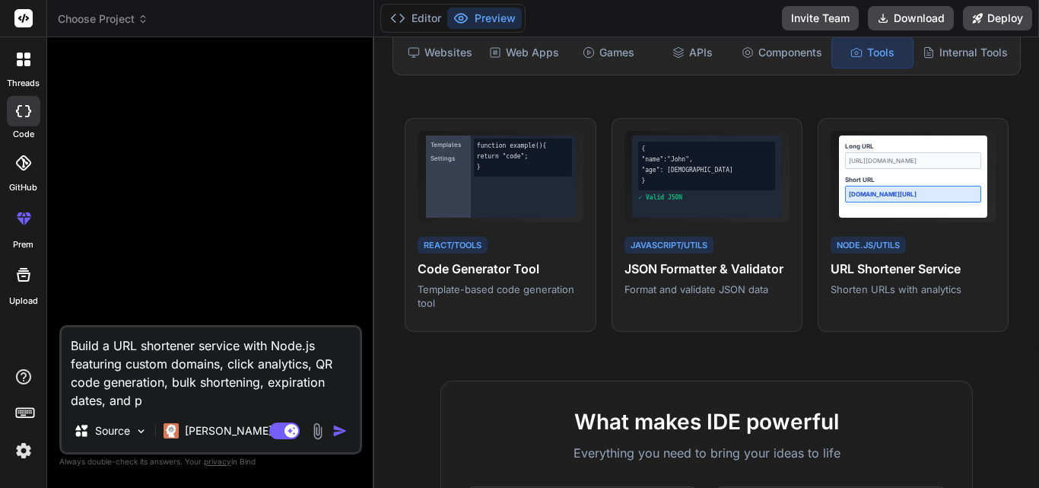
type textarea "x"
type textarea "Build a URL shortener service with Node.js featuring custom domains, click anal…"
type textarea "x"
type textarea "Build a URL shortener service with Node.js featuring custom domains, click anal…"
type textarea "x"
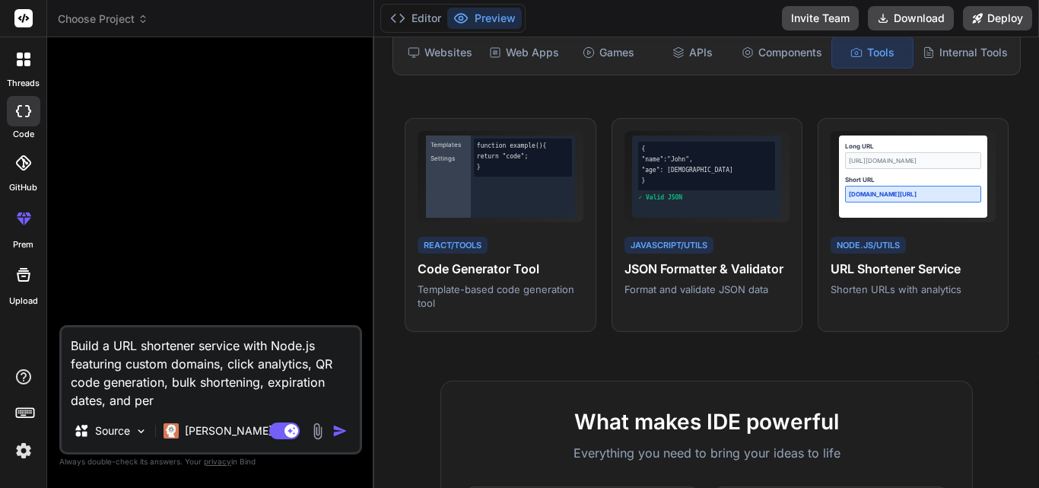
type textarea "Build a URL shortener service with Node.js featuring custom domains, click anal…"
type textarea "x"
type textarea "Build a URL shortener service with Node.js featuring custom domains, click anal…"
type textarea "x"
type textarea "Build a URL shortener service with Node.js featuring custom domains, click anal…"
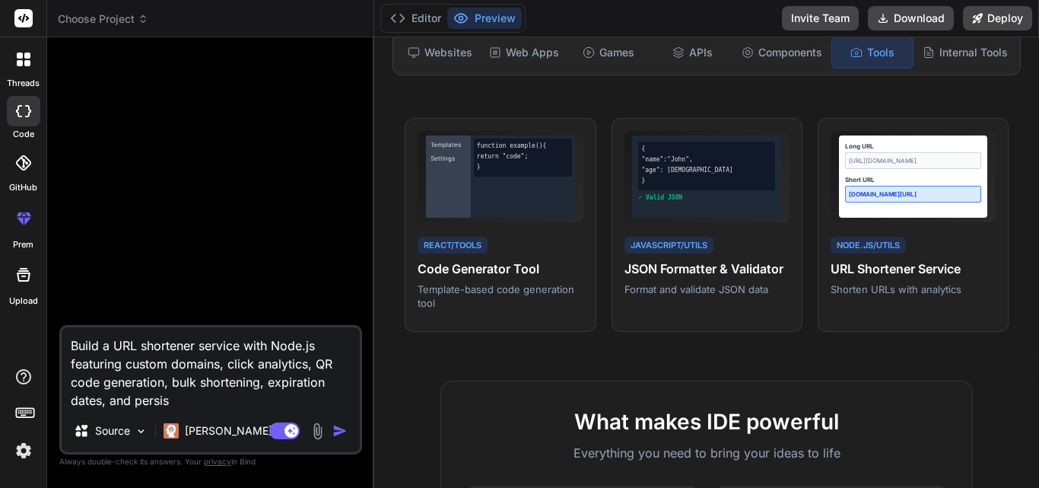
type textarea "x"
type textarea "Build a URL shortener service with Node.js featuring custom domains, click anal…"
type textarea "x"
type textarea "Build a URL shortener service with Node.js featuring custom domains, click anal…"
type textarea "x"
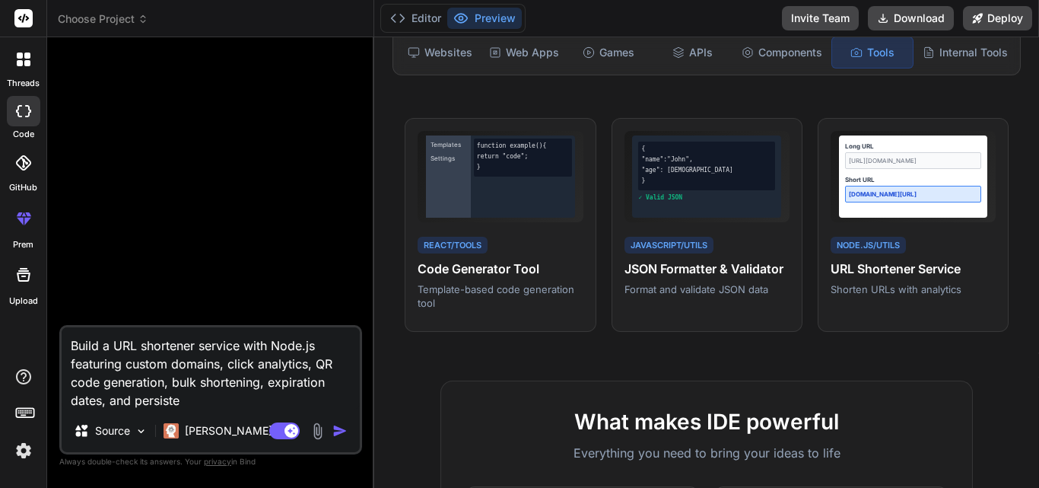
type textarea "Build a URL shortener service with Node.js featuring custom domains, click anal…"
type textarea "x"
type textarea "Build a URL shortener service with Node.js featuring custom domains, click anal…"
type textarea "x"
type textarea "Build a URL shortener service with Node.js featuring custom domains, click anal…"
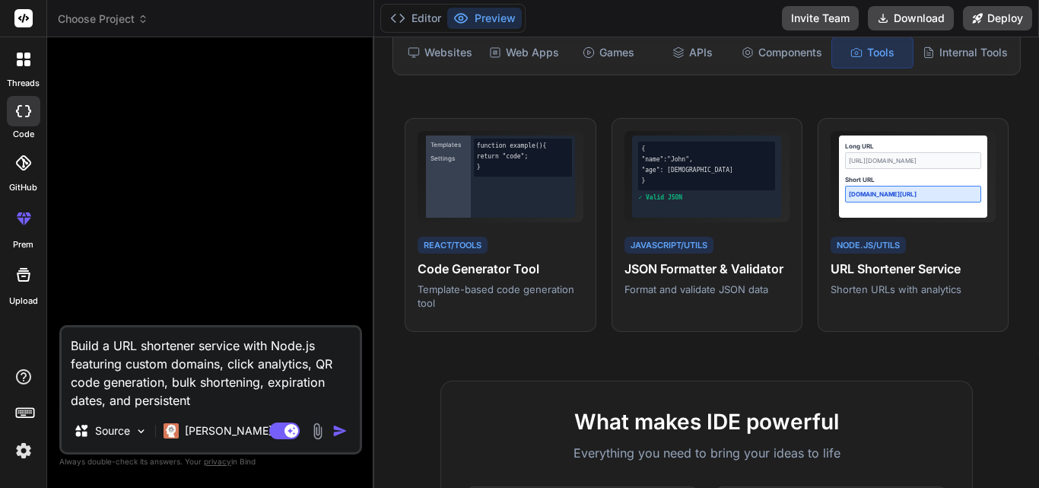
type textarea "x"
type textarea "Build a URL shortener service with Node.js featuring custom domains, click anal…"
type textarea "x"
type textarea "Build a URL shortener service with Node.js featuring custom domains, click anal…"
type textarea "x"
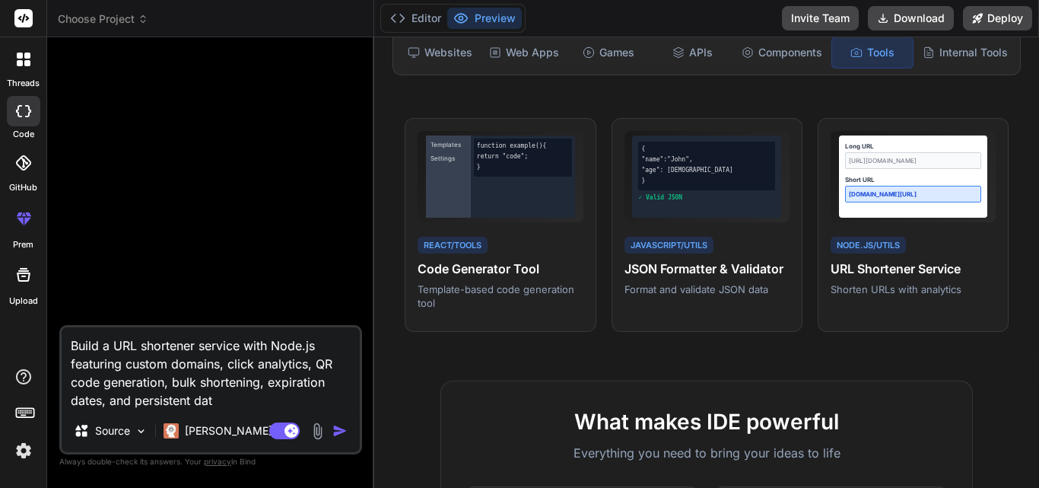
type textarea "Build a URL shortener service with Node.js featuring custom domains, click anal…"
click at [176, 364] on textarea "Build a URL shortener service with Node.js featuring custom domains, click anal…" at bounding box center [211, 368] width 298 height 82
type textarea "x"
type textarea "Build a URL shortener service with Node.js featuring custom sdomains, click ana…"
type textarea "x"
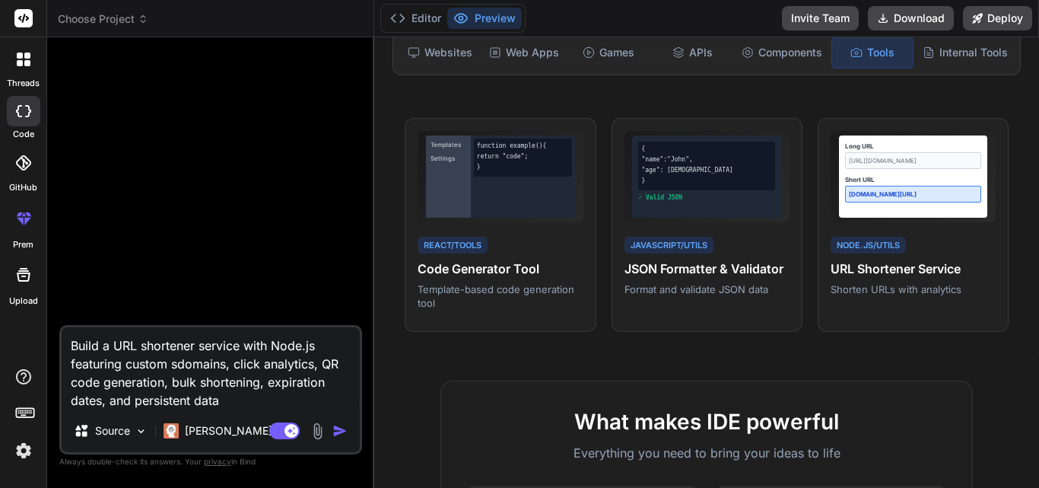
type textarea "Build a URL shortener service with Node.js featuring custom sudomains, click an…"
type textarea "x"
type textarea "Build a URL shortener service with Node.js featuring custom subdomains, click a…"
type textarea "x"
type textarea "Build a URL shortener service with Node.js featuring custom subdomains, click a…"
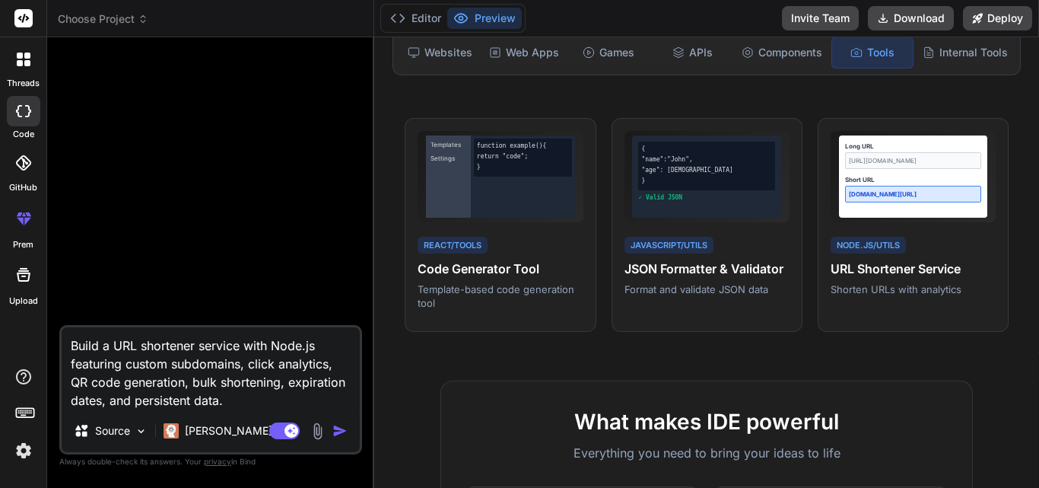
type textarea "x"
type textarea "Build a URL shortener service with Node.js featuring custom subdomains, click a…"
type textarea "x"
type textarea "Build a URL shortener service with Node.js featuring custom subdomains, click a…"
type textarea "x"
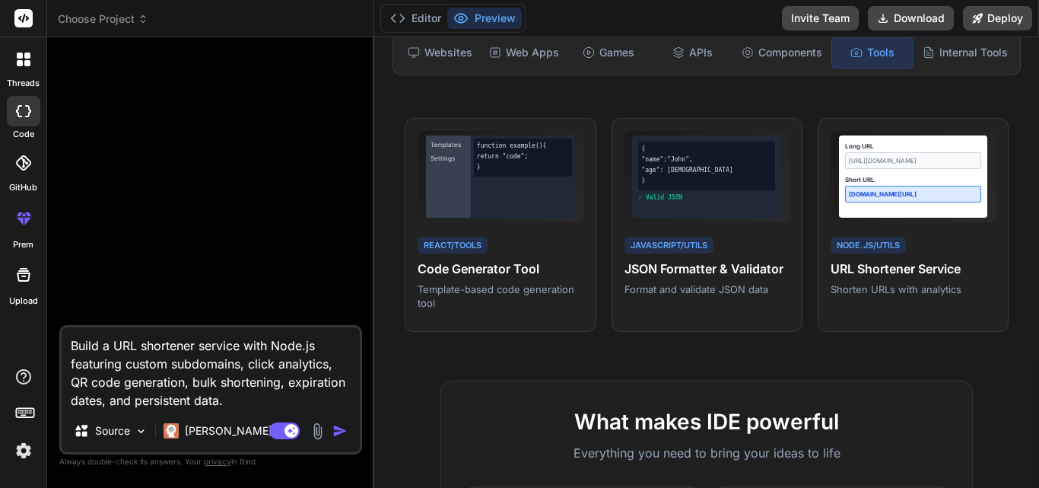
type textarea "Build a URL shortener service with Node.js featuring custom subdomains, click a…"
type textarea "x"
type textarea "Build a URL shortener service with Node.js featuring custom subdomains, click a…"
type textarea "x"
type textarea "Build a URL shortener service with Node.js featuring custom subdomains, click a…"
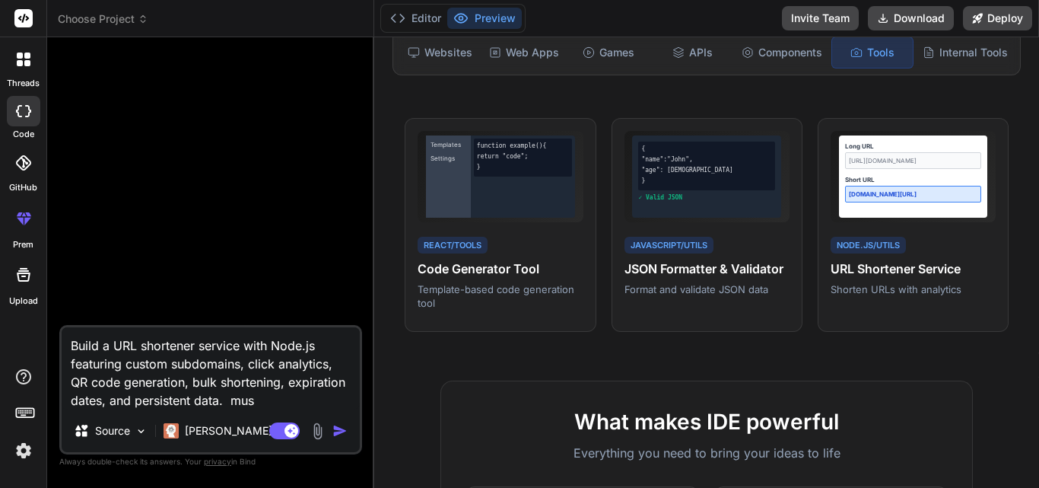
type textarea "x"
type textarea "Build a URL shortener service with Node.js featuring custom subdomains, click a…"
type textarea "x"
type textarea "Build a URL shortener service with Node.js featuring custom subdomains, click a…"
type textarea "x"
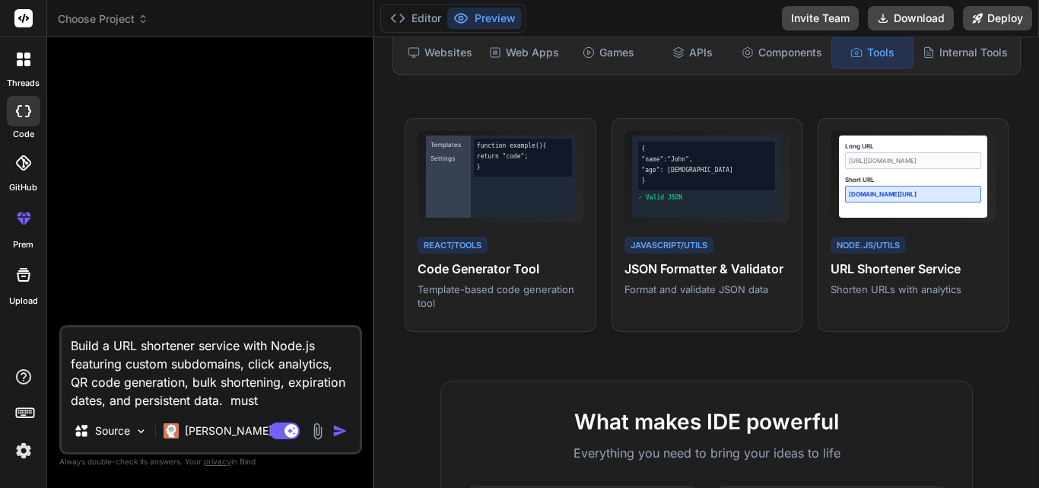
type textarea "Build a URL shortener service with Node.js featuring custom subdomains, click a…"
type textarea "x"
type textarea "Build a URL shortener service with Node.js featuring custom subdomains, click a…"
type textarea "x"
type textarea "Build a URL shortener service with Node.js featuring custom subdomains, click a…"
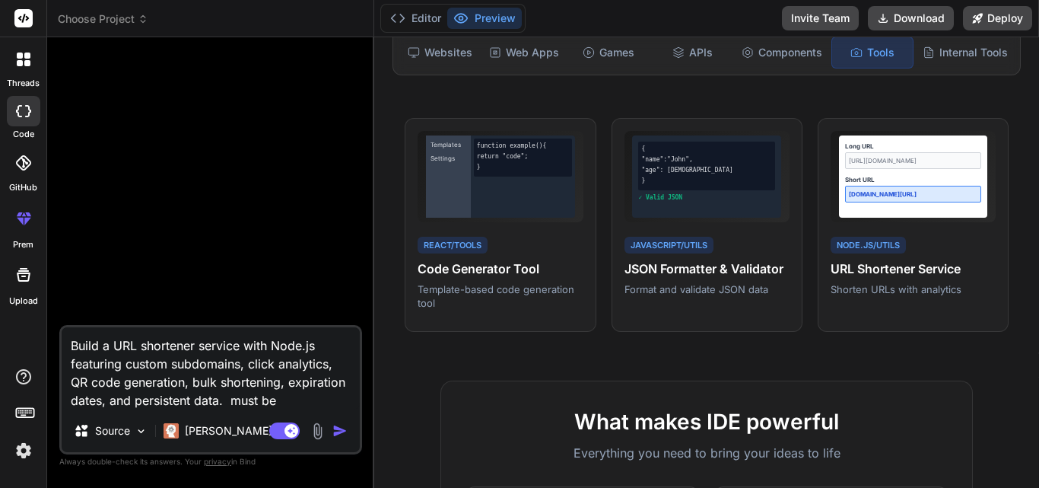
type textarea "x"
type textarea "Build a URL shortener service with Node.js featuring custom subdomains, click a…"
type textarea "x"
type textarea "Build a URL shortener service with Node.js featuring custom subdomains, click a…"
type textarea "x"
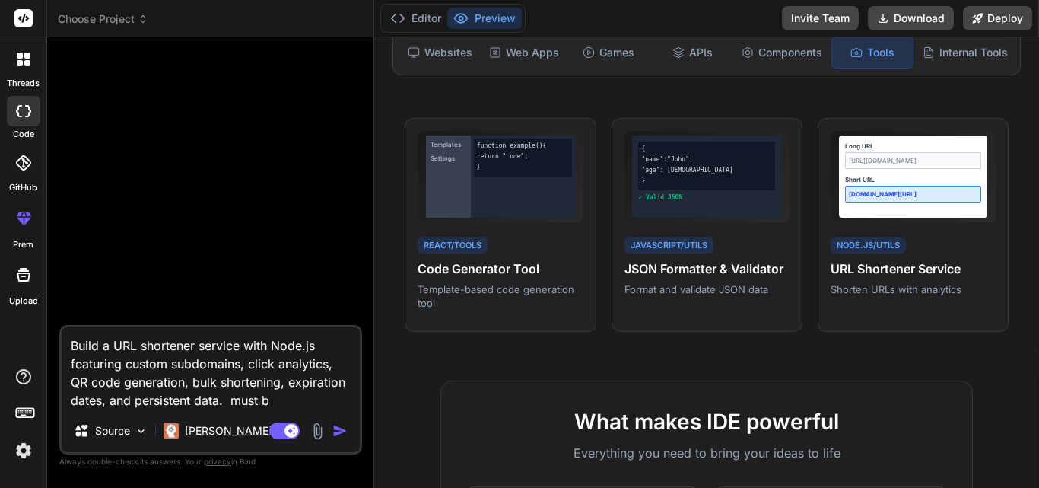
type textarea "Build a URL shortener service with Node.js featuring custom subdomains, click a…"
type textarea "x"
type textarea "Build a URL shortener service with Node.js featuring custom subdomains, click a…"
type textarea "x"
type textarea "Build a URL shortener service with Node.js featuring custom subdomains, click a…"
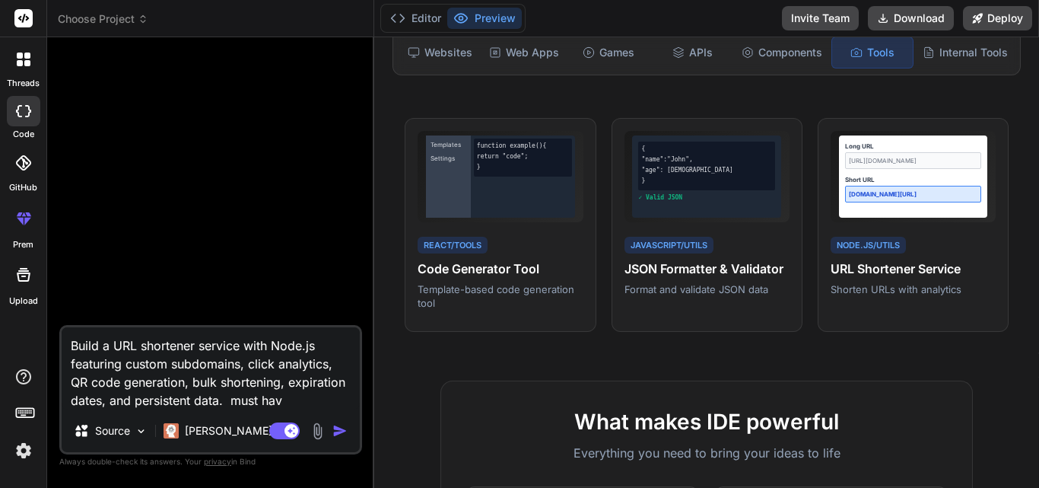
type textarea "x"
type textarea "Build a URL shortener service with Node.js featuring custom subdomains, click a…"
type textarea "x"
type textarea "Build a URL shortener service with Node.js featuring custom subdomains, click a…"
type textarea "x"
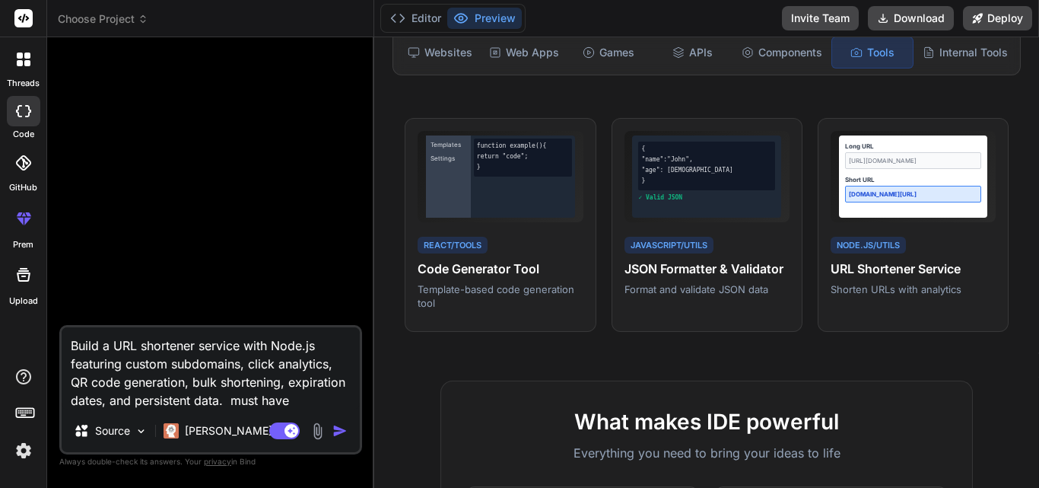
type textarea "Build a URL shortener service with Node.js featuring custom subdomains, click a…"
type textarea "x"
type textarea "Build a URL shortener service with Node.js featuring custom subdomains, click a…"
type textarea "x"
type textarea "Build a URL shortener service with Node.js featuring custom subdomains, click a…"
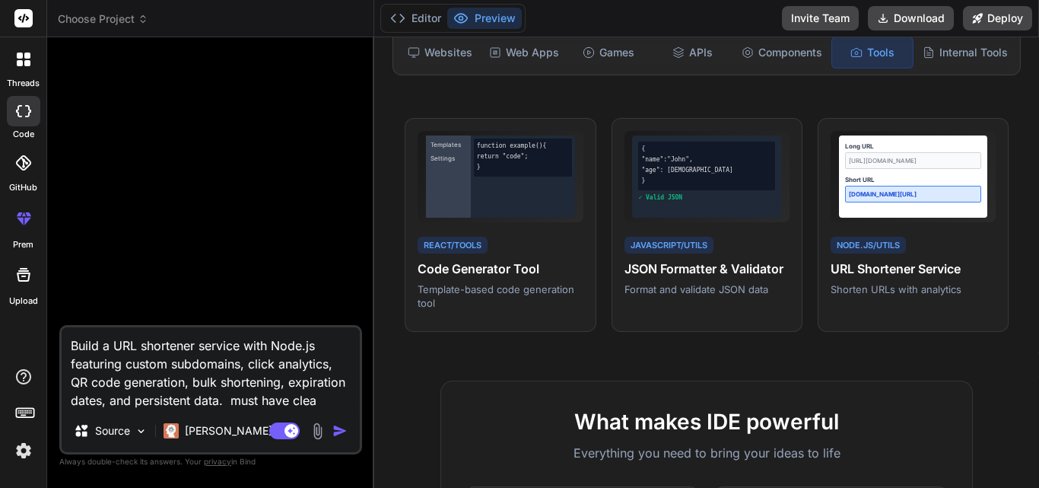
type textarea "x"
type textarea "Build a URL shortener service with Node.js featuring custom subdomains, click a…"
type textarea "x"
type textarea "Build a URL shortener service with Node.js featuring custom subdomains, click a…"
type textarea "x"
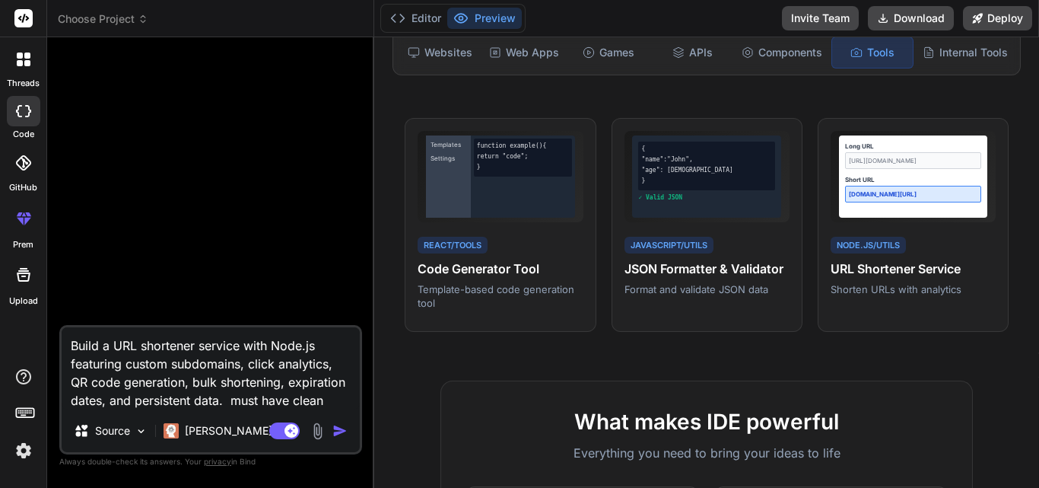
type textarea "Build a URL shortener service with Node.js featuring custom subdomains, click a…"
type textarea "x"
type textarea "Build a URL shortener service with Node.js featuring custom subdomains, click a…"
type textarea "x"
type textarea "Build a URL shortener service with Node.js featuring custom subdomains, click a…"
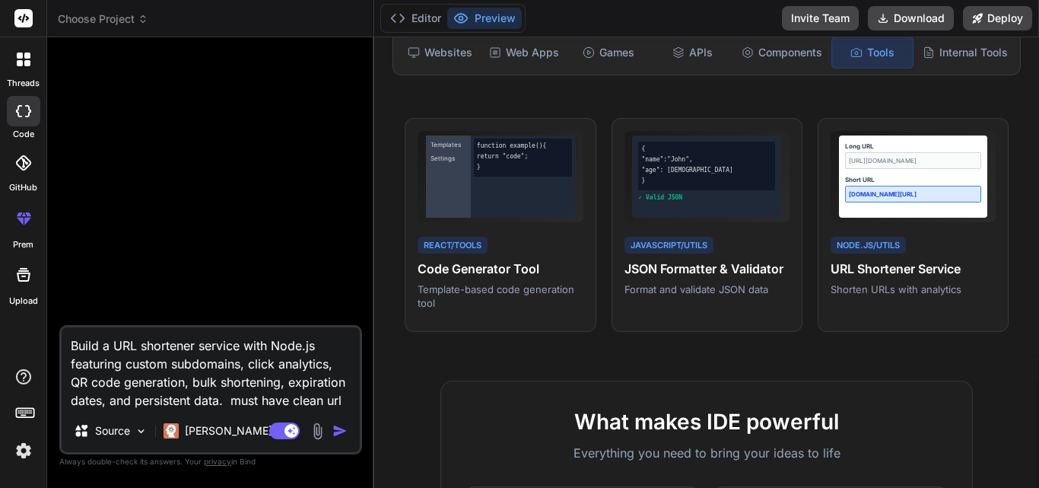
type textarea "x"
type textarea "Build a URL shortener service with Node.js featuring custom subdomains, click a…"
type textarea "x"
type textarea "Build a URL shortener service with Node.js featuring custom subdomains, click a…"
type textarea "x"
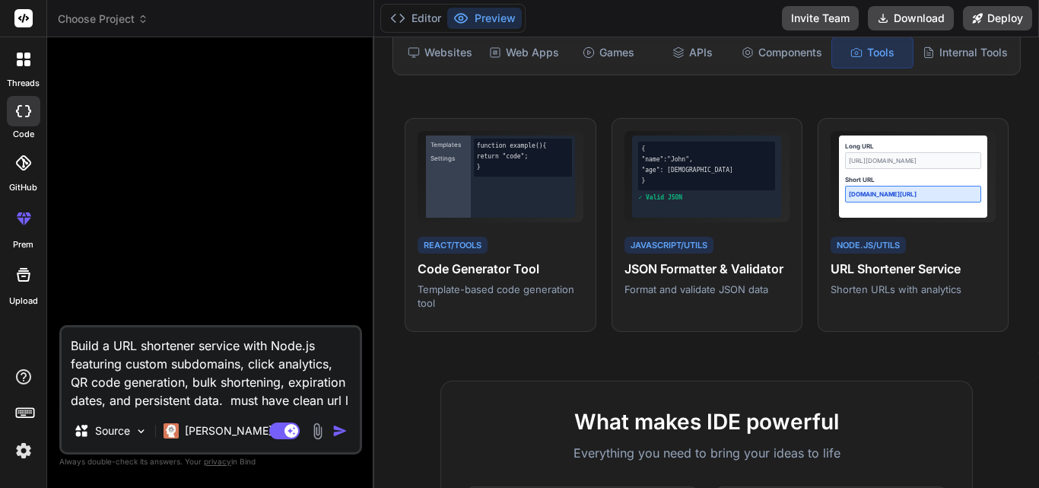
type textarea "Build a URL shortener service with Node.js featuring custom subdomains, click a…"
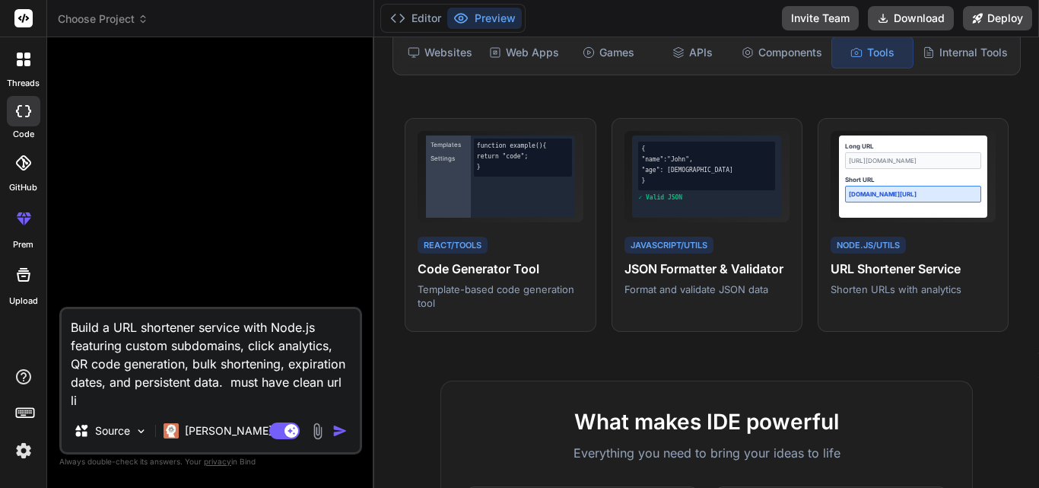
type textarea "x"
type textarea "Build a URL shortener service with Node.js featuring custom subdomains, click a…"
type textarea "x"
type textarea "Build a URL shortener service with Node.js featuring custom subdomains, click a…"
type textarea "x"
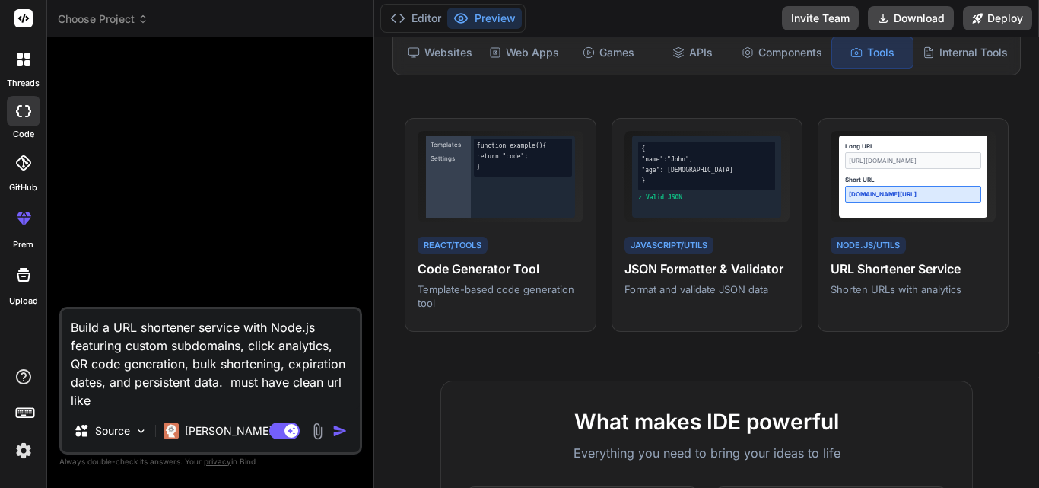
type textarea "Build a URL shortener service with Node.js featuring custom subdomains, click a…"
type textarea "x"
type textarea "Build a URL shortener service with Node.js featuring custom subdomains, click a…"
type textarea "x"
type textarea "Build a URL shortener service with Node.js featuring custom subdomains, click a…"
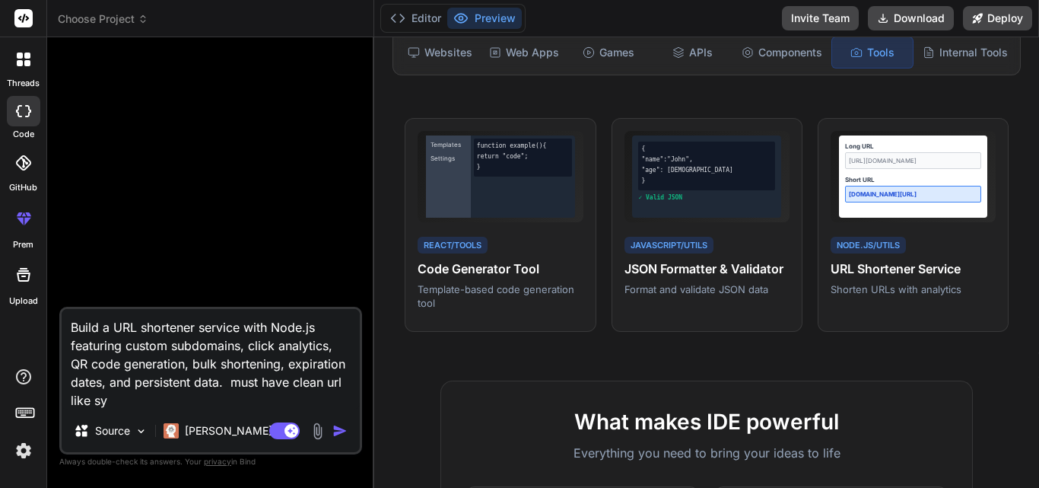
type textarea "x"
type textarea "Build a URL shortener service with Node.js featuring custom subdomains, click a…"
type textarea "x"
type textarea "Build a URL shortener service with Node.js featuring custom subdomains, click a…"
type textarea "x"
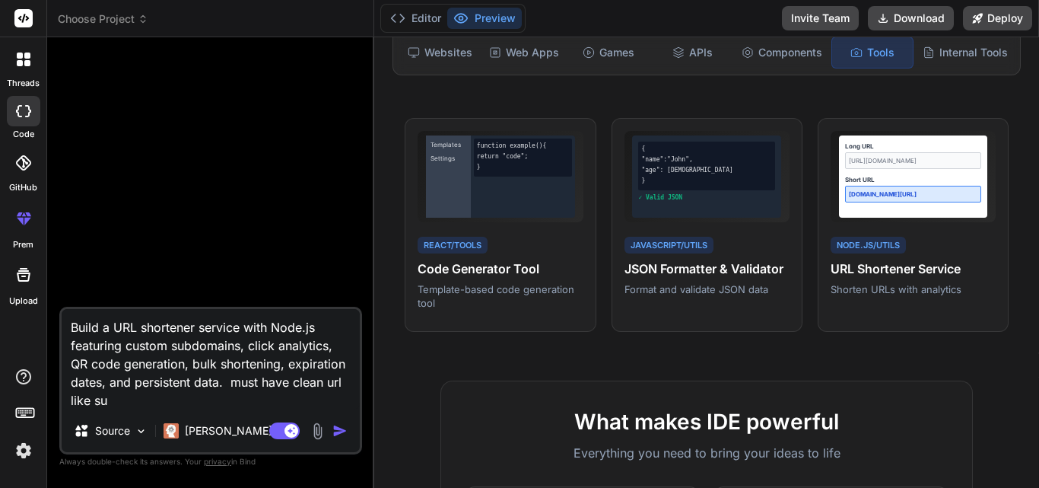
type textarea "Build a URL shortener service with Node.js featuring custom subdomains, click a…"
type textarea "x"
type textarea "Build a URL shortener service with Node.js featuring custom subdomains, click a…"
type textarea "x"
type textarea "Build a URL shortener service with Node.js featuring custom subdomains, click a…"
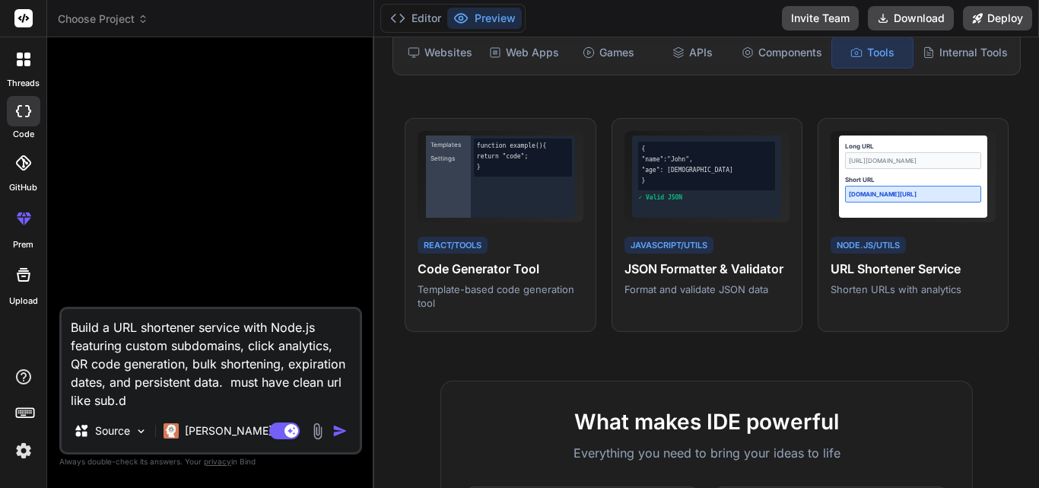
type textarea "x"
type textarea "Build a URL shortener service with Node.js featuring custom subdomains, click a…"
type textarea "x"
type textarea "Build a URL shortener service with Node.js featuring custom subdomains, click a…"
type textarea "x"
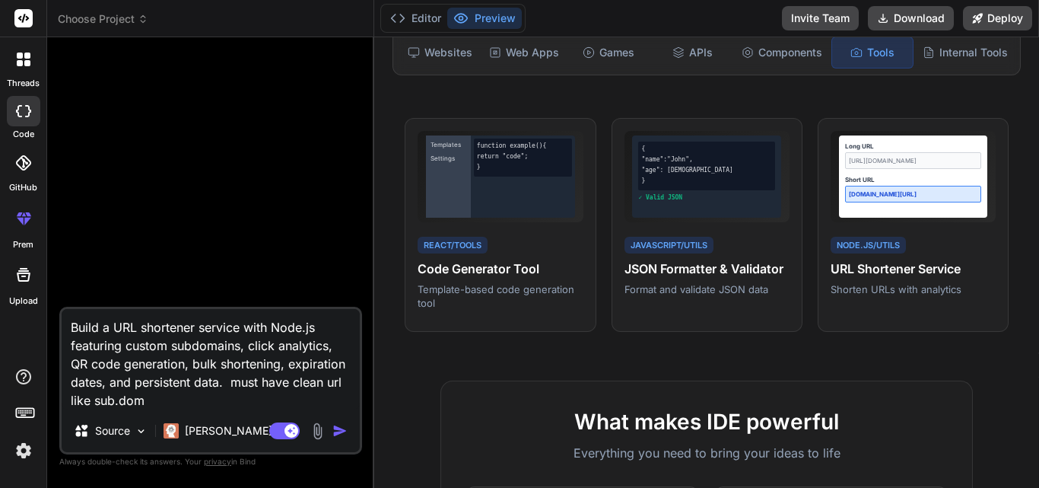
type textarea "Build a URL shortener service with Node.js featuring custom subdomains, click a…"
type textarea "x"
type textarea "Build a URL shortener service with Node.js featuring custom subdomains, click a…"
type textarea "x"
type textarea "Build a URL shortener service with Node.js featuring custom subdomains, click a…"
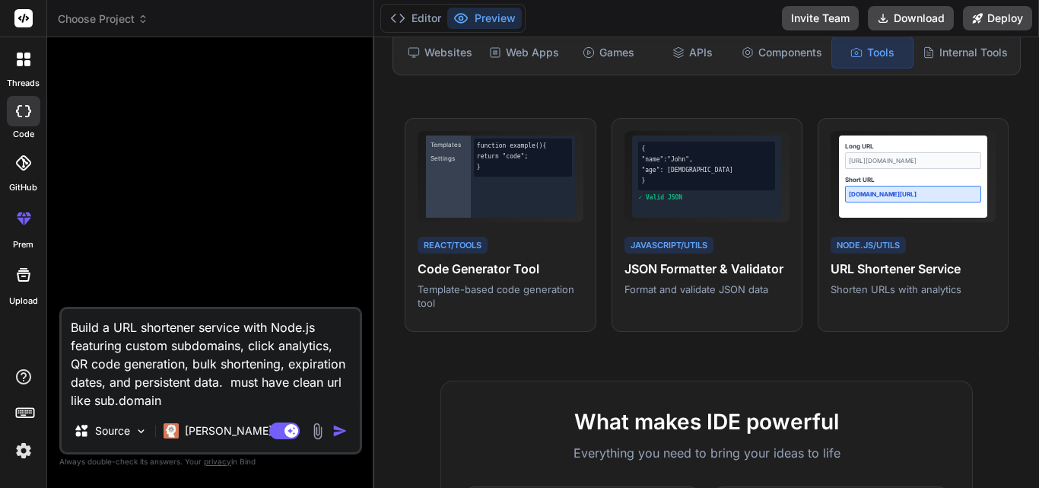
type textarea "x"
type textarea "Build a URL shortener service with Node.js featuring custom subdomains, click a…"
type textarea "x"
type textarea "Build a URL shortener service with Node.js featuring custom subdomains, click a…"
type textarea "x"
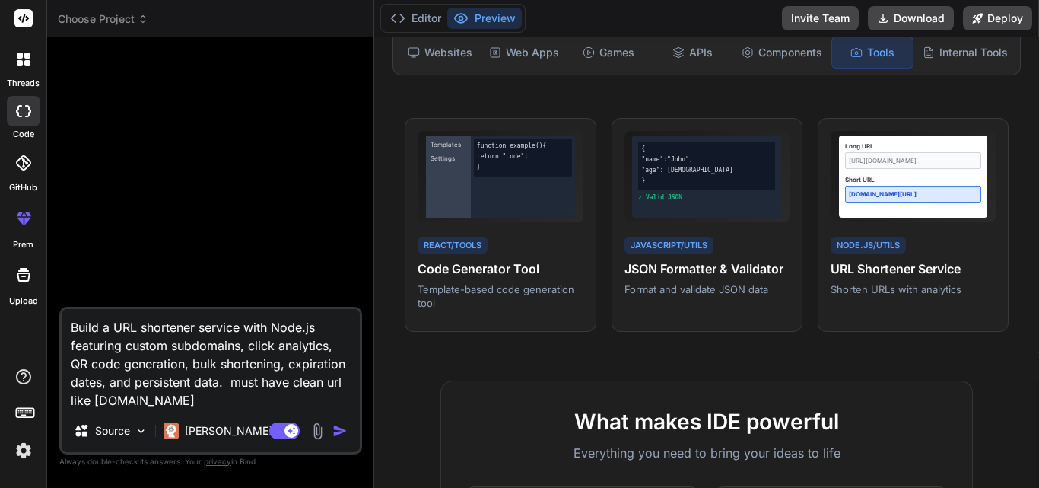
type textarea "Build a URL shortener service with Node.js featuring custom subdomains, click a…"
type textarea "x"
type textarea "Build a URL shortener service with Node.js featuring custom subdomains, click a…"
type textarea "x"
type textarea "Build a URL shortener service with Node.js featuring custom subdomains, click a…"
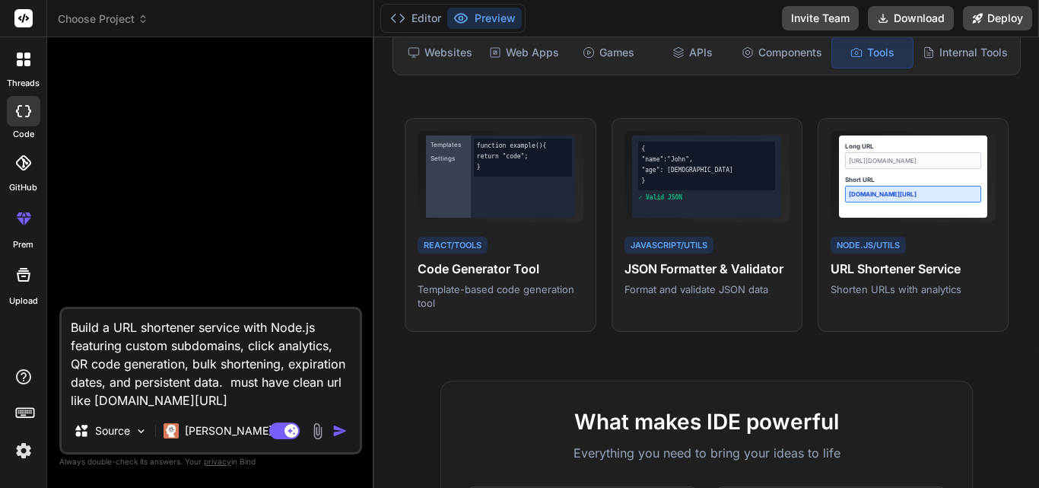
type textarea "x"
type textarea "Build a URL shortener service with Node.js featuring custom subdomains, click a…"
type textarea "x"
type textarea "Build a URL shortener service with Node.js featuring custom subdomains, click a…"
type textarea "x"
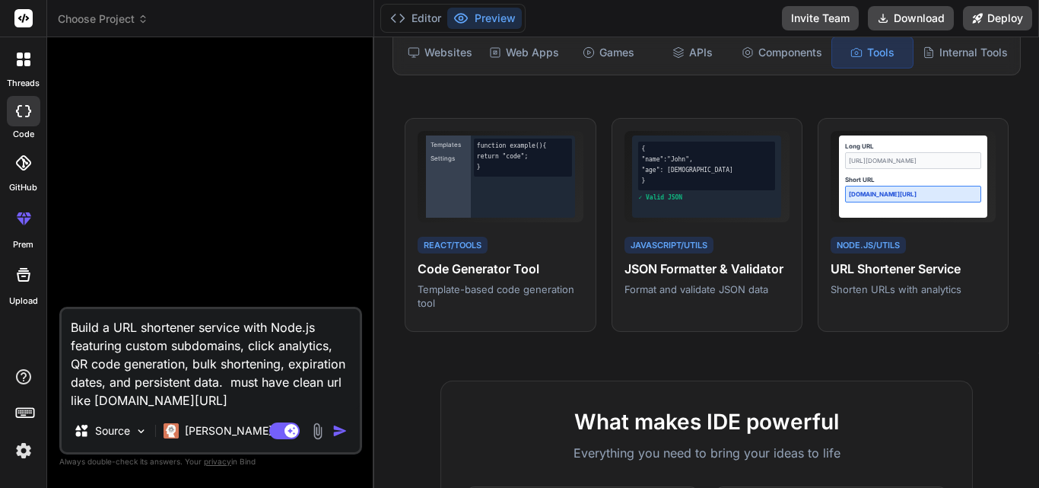
type textarea "Build a URL shortener service with Node.js featuring custom subdomains, click a…"
type textarea "x"
type textarea "Build a URL shortener service with Node.js featuring custom subdomains, click a…"
type textarea "x"
type textarea "Build a URL shortener service with Node.js featuring custom subdomains, click a…"
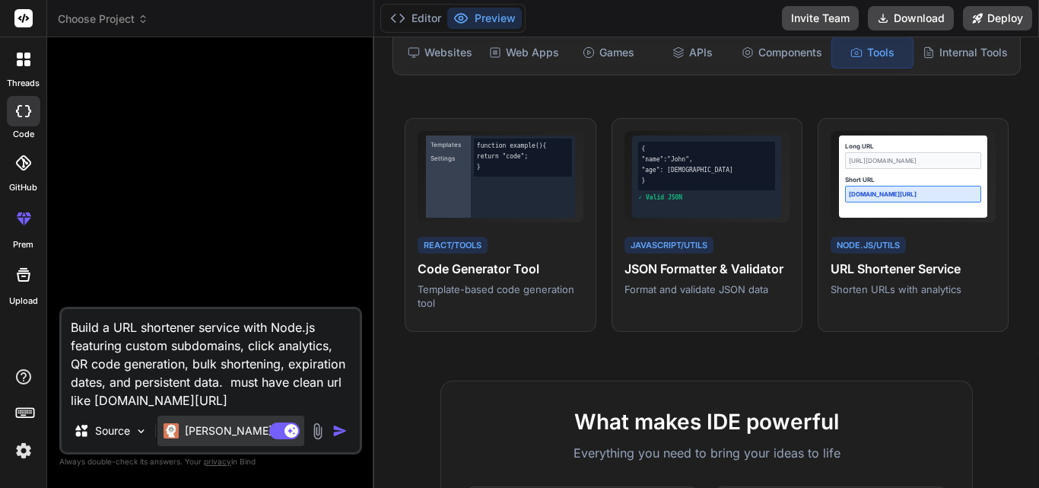
click at [205, 427] on p "Claude 4 S.." at bounding box center [241, 430] width 113 height 15
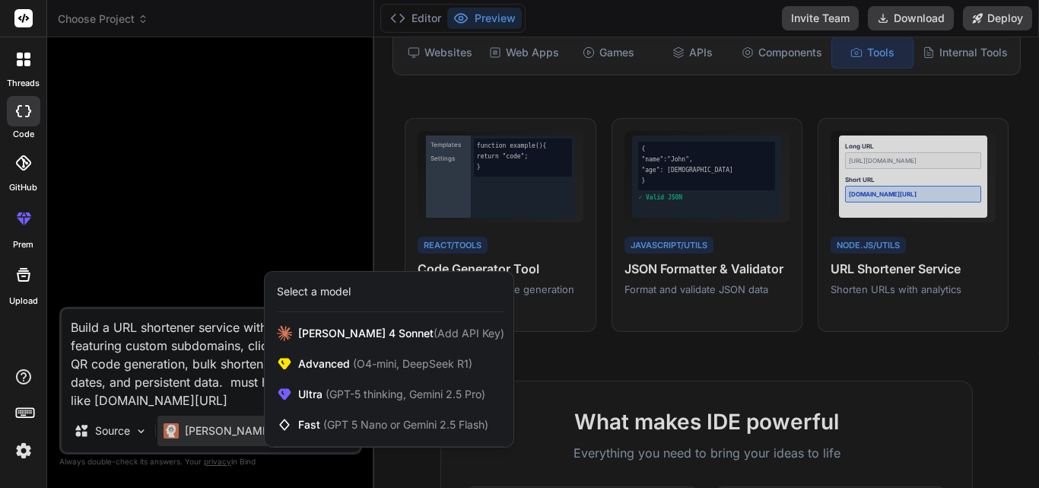
click at [208, 424] on div at bounding box center [519, 244] width 1039 height 488
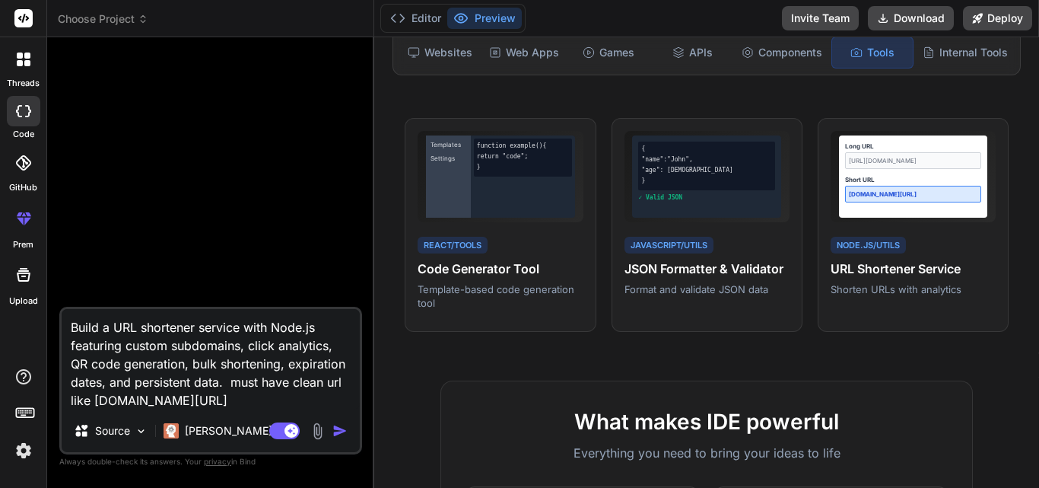
click at [338, 433] on img "button" at bounding box center [339, 430] width 15 height 15
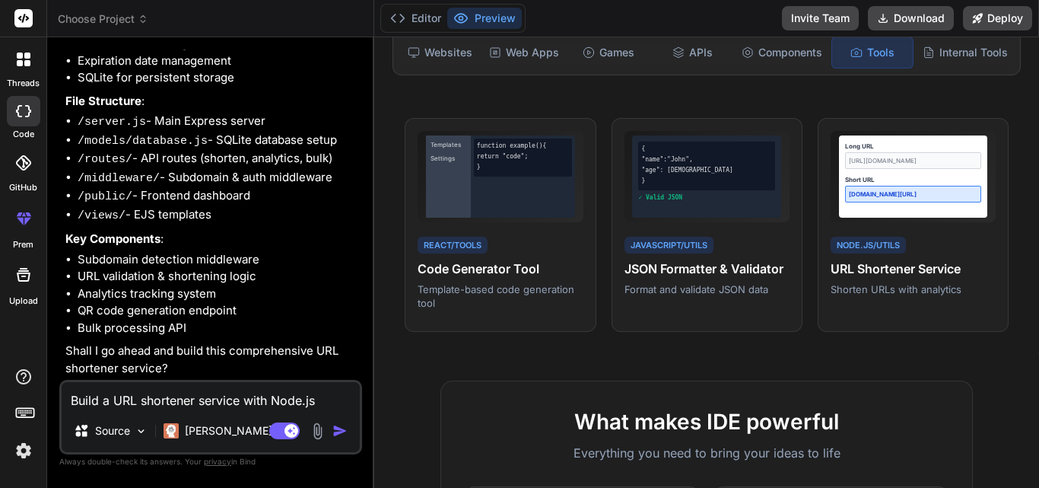
scroll to position [320, 0]
type textarea "x"
click at [189, 400] on textarea "Build a URL shortener service with Node.js featuring custom subdomains, click a…" at bounding box center [211, 395] width 298 height 27
type textarea "x"
type textarea "y"
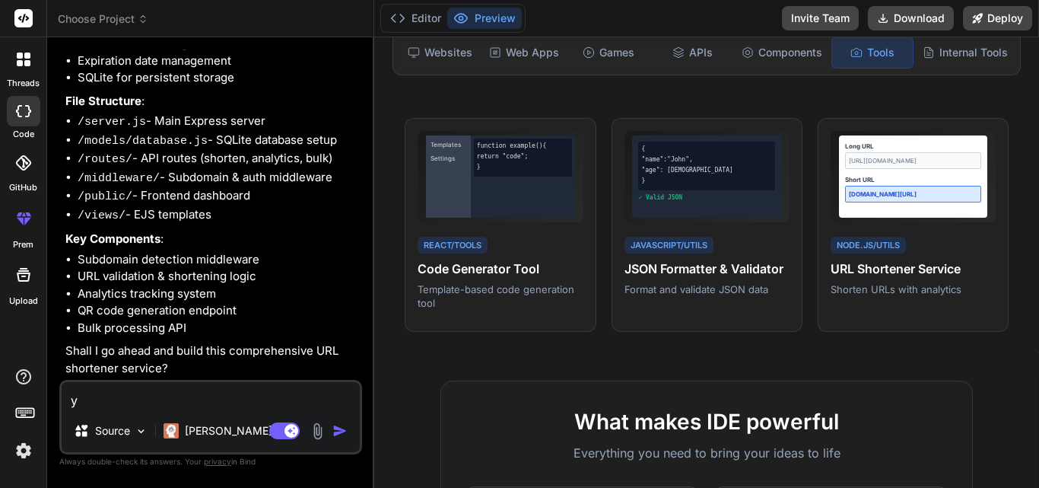
type textarea "x"
type textarea "ye"
type textarea "x"
type textarea "yes"
type textarea "x"
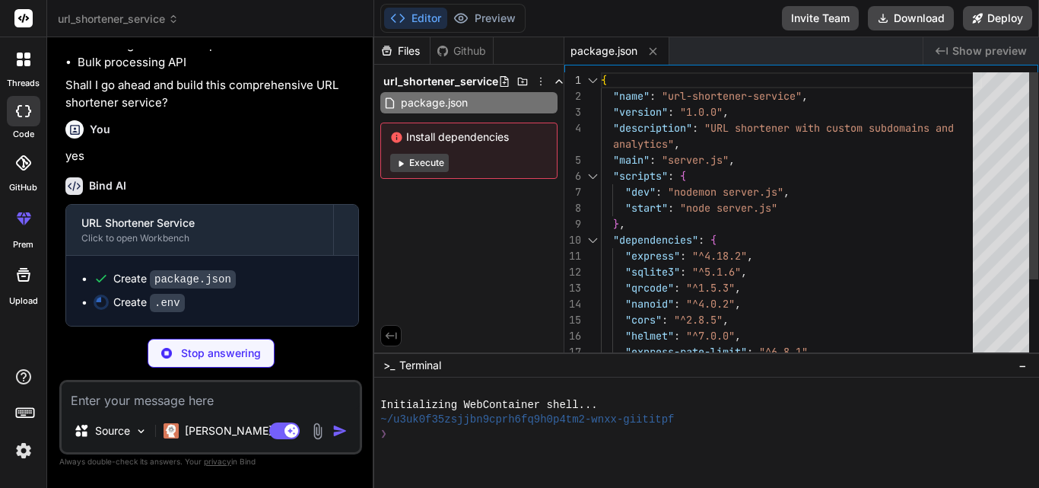
scroll to position [586, 0]
type textarea "x"
type textarea "PORT=3000 NODE_ENV=development BASE_DOMAIN=localhost:3000 DB_PATH=./database.sq…"
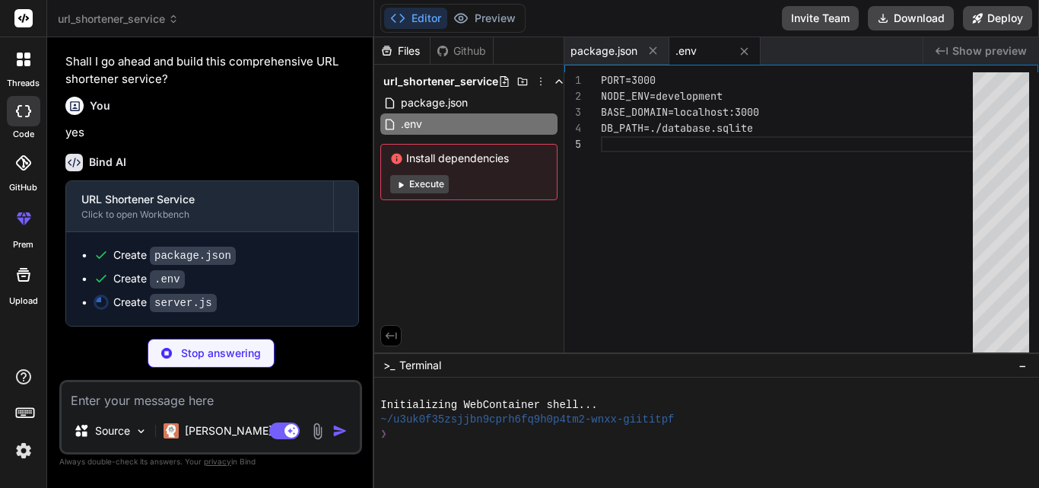
click at [417, 186] on div "Install dependencies Execute" at bounding box center [468, 172] width 177 height 56
type textarea "x"
type textarea "process.exit(1); } } startServer();"
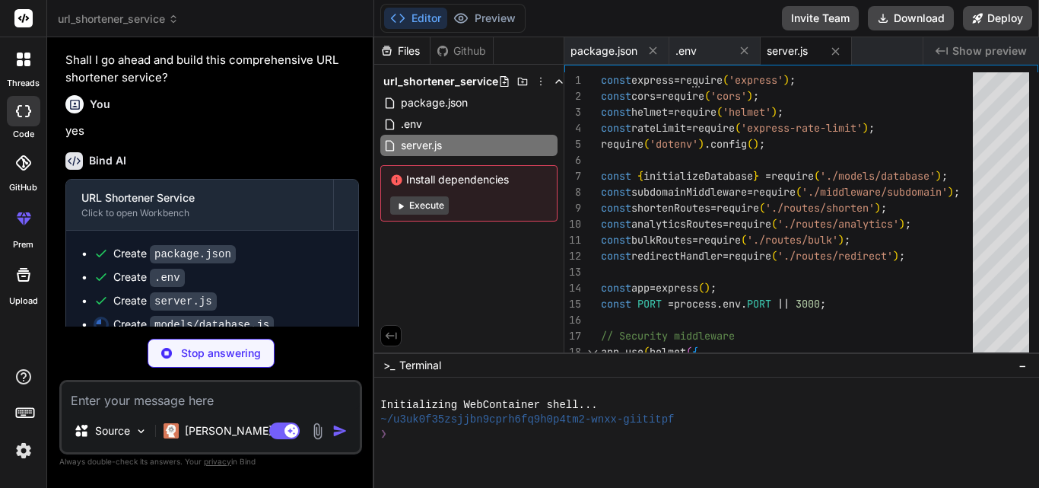
scroll to position [633, 0]
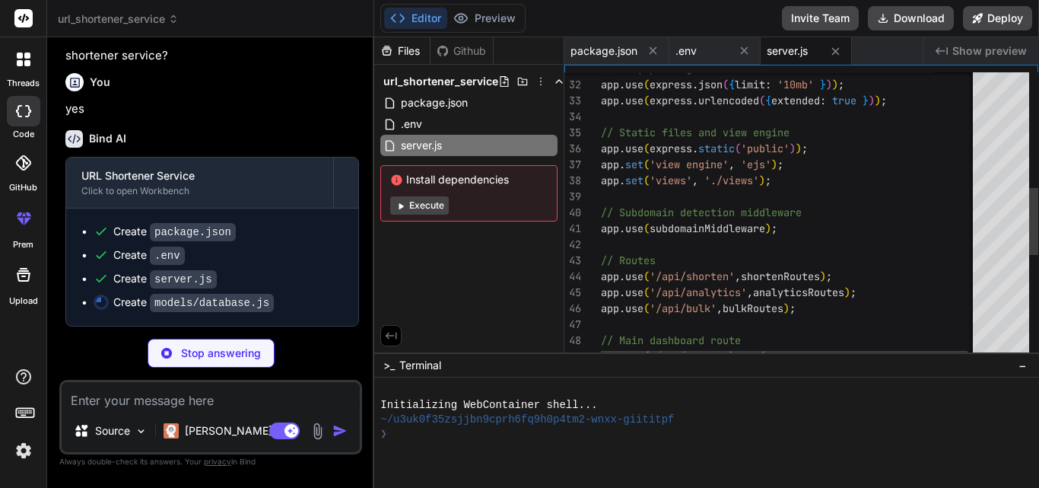
type textarea "x"
type textarea "const database = new Database(); module.exports = { initializeDatabase: () => d…"
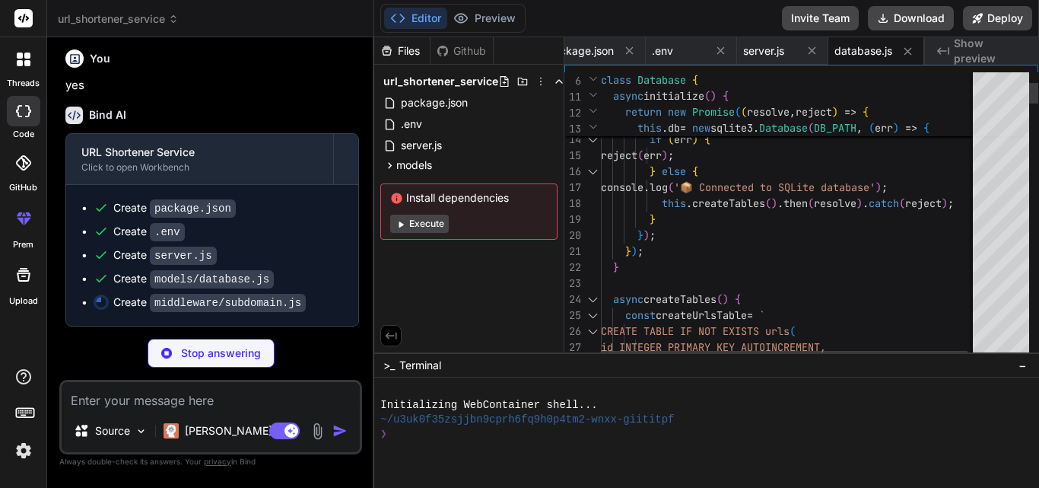
type textarea "x"
type textarea "const subdomain = hostParts[0]; if (subdomain !== 'www' && subdomain !== 'api')…"
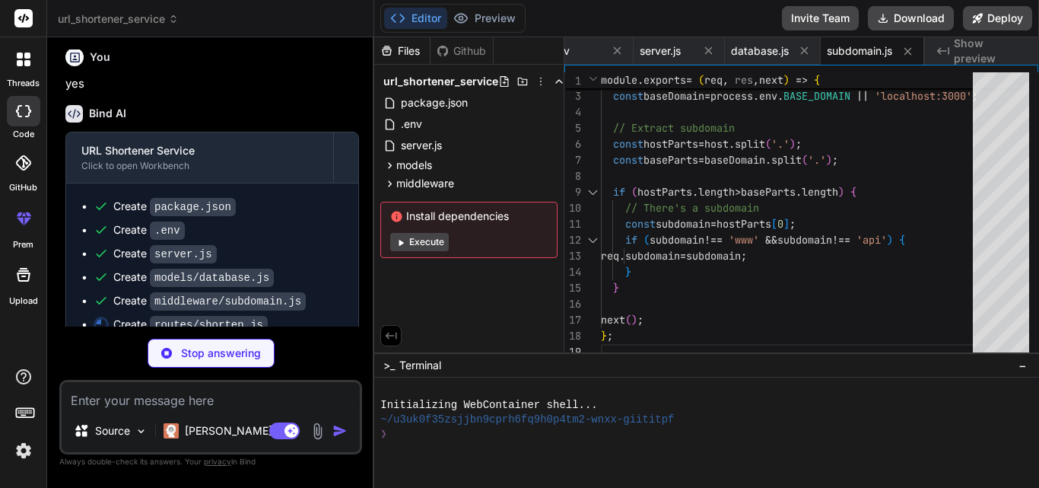
type textarea "x"
type textarea "module.exports = router;"
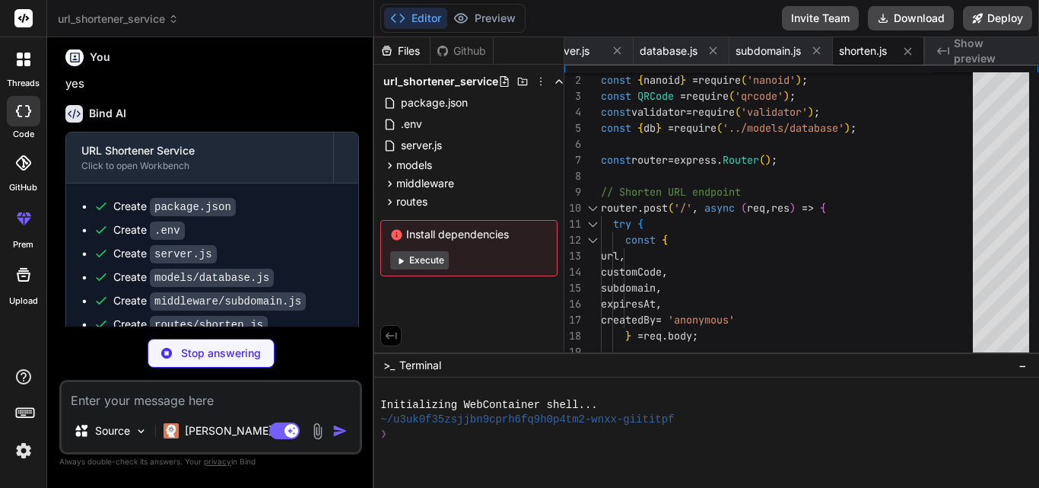
type textarea "x"
type textarea "res.status(500).json({ error: 'Internal server error' }); } }); module.exports …"
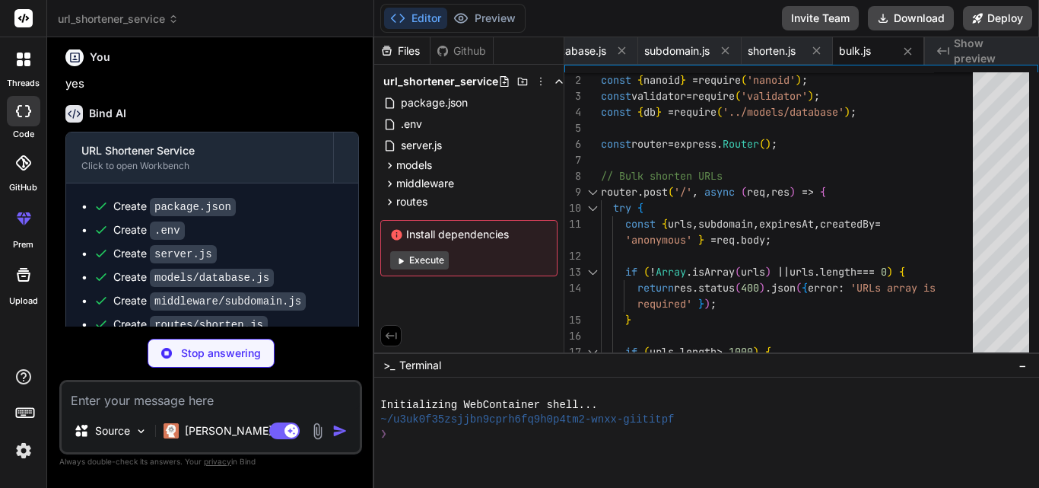
type textarea "x"
type textarea "} catch (error) { console.error('Error fetching URLs:', error); res.status(500)…"
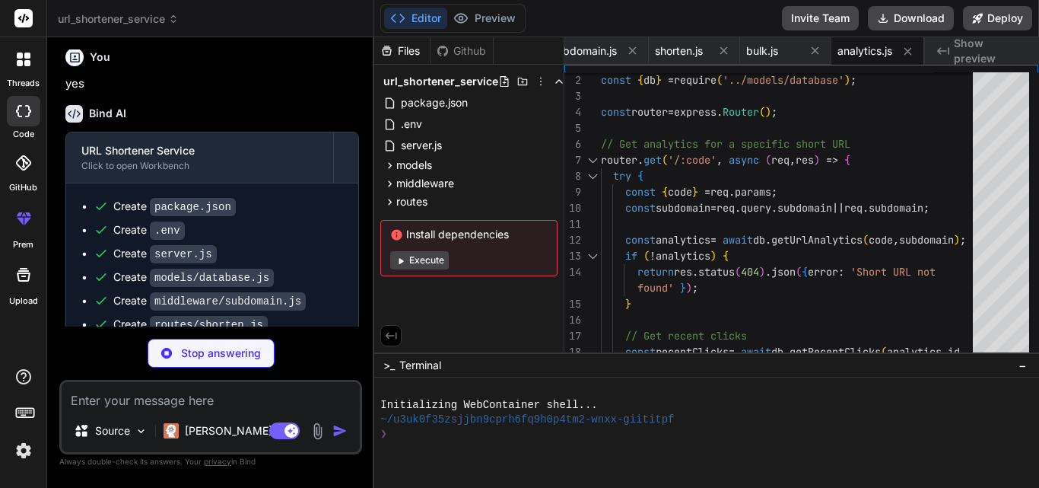
type textarea "x"
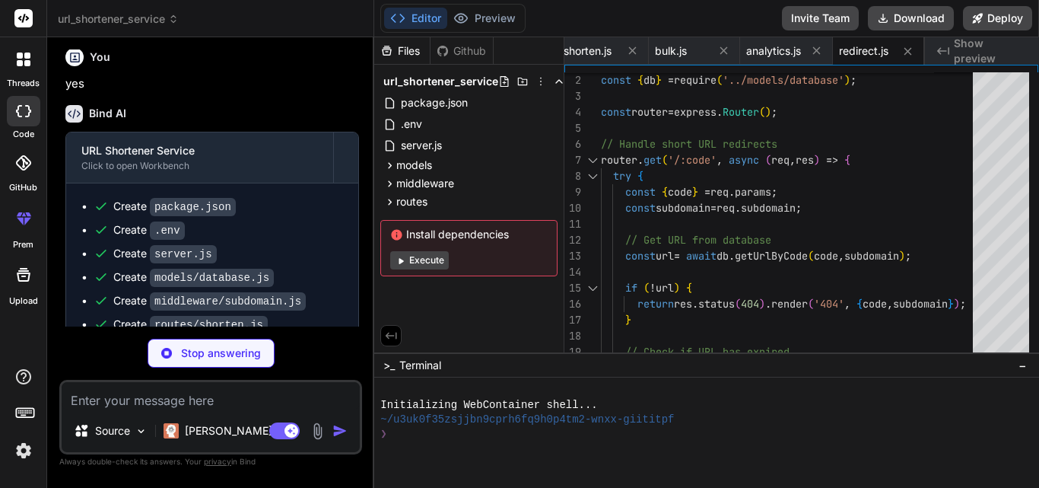
type textarea "x"
type textarea "</script> </body> </html>"
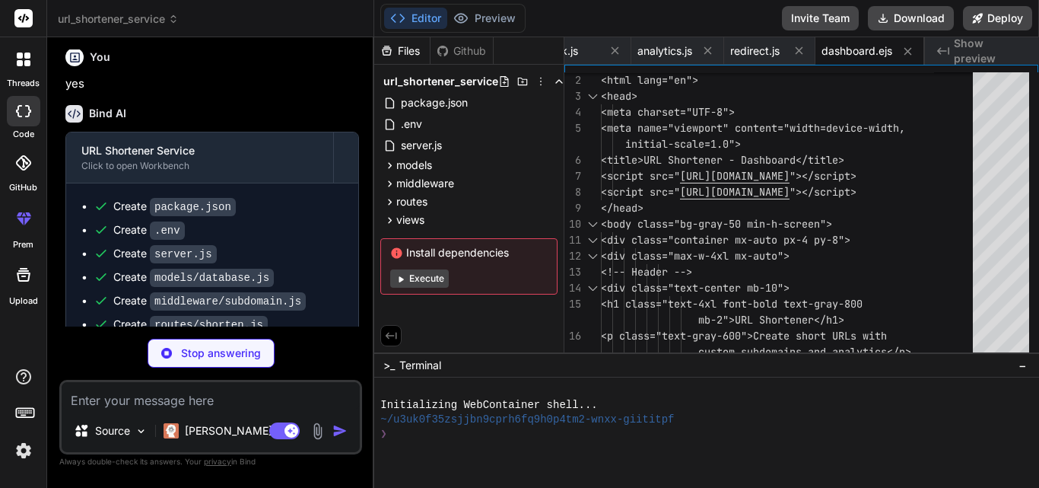
scroll to position [0, 716]
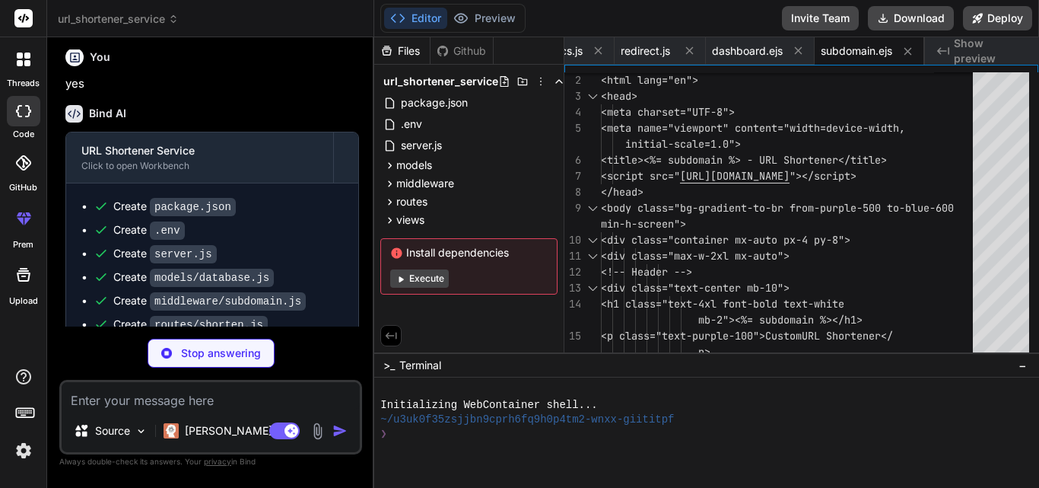
type textarea "x"
type textarea "could not be found or may have expired. </p> <a href="/" class="inline-block bg…"
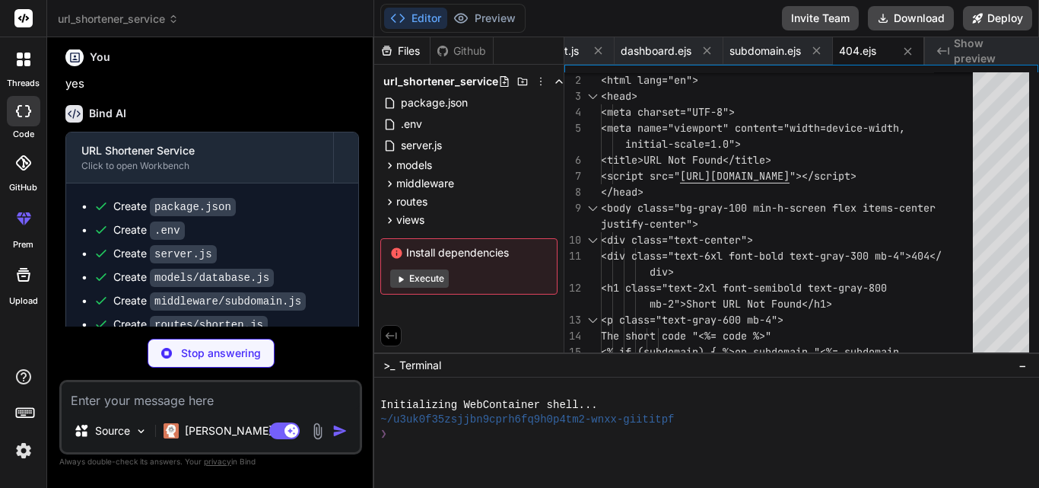
scroll to position [0, 901]
type textarea "x"
type textarea "px-6 py-2 rounded-md hover:bg-blue-700"> Go Home </a> </div> </body> </html>"
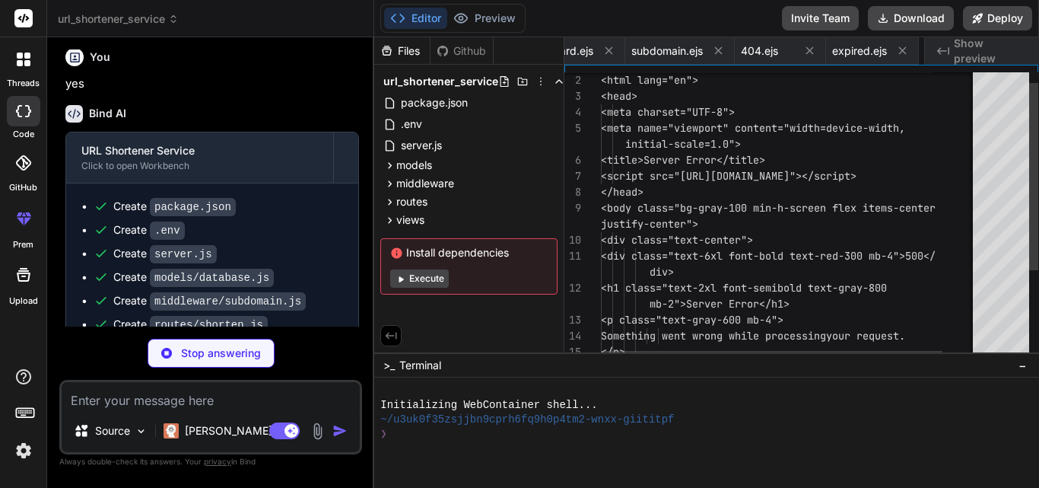
scroll to position [0, 993]
type textarea "x"
type textarea "MIT License - see LICENSE file for details."
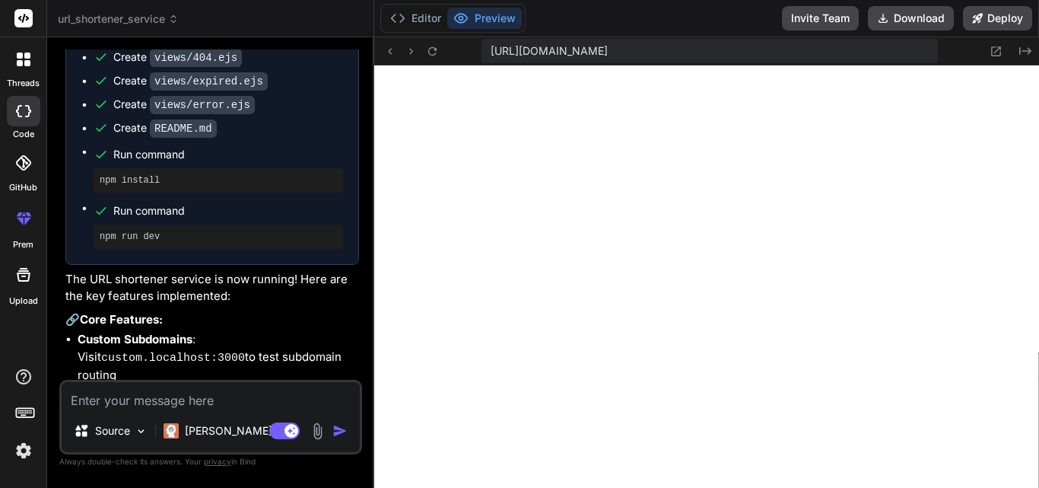
scroll to position [1456, 0]
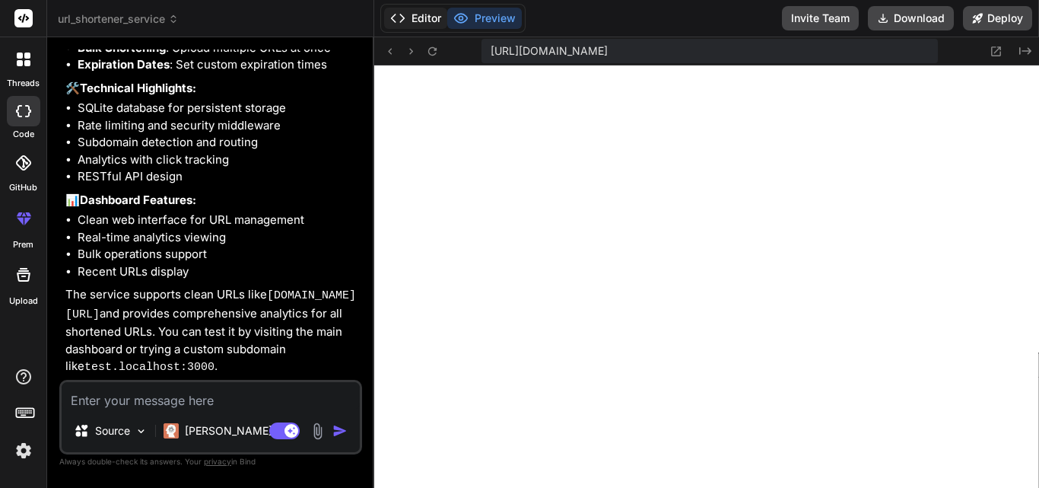
click at [425, 24] on button "Editor" at bounding box center [415, 18] width 63 height 21
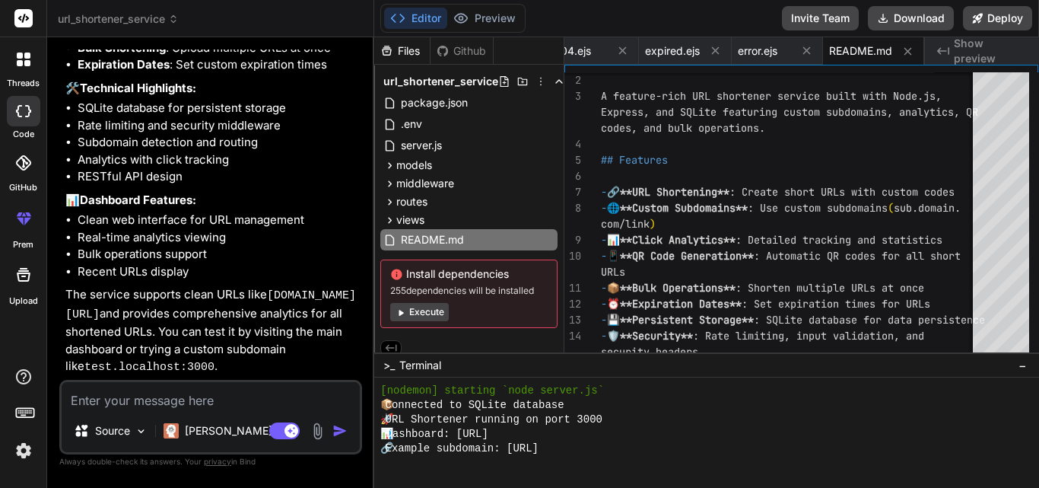
click at [414, 312] on button "Execute" at bounding box center [419, 312] width 59 height 18
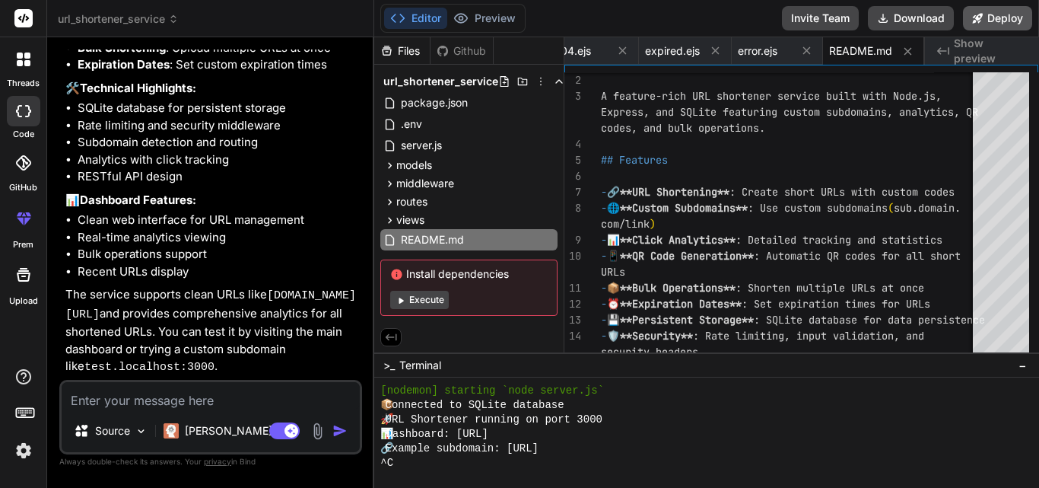
click at [1002, 15] on button "Deploy" at bounding box center [997, 18] width 69 height 24
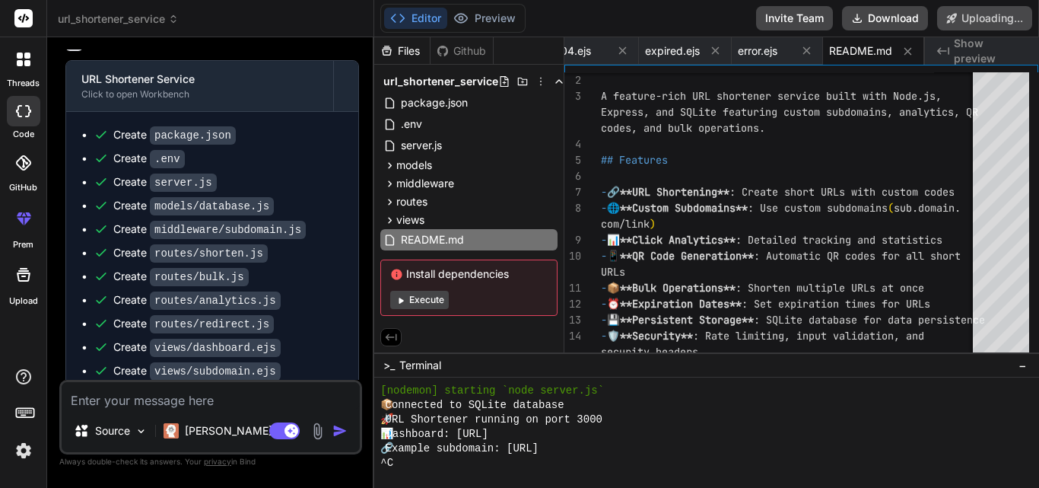
scroll to position [701, 0]
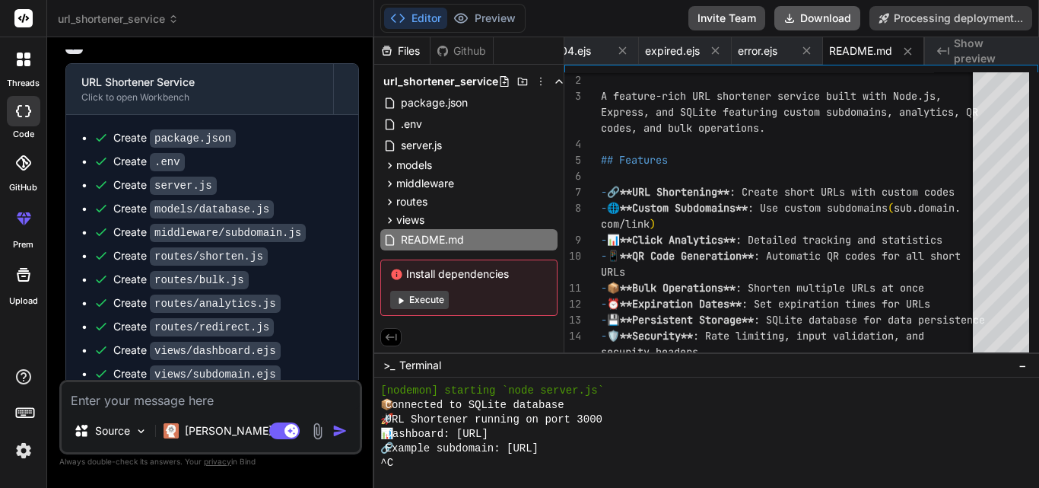
click at [814, 24] on button "Download" at bounding box center [817, 18] width 86 height 24
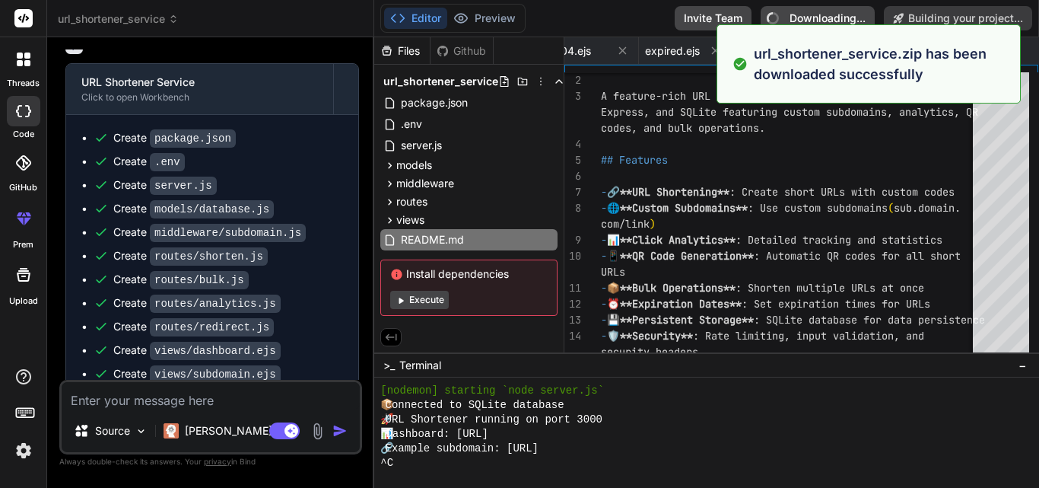
type textarea "x"
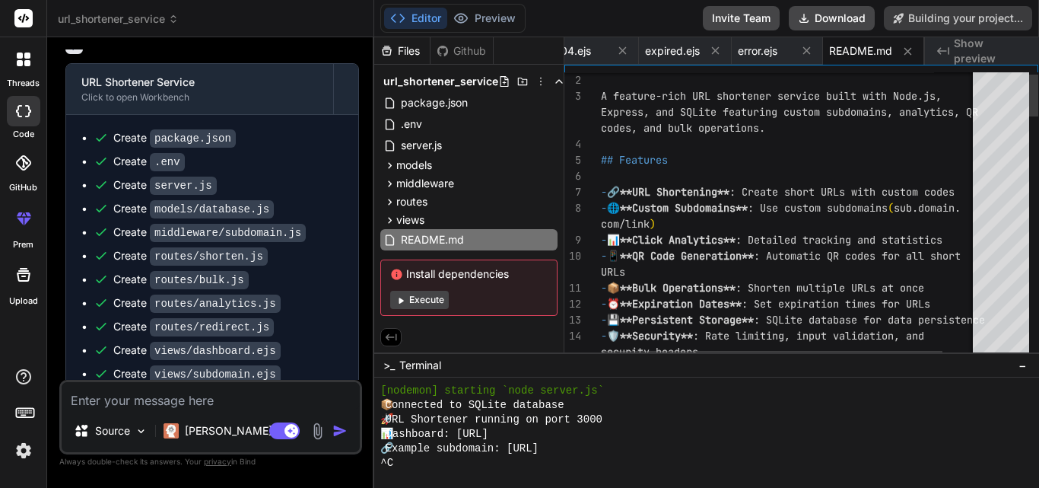
type textarea "# URL Shortener Service A feature-rich URL shortener service built with Node.js…"
click at [749, 20] on button "Invite Team" at bounding box center [741, 18] width 77 height 24
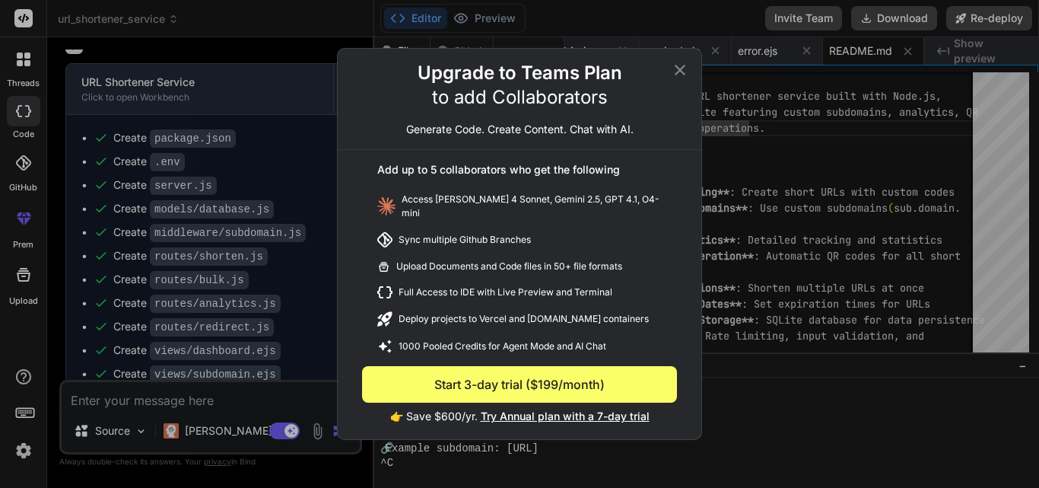
click at [763, 151] on div "Upgrade to Teams Plan to add Collaborators Generate Code. Create Content. Chat …" at bounding box center [519, 244] width 1039 height 488
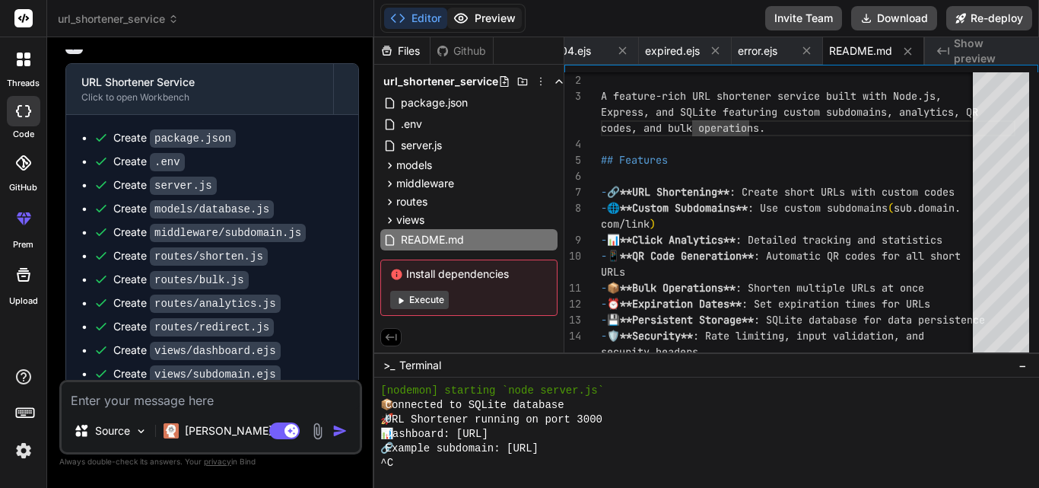
click at [491, 14] on button "Preview" at bounding box center [484, 18] width 75 height 21
click at [411, 17] on button "Editor" at bounding box center [415, 18] width 63 height 21
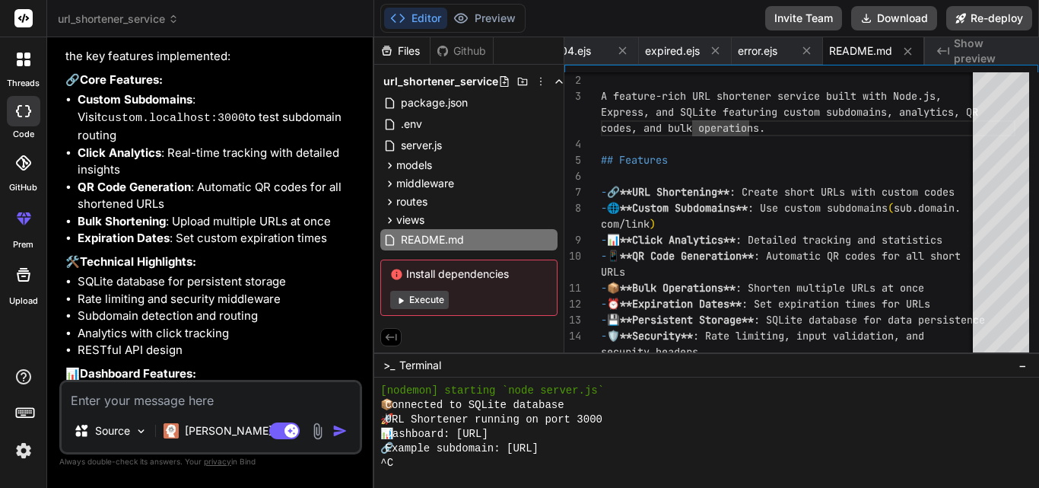
scroll to position [1679, 0]
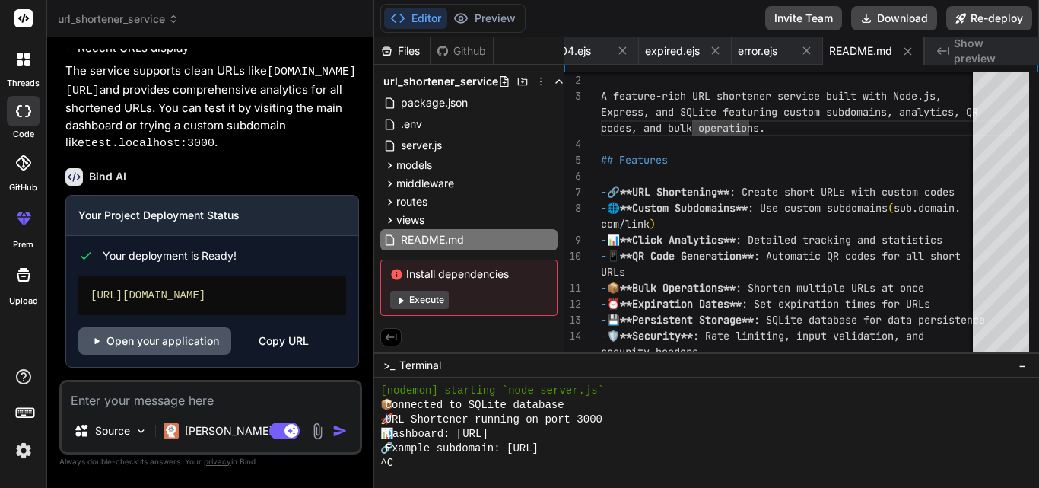
click at [179, 335] on link "Open your application" at bounding box center [154, 340] width 153 height 27
click at [193, 338] on link "Open your application" at bounding box center [154, 340] width 153 height 27
click at [117, 402] on textarea at bounding box center [211, 395] width 298 height 27
paste textarea "Code: FUNCTION_INVOCATION_FAILED"
type textarea "x"
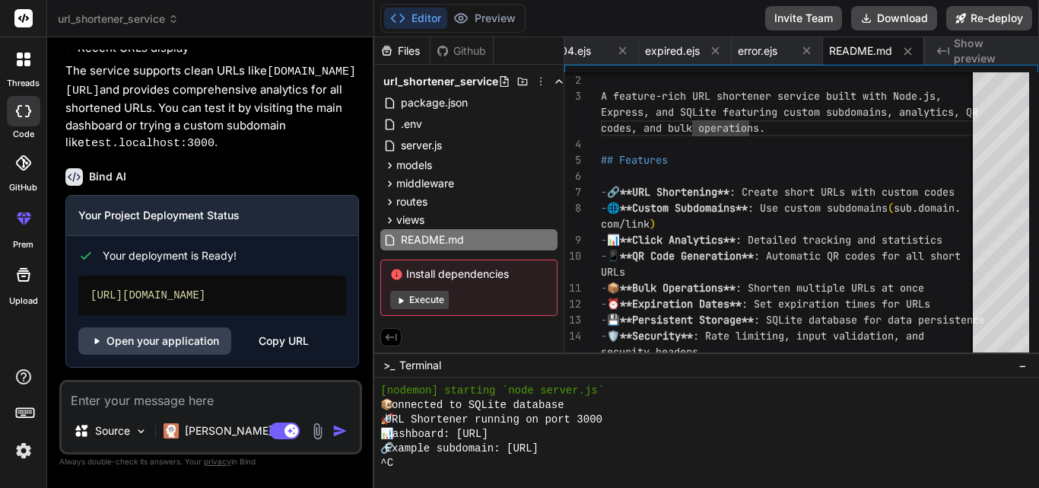
type textarea "Code: FUNCTION_INVOCATION_FAILED"
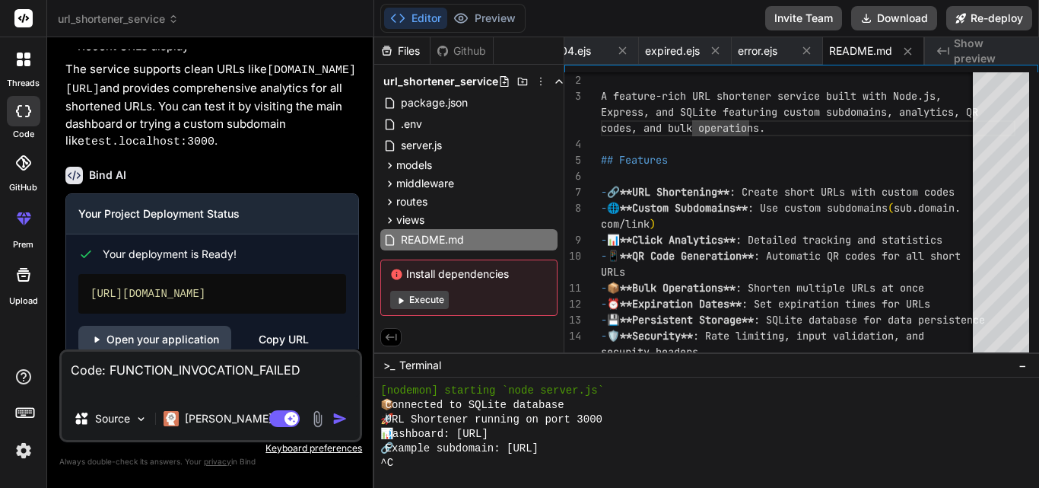
type textarea "x"
type textarea "Code: FUNCTION_INVOCATION_FAILED e"
type textarea "x"
type textarea "Code: FUNCTION_INVOCATION_FAILED er"
type textarea "x"
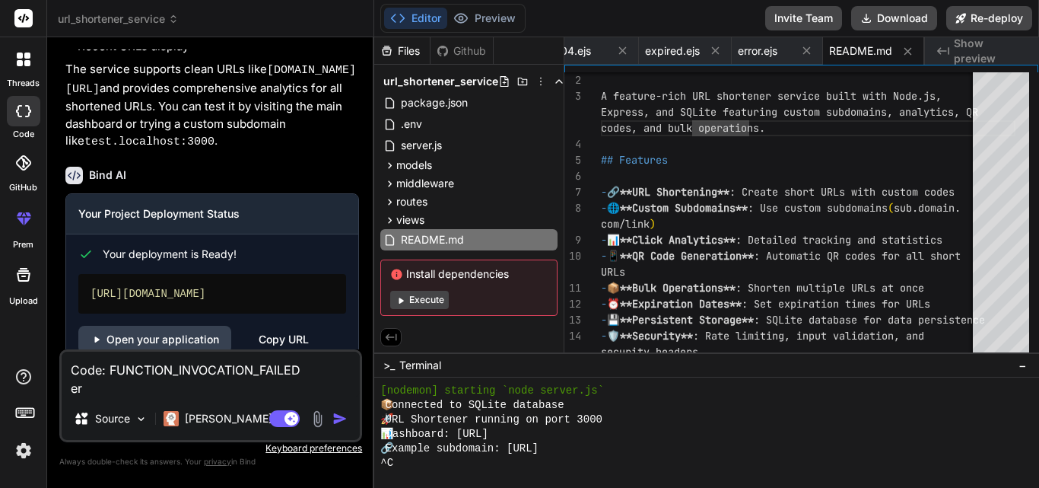
type textarea "Code: FUNCTION_INVOCATION_FAILED err"
type textarea "x"
type textarea "Code: FUNCTION_INVOCATION_FAILED erro"
type textarea "x"
type textarea "Code: FUNCTION_INVOCATION_FAILED error"
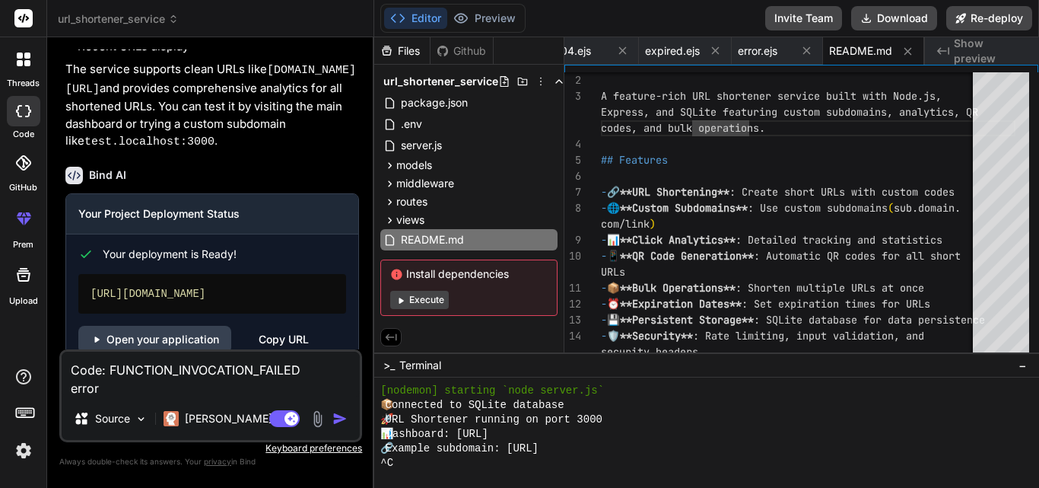
type textarea "x"
type textarea "Code: FUNCTION_INVOCATION_FAILED error"
type textarea "x"
type textarea "Code: FUNCTION_INVOCATION_FAILED error s"
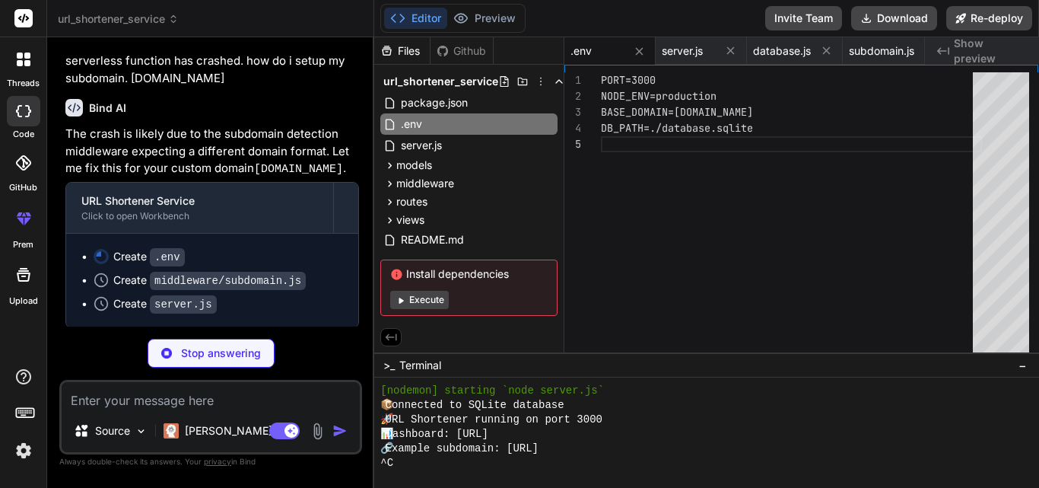
scroll to position [2057, 0]
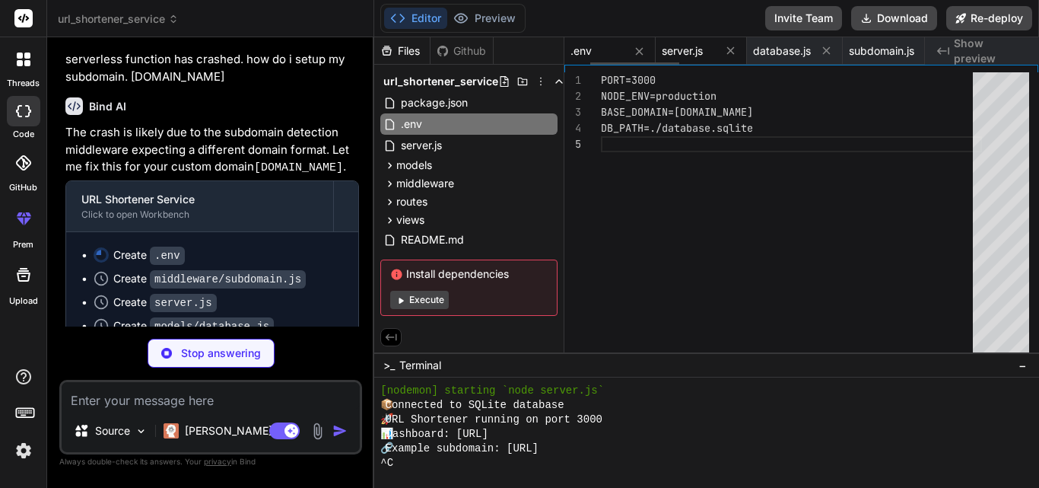
click at [685, 46] on span "server.js" at bounding box center [682, 50] width 41 height 15
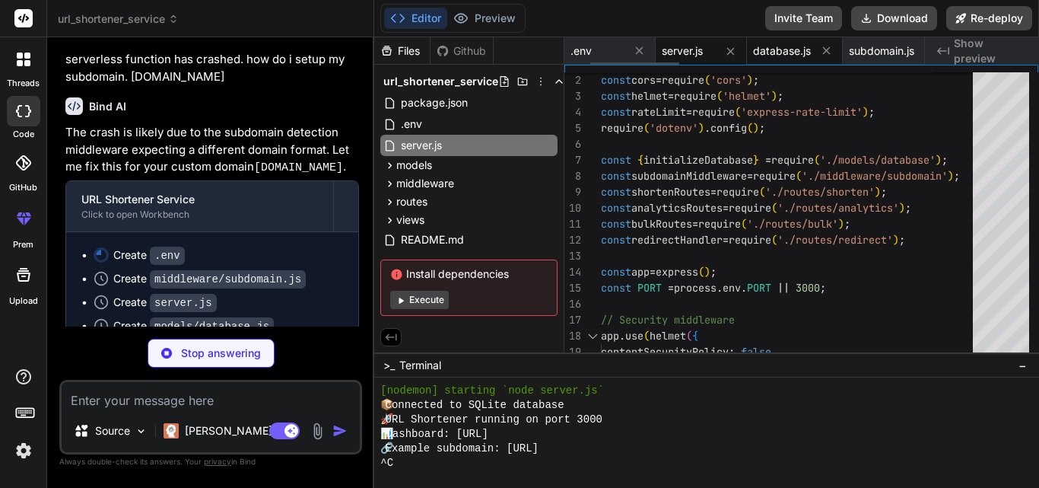
click at [777, 43] on span "database.js" at bounding box center [782, 50] width 58 height 15
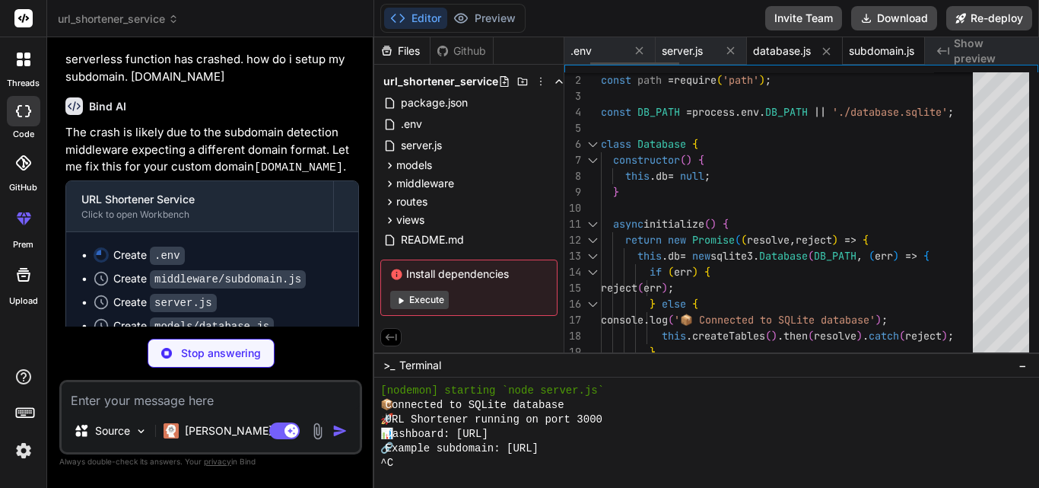
click at [884, 41] on div "subdomain.js" at bounding box center [894, 50] width 103 height 27
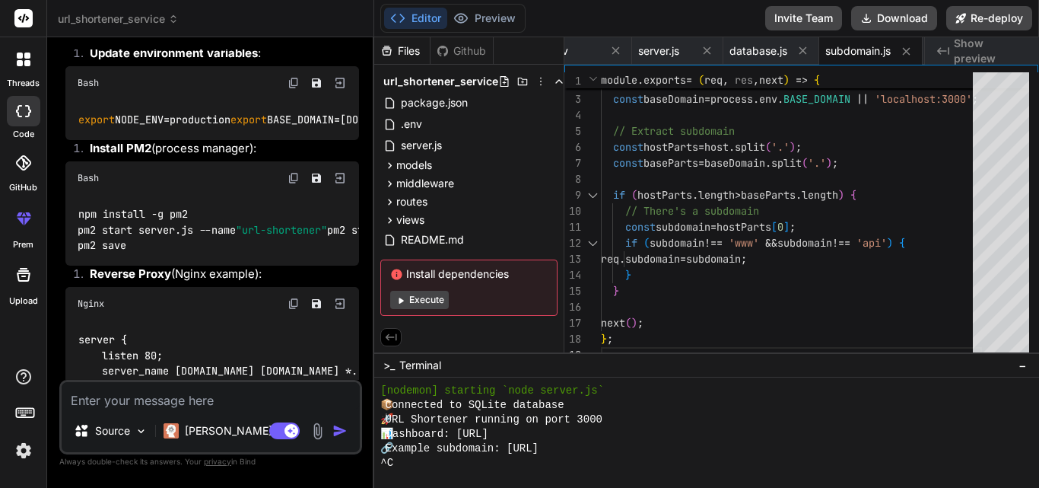
scroll to position [3422, 0]
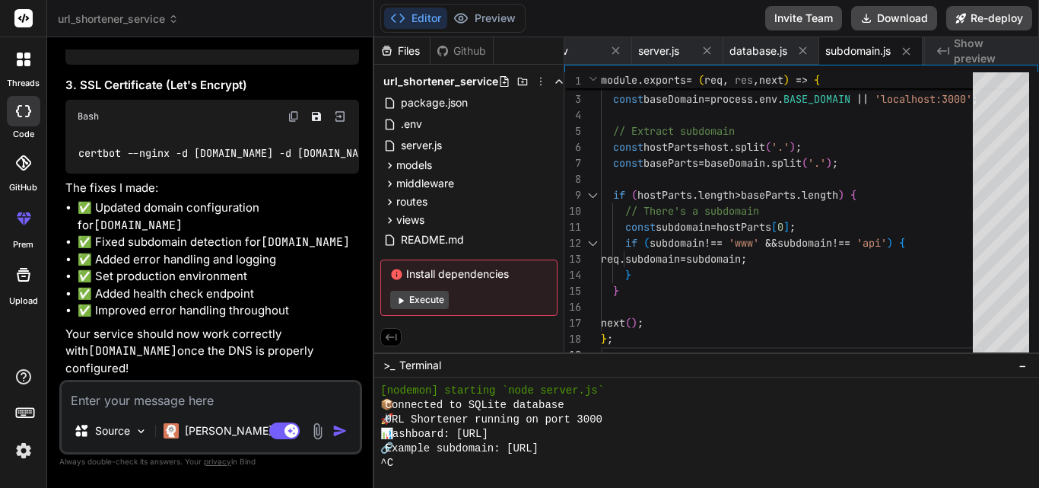
click at [424, 17] on button "Editor" at bounding box center [415, 18] width 63 height 21
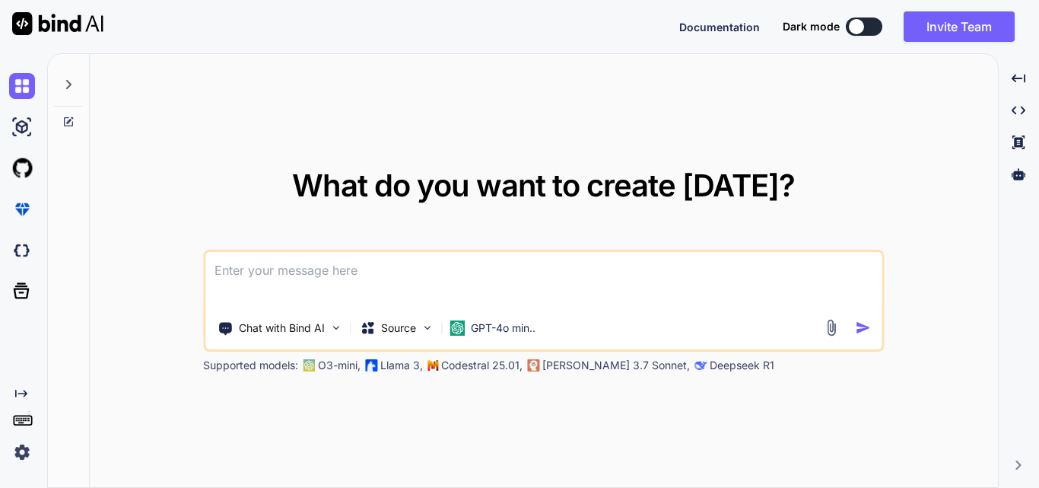
type textarea "x"
click at [729, 26] on span "Documentation" at bounding box center [719, 27] width 81 height 13
